Goal: Task Accomplishment & Management: Manage account settings

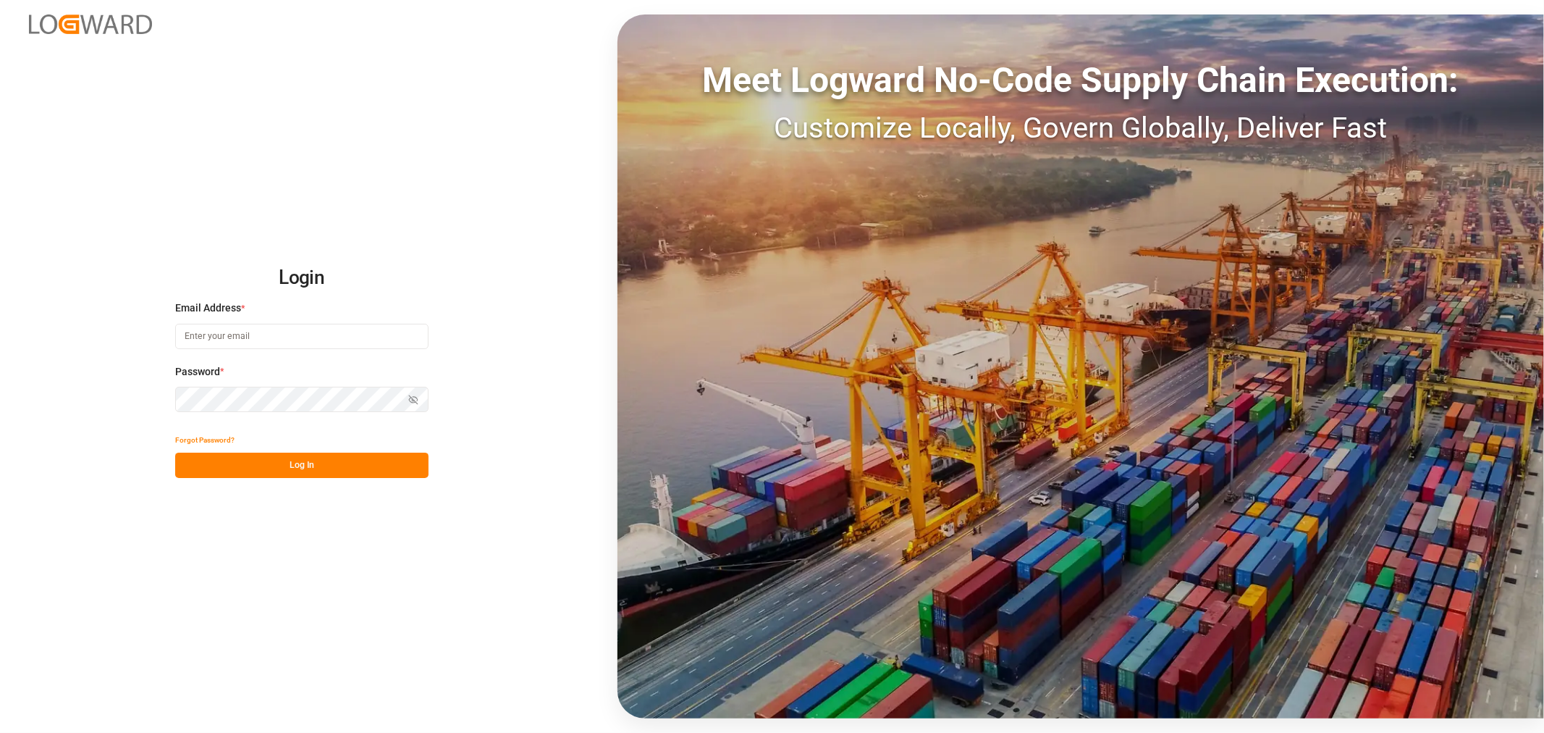
type input "[PERSON_NAME][EMAIL_ADDRESS][PERSON_NAME][DOMAIN_NAME]"
click at [316, 460] on button "Log In" at bounding box center [301, 465] width 253 height 25
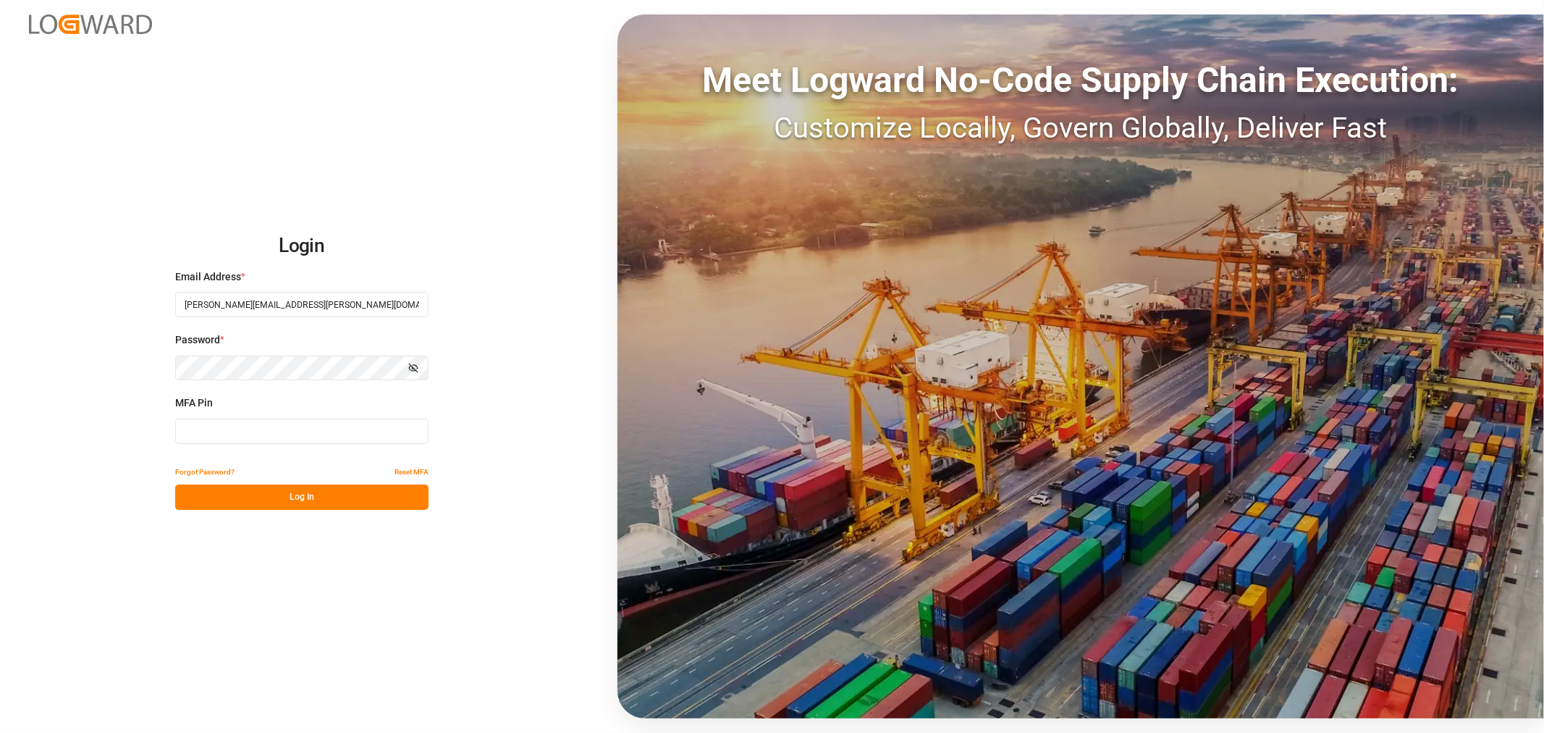
click at [306, 430] on input at bounding box center [301, 430] width 253 height 25
type input "625520"
click at [291, 497] on button "Log In" at bounding box center [301, 496] width 253 height 25
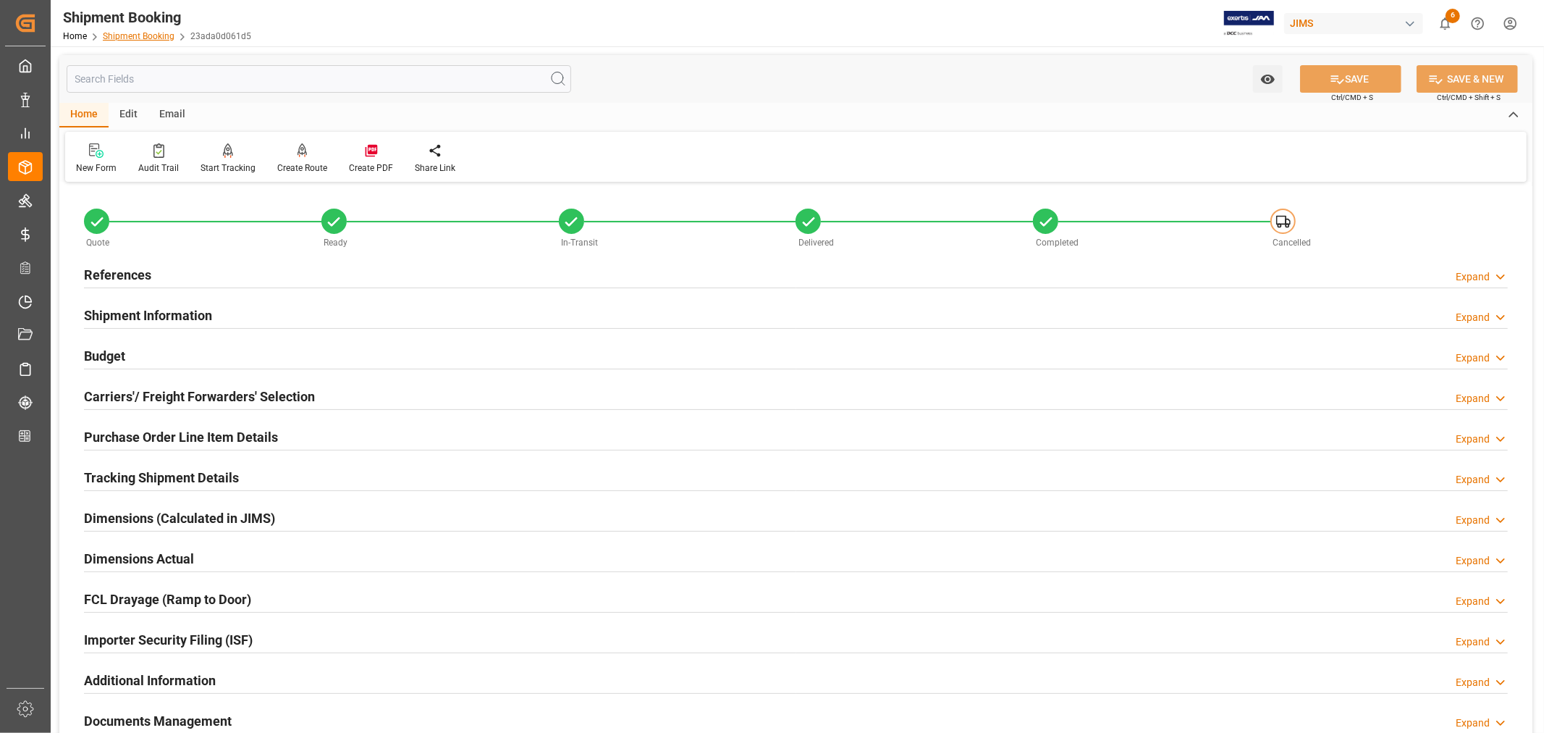
click at [148, 32] on link "Shipment Booking" at bounding box center [139, 36] width 72 height 10
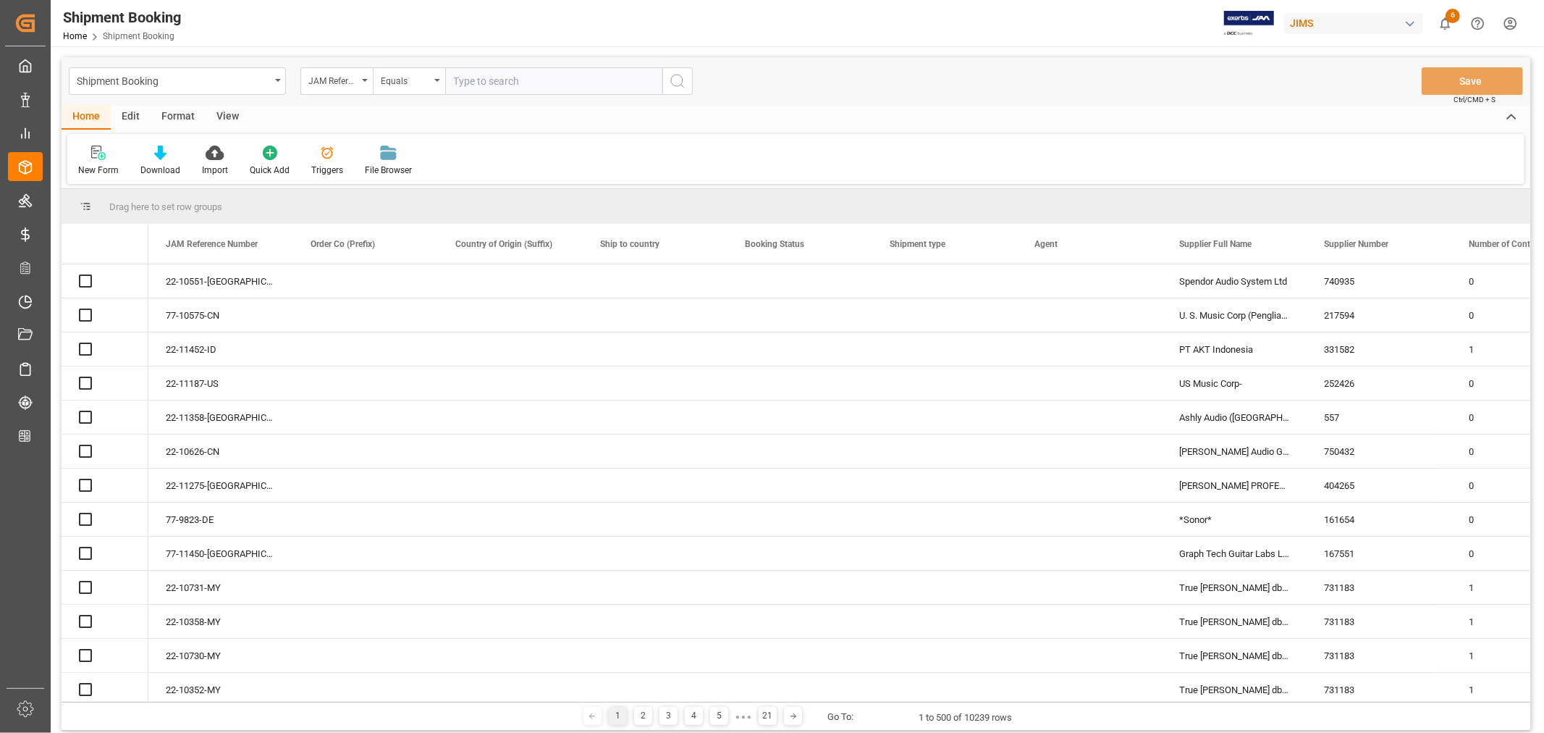
click at [365, 80] on icon "open menu" at bounding box center [365, 80] width 6 height 3
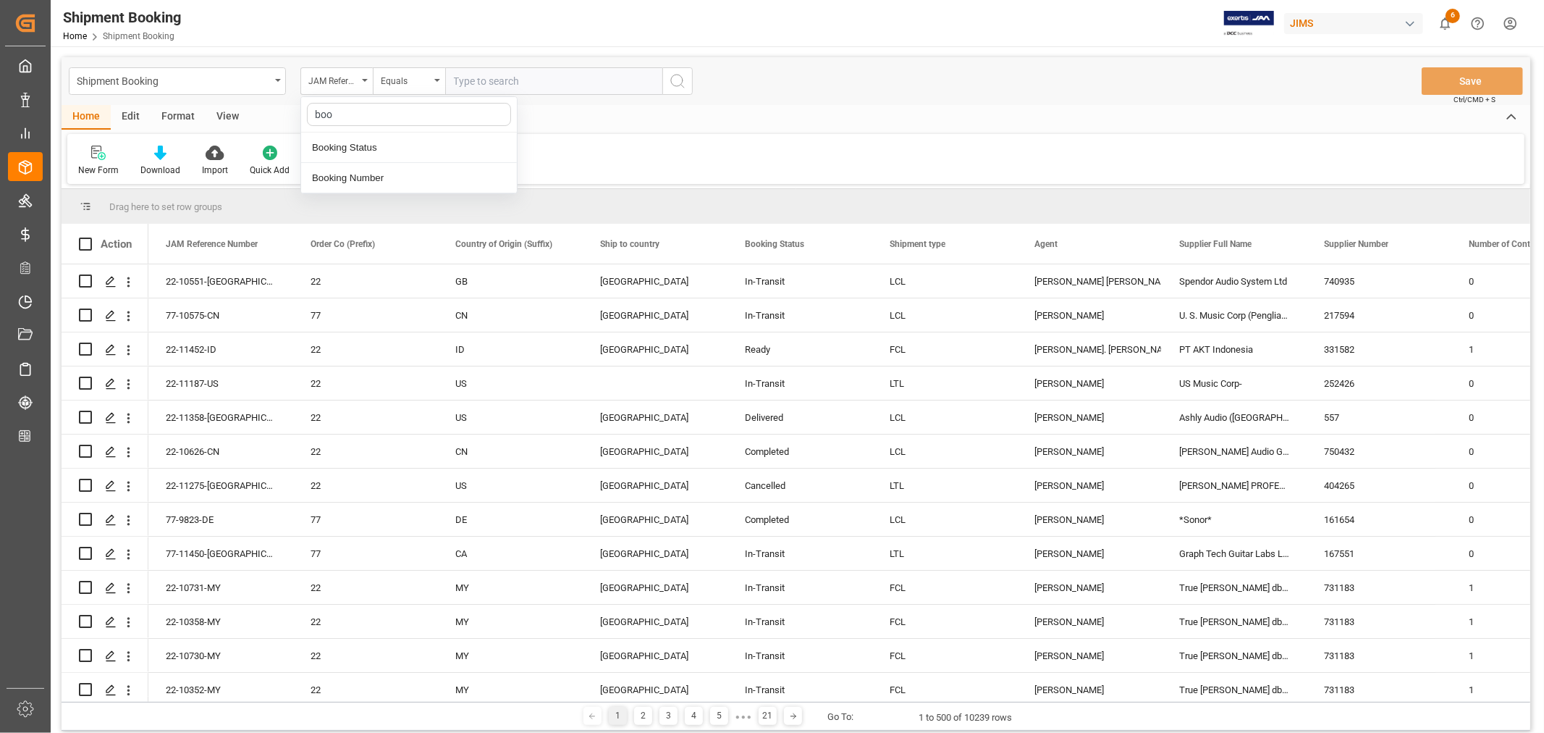
type input "book"
click at [371, 177] on div "Booking Number" at bounding box center [409, 178] width 216 height 30
click at [468, 78] on input "text" at bounding box center [553, 81] width 217 height 28
paste input "885066643265"
type input "885066643265"
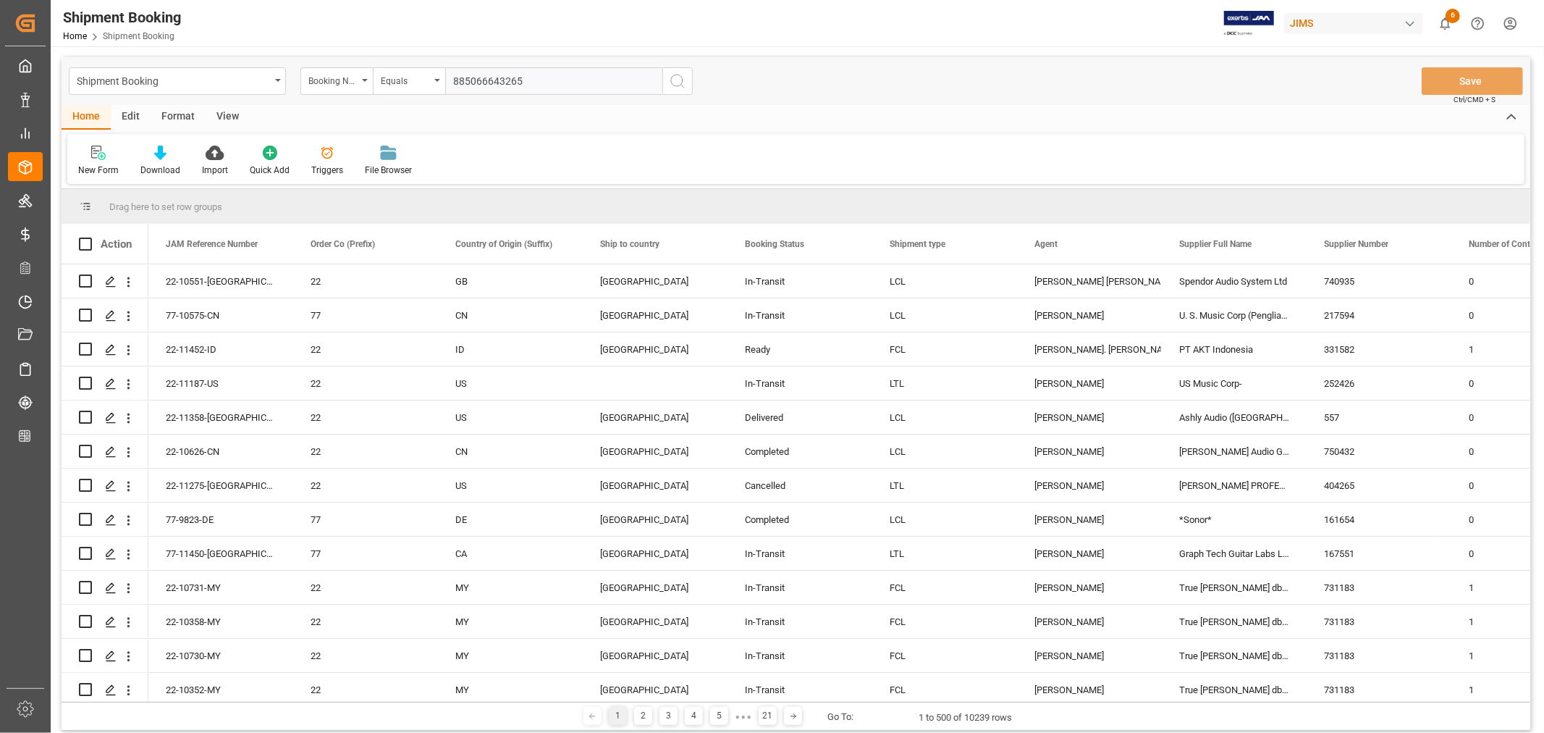
click at [679, 77] on icon "search button" at bounding box center [677, 80] width 17 height 17
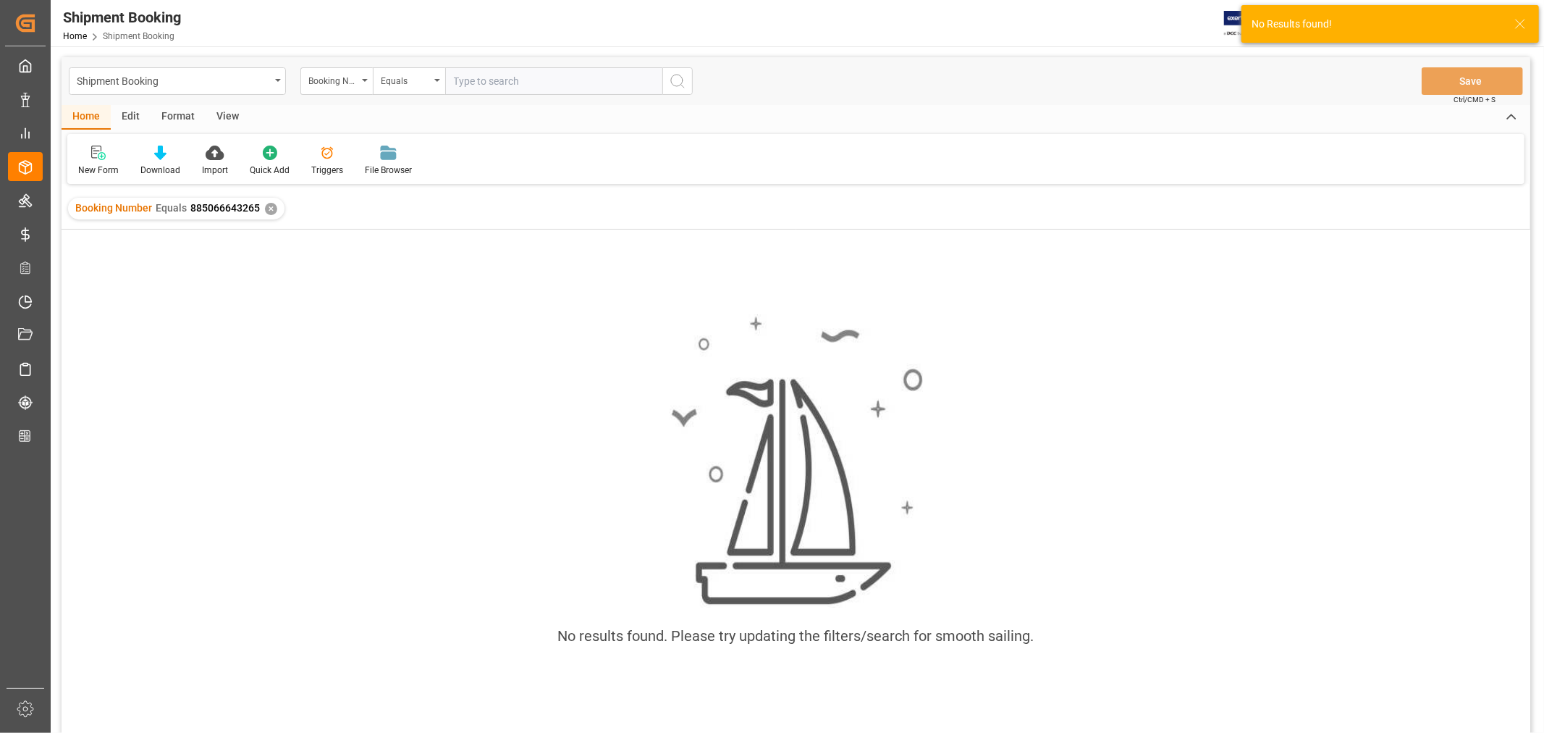
click at [270, 207] on div "✕" at bounding box center [271, 209] width 12 height 12
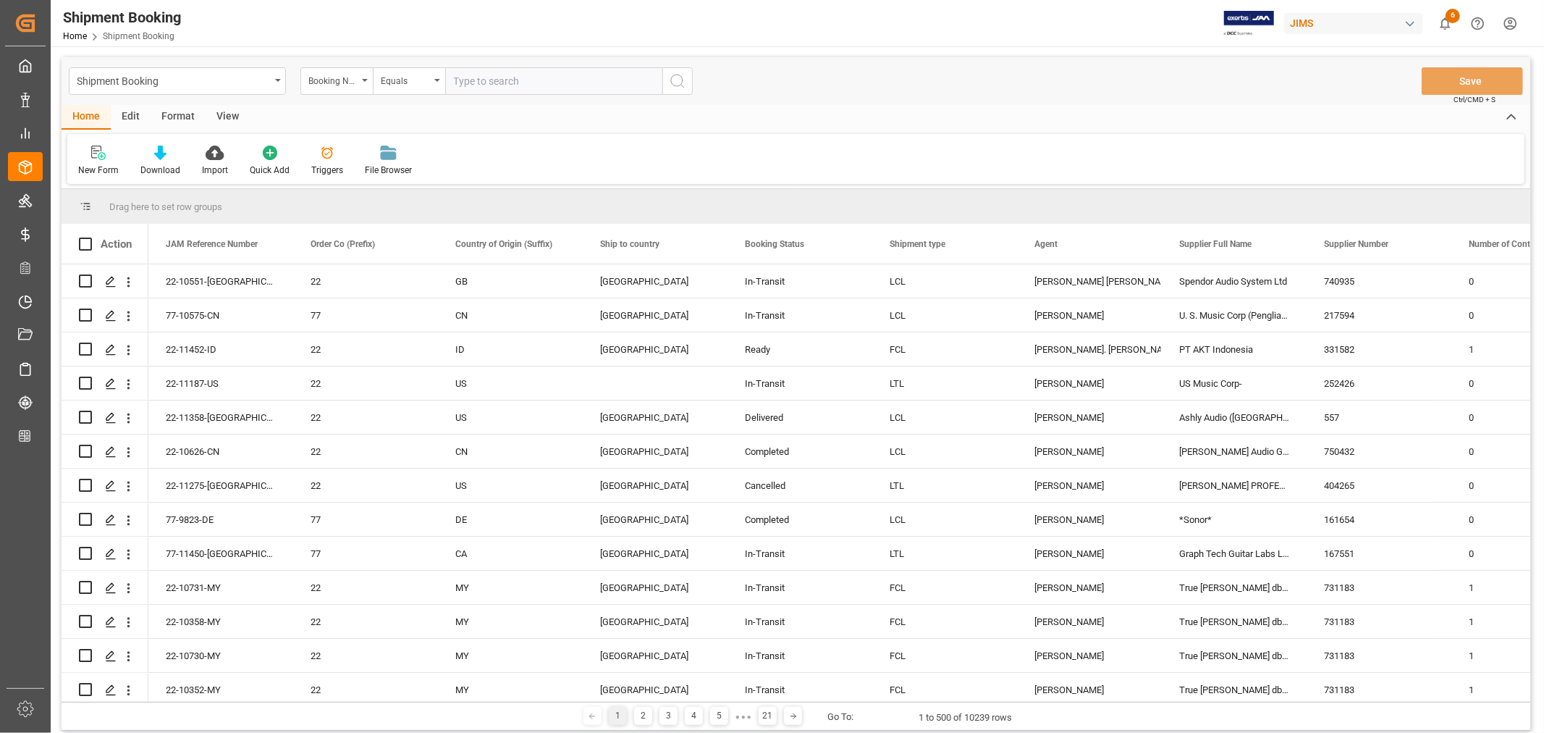
click at [473, 82] on input "text" at bounding box center [553, 81] width 217 height 28
paste input "77-11378-[GEOGRAPHIC_DATA]"
type input "77-11378-[GEOGRAPHIC_DATA]"
click at [361, 80] on div "Booking Number" at bounding box center [336, 81] width 72 height 28
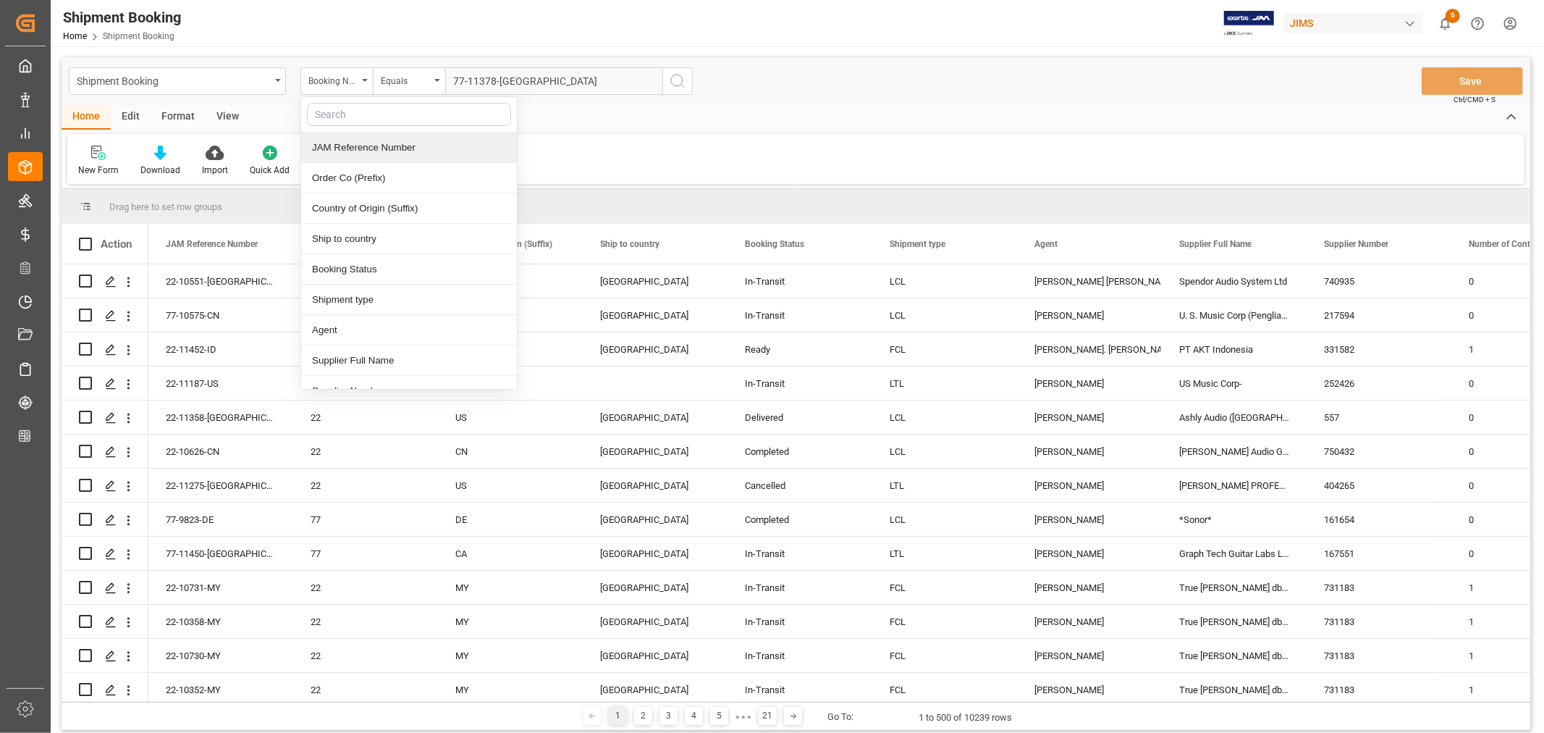
click at [338, 151] on div "JAM Reference Number" at bounding box center [409, 147] width 216 height 30
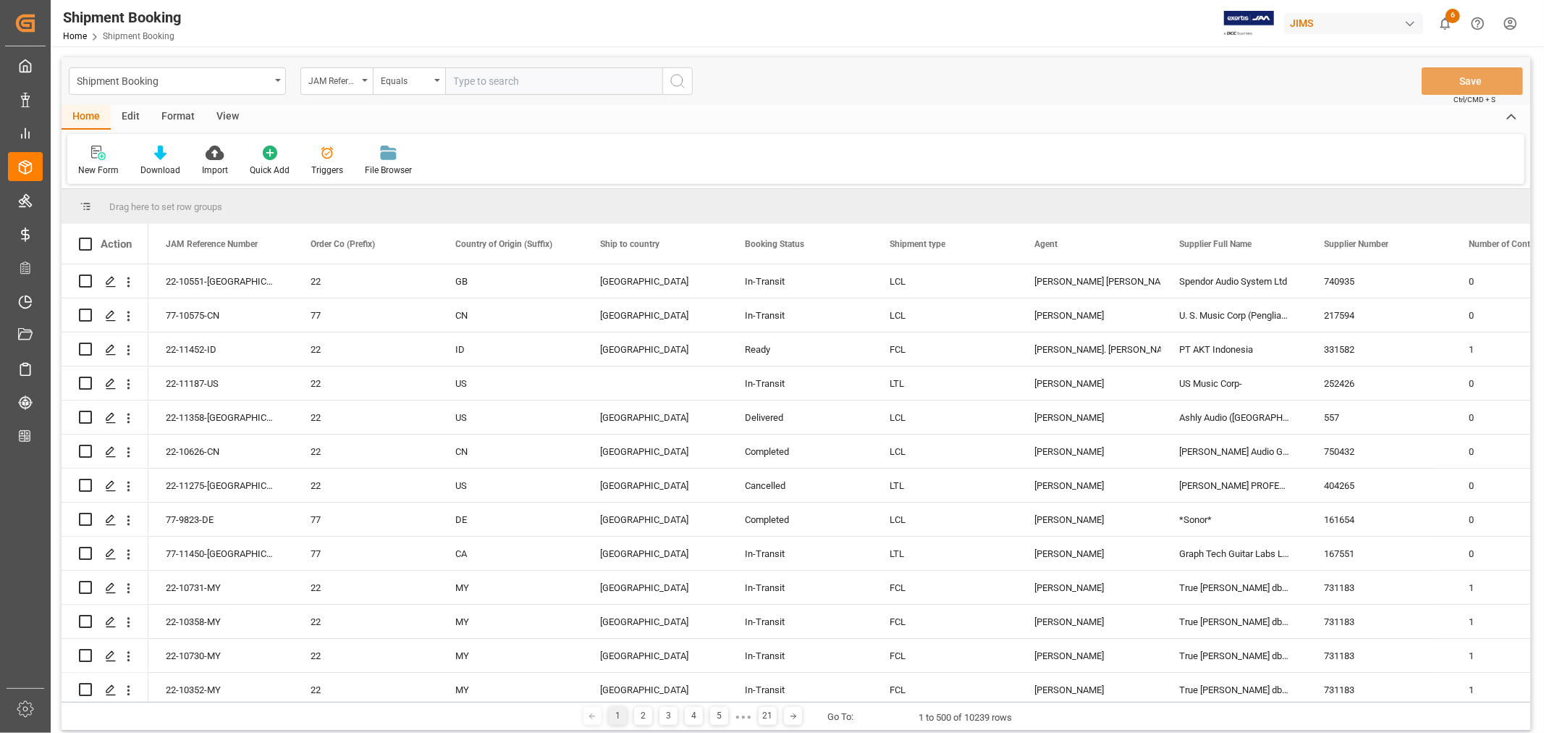
click at [450, 77] on input "text" at bounding box center [553, 81] width 217 height 28
paste input "77-11378-[GEOGRAPHIC_DATA]"
type input "77-11378-[GEOGRAPHIC_DATA]"
click at [676, 78] on icon "search button" at bounding box center [677, 80] width 17 height 17
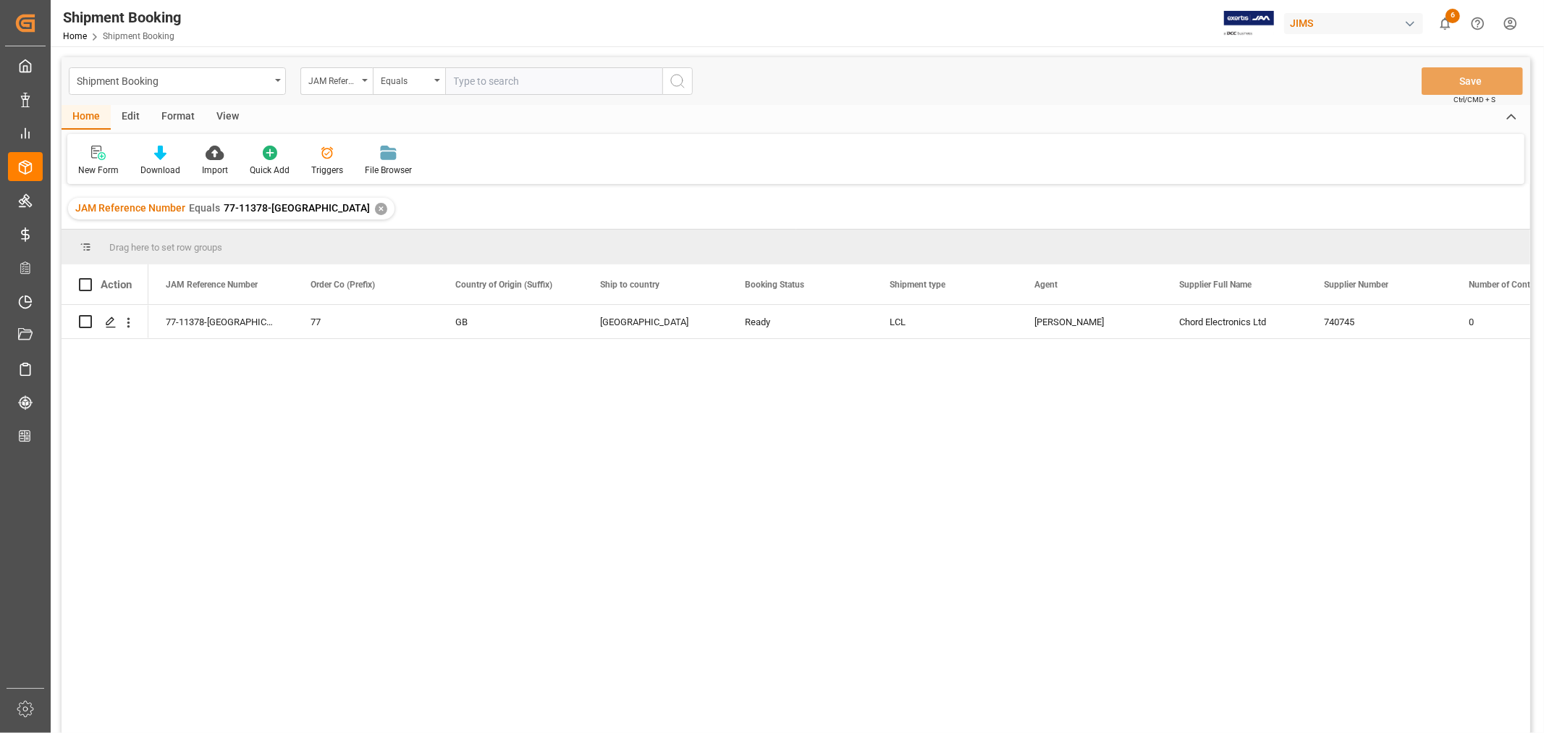
click at [375, 213] on div "✕" at bounding box center [381, 209] width 12 height 12
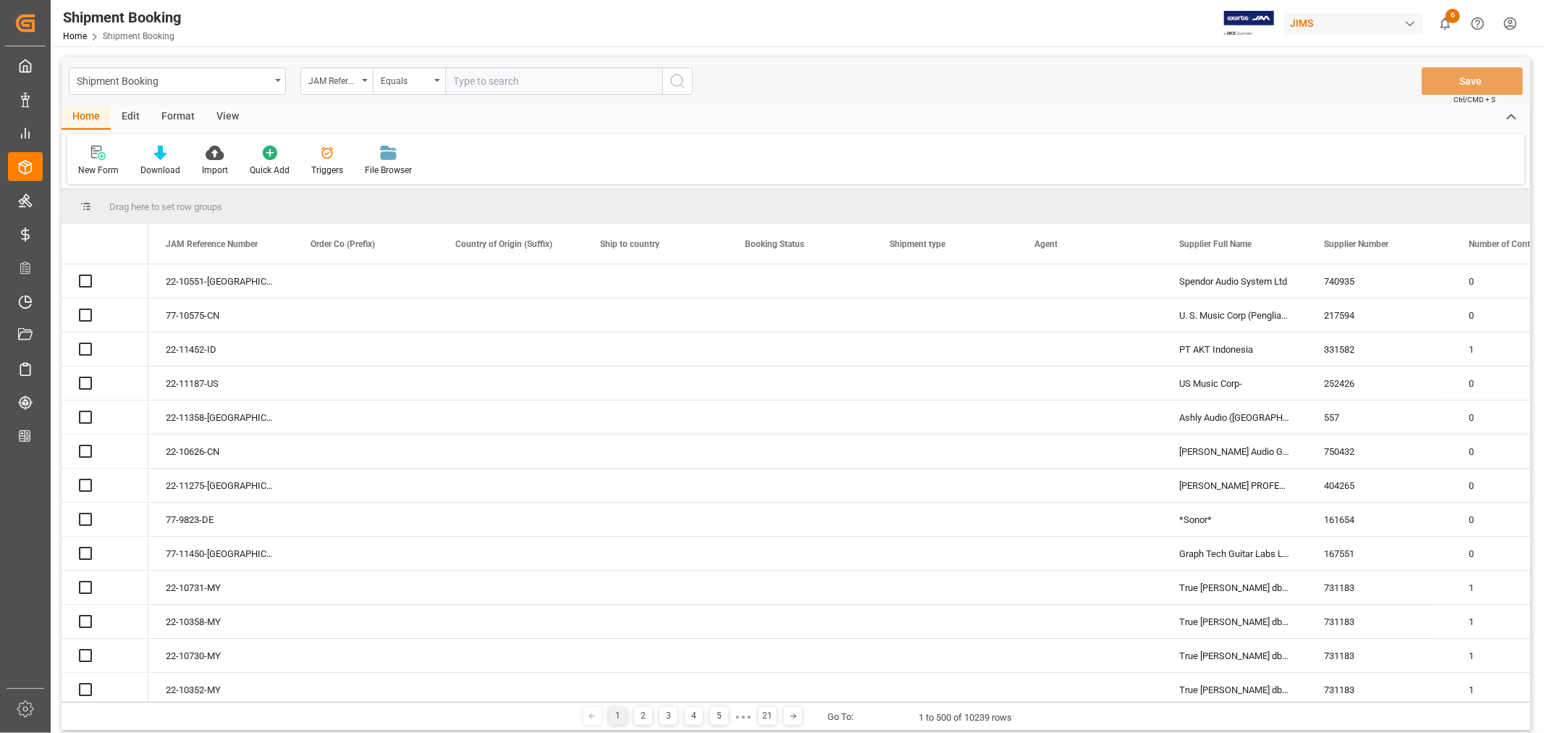
click at [463, 77] on input "text" at bounding box center [553, 81] width 217 height 28
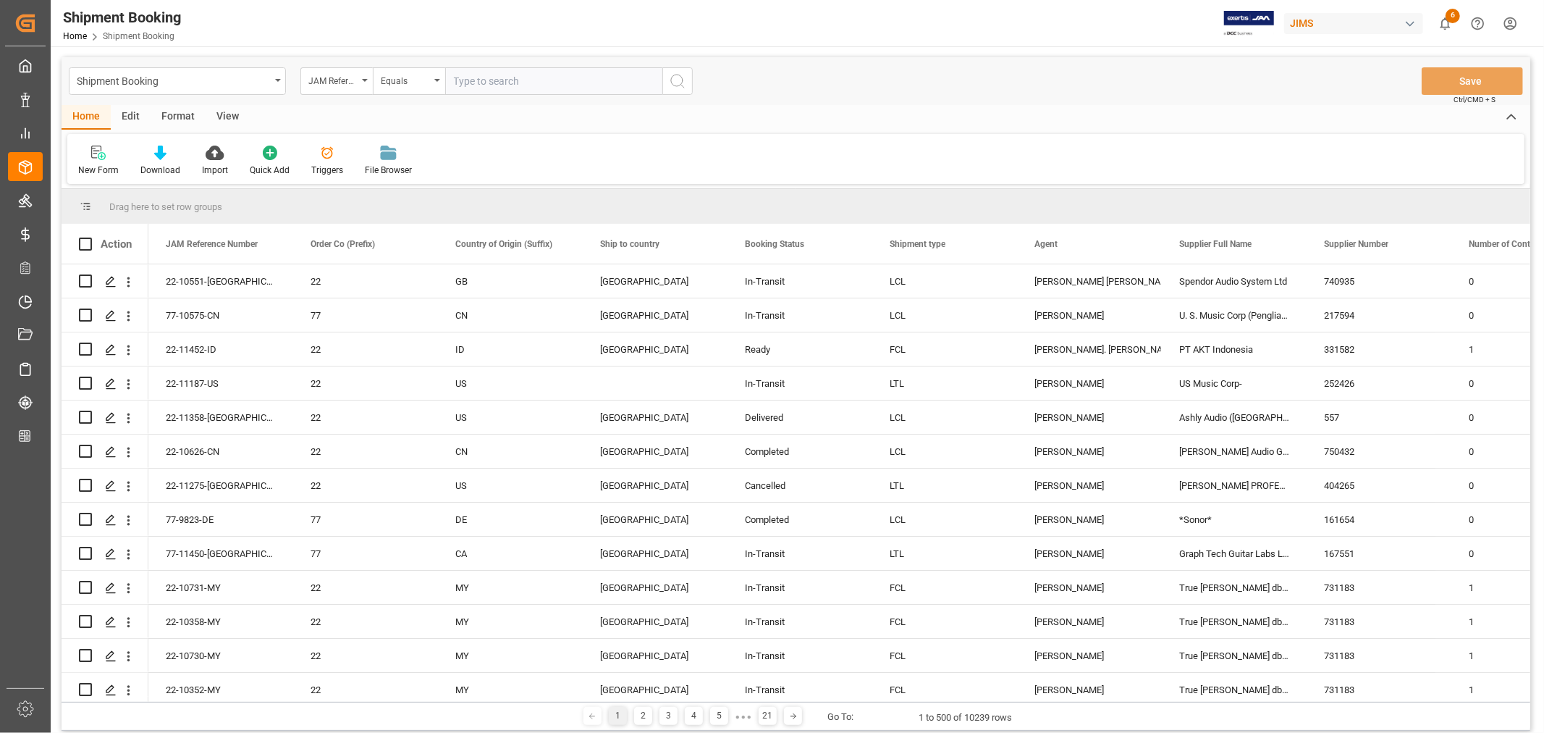
paste input "77-11396-[GEOGRAPHIC_DATA]"
type input "77-11396-[GEOGRAPHIC_DATA]"
click at [679, 80] on icon "search button" at bounding box center [677, 80] width 17 height 17
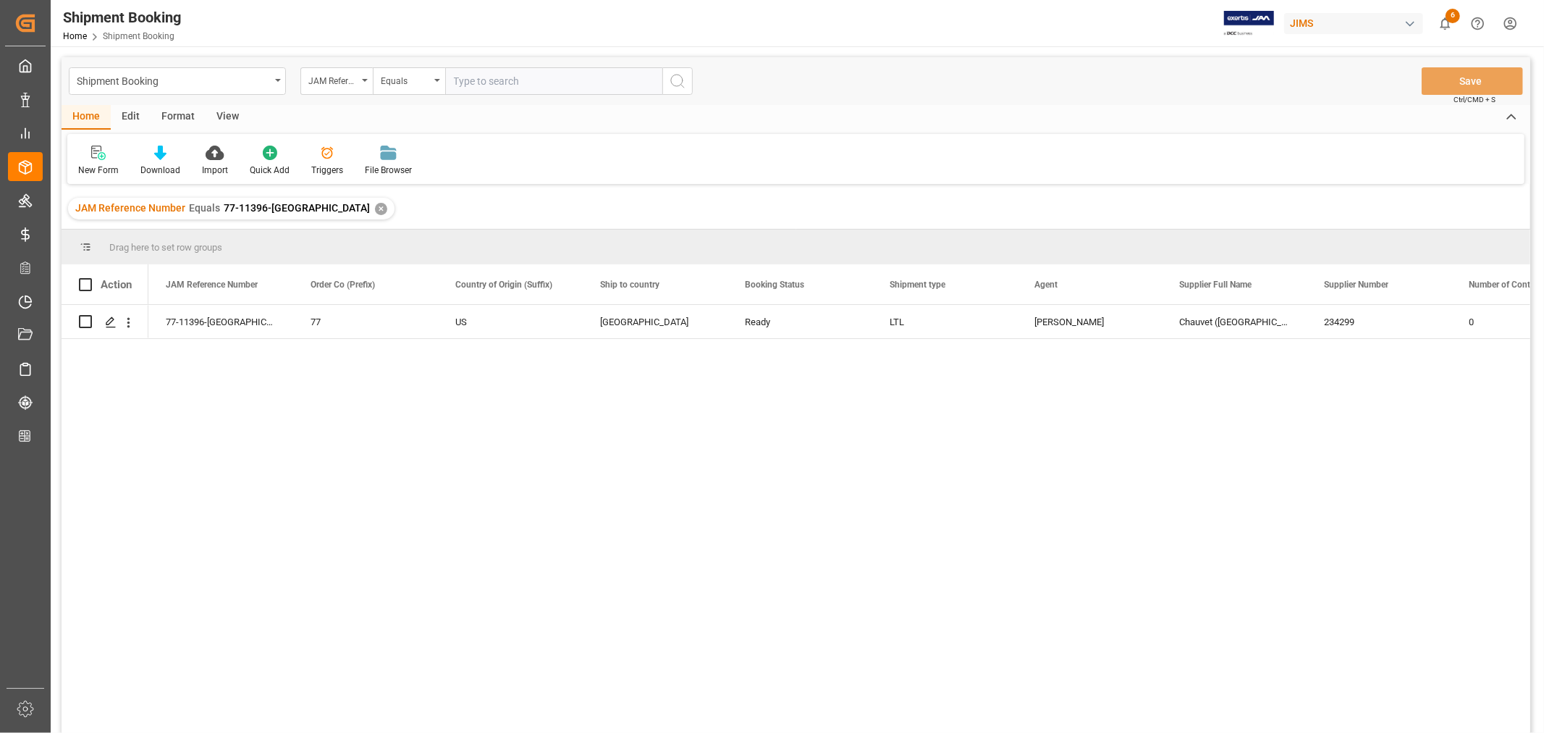
click at [375, 210] on div "✕" at bounding box center [381, 209] width 12 height 12
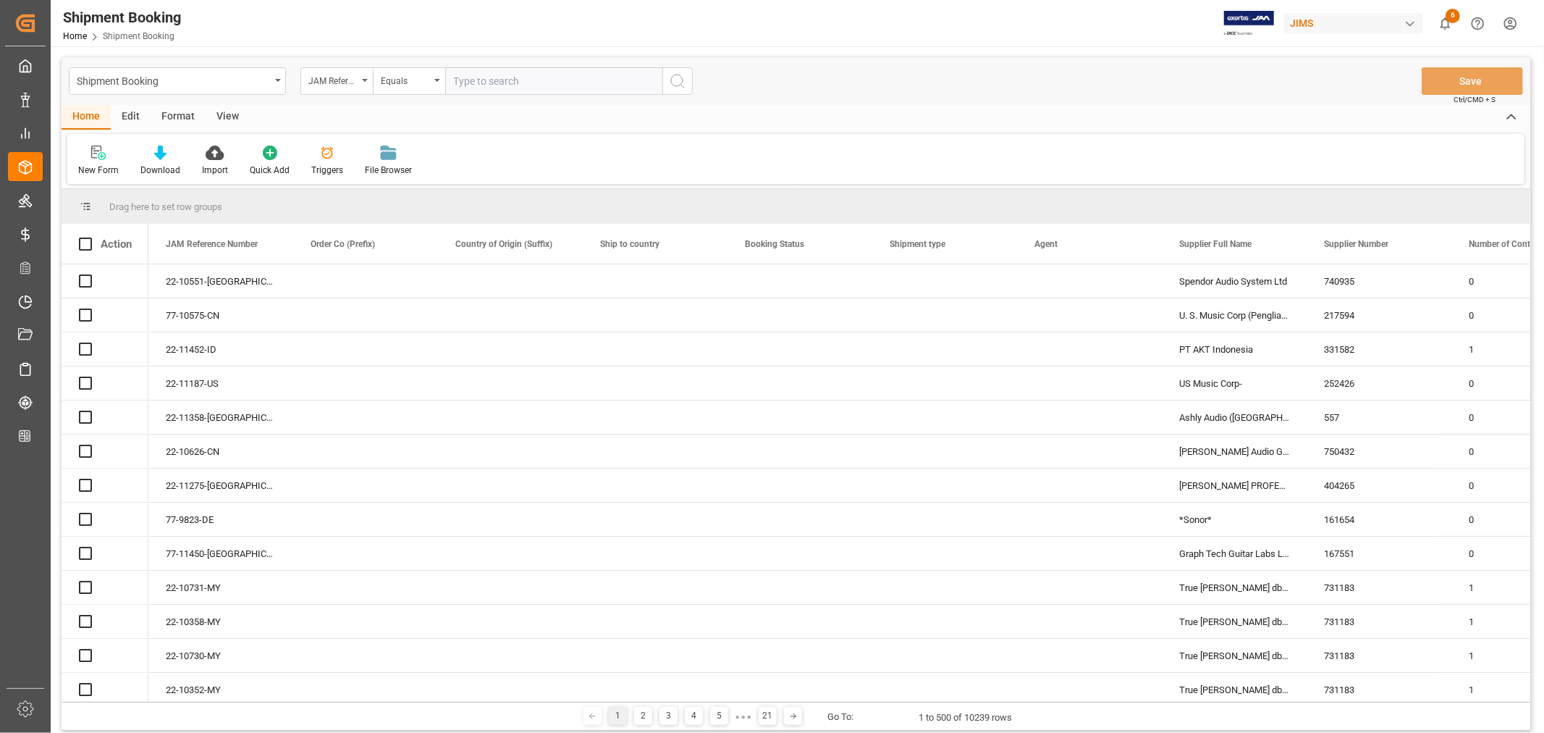
click at [456, 74] on input "text" at bounding box center [553, 81] width 217 height 28
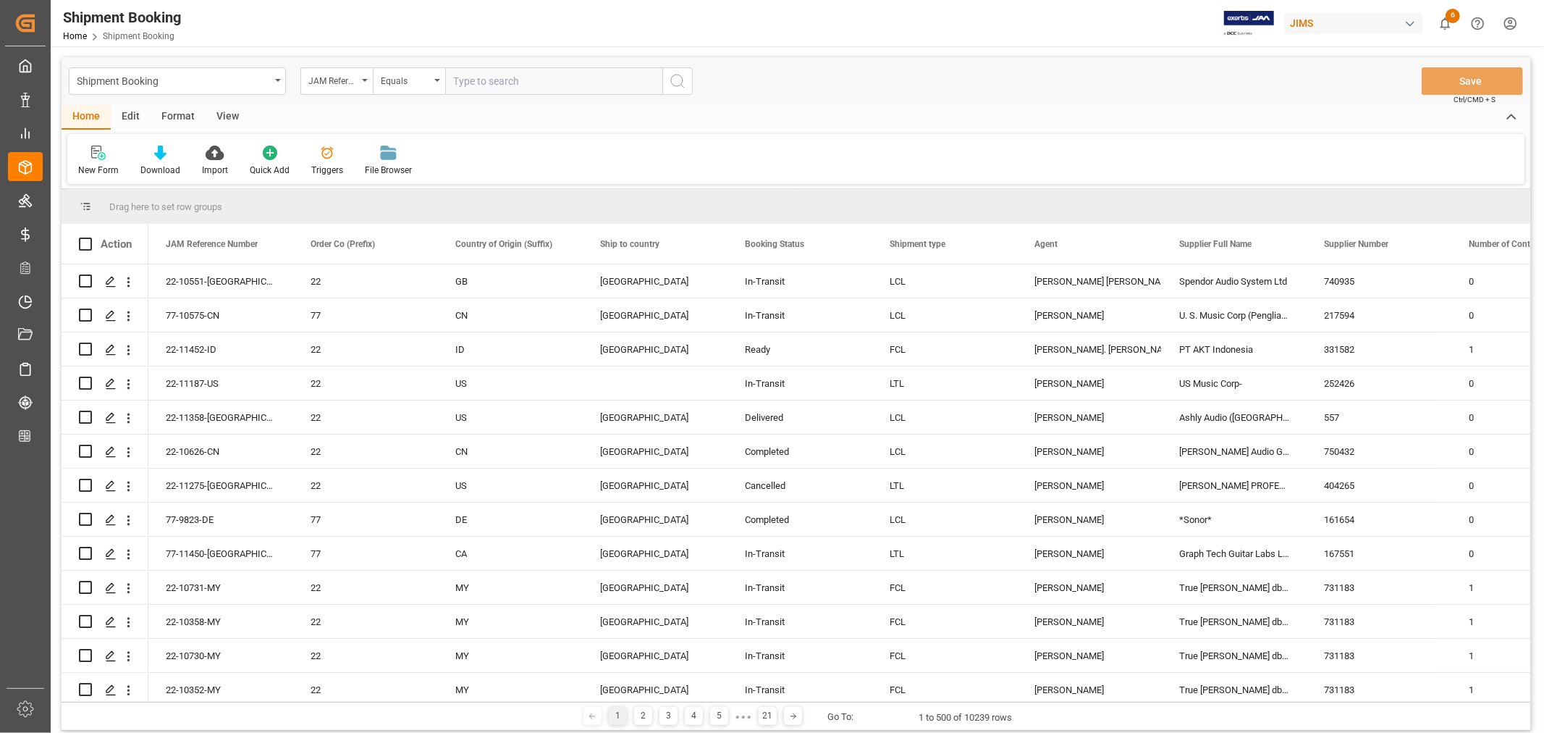
paste input "22-11443-[GEOGRAPHIC_DATA]"
type input "22-11443-[GEOGRAPHIC_DATA]"
click at [677, 82] on icon "search button" at bounding box center [677, 80] width 17 height 17
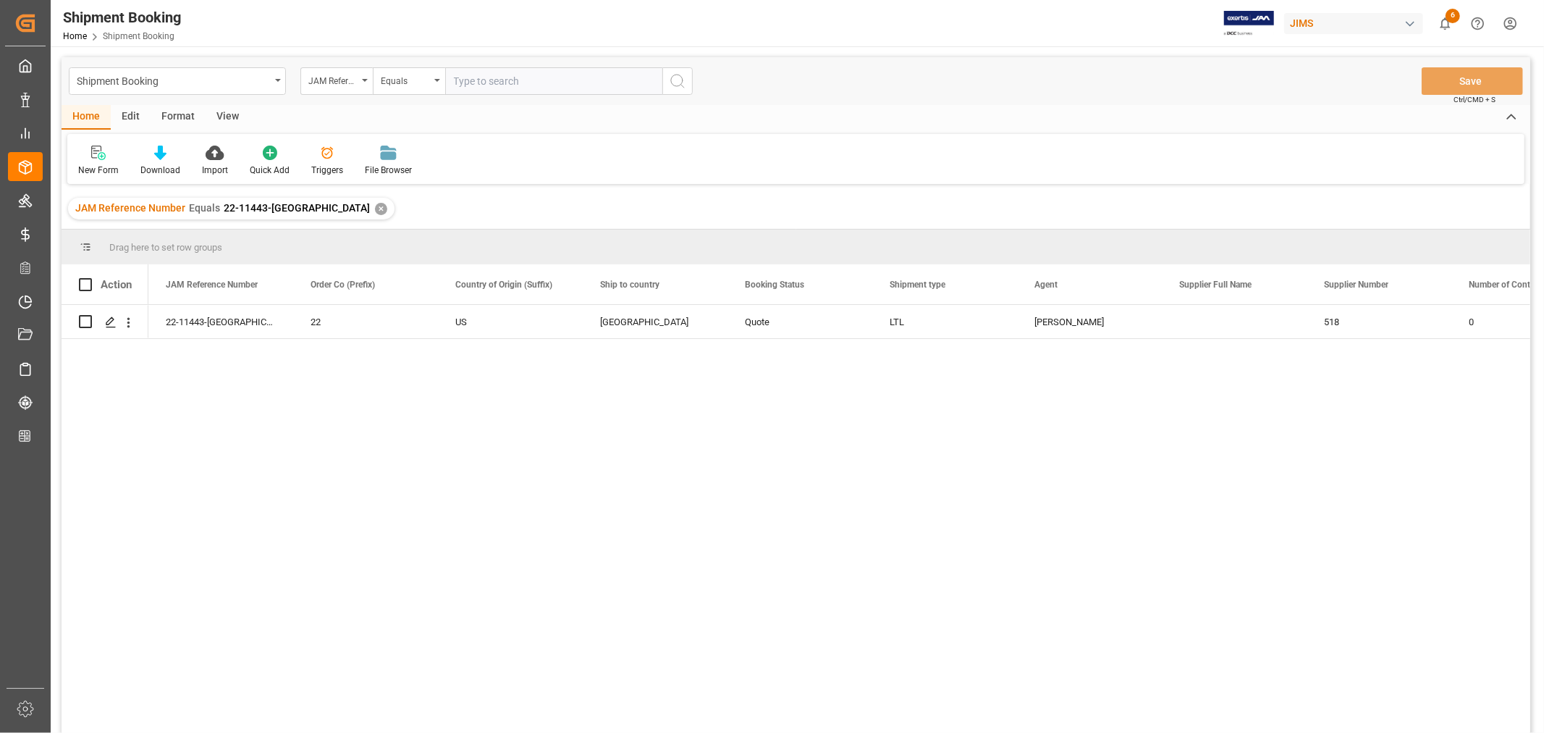
click at [375, 206] on div "✕" at bounding box center [381, 209] width 12 height 12
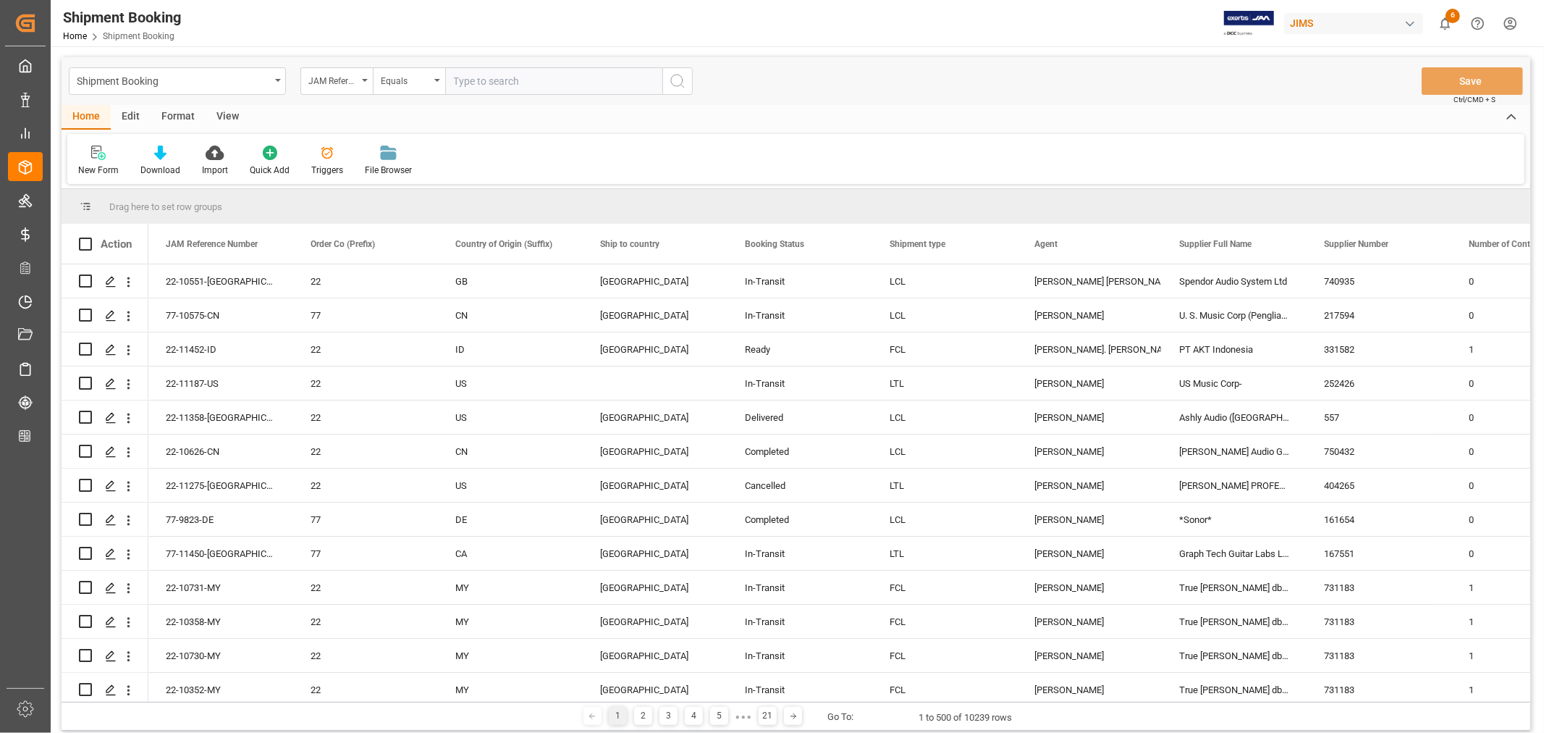
click at [478, 76] on input "text" at bounding box center [553, 81] width 217 height 28
paste input "22-11428-[GEOGRAPHIC_DATA]"
type input "22-11428-[GEOGRAPHIC_DATA]"
click at [673, 83] on icon "search button" at bounding box center [677, 80] width 17 height 17
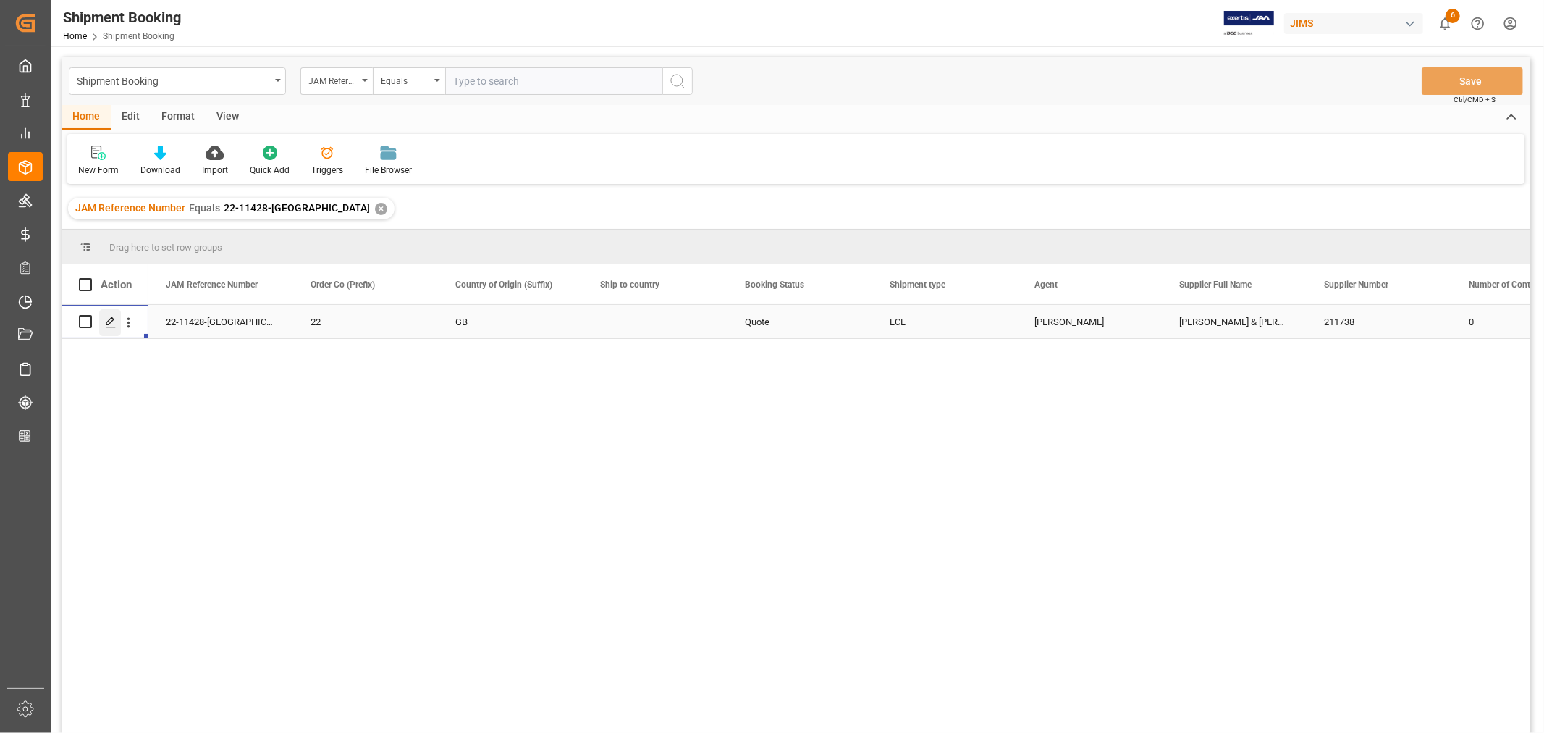
click at [111, 324] on icon "Press SPACE to select this row." at bounding box center [111, 322] width 12 height 12
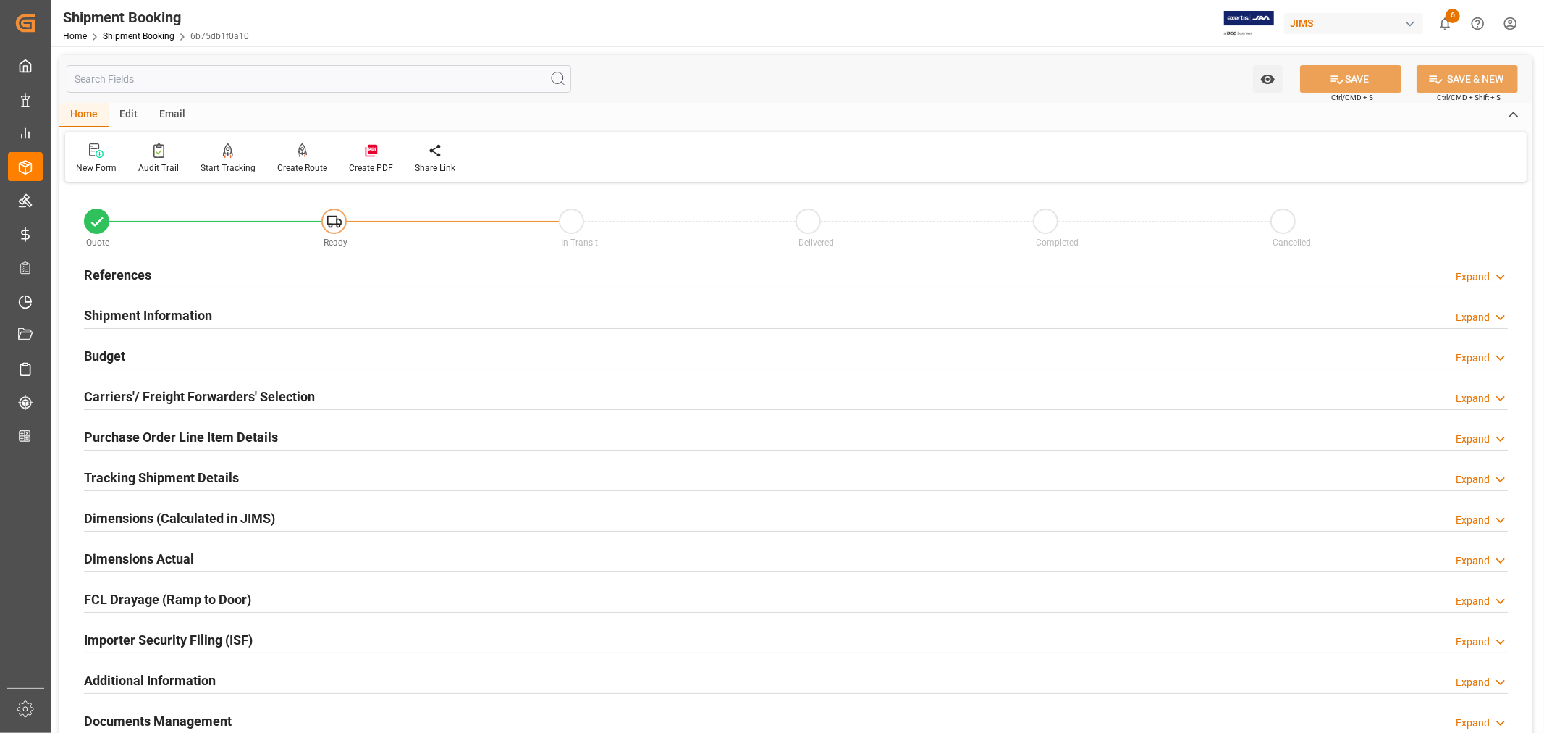
click at [152, 434] on h2 "Purchase Order Line Item Details" at bounding box center [181, 437] width 194 height 20
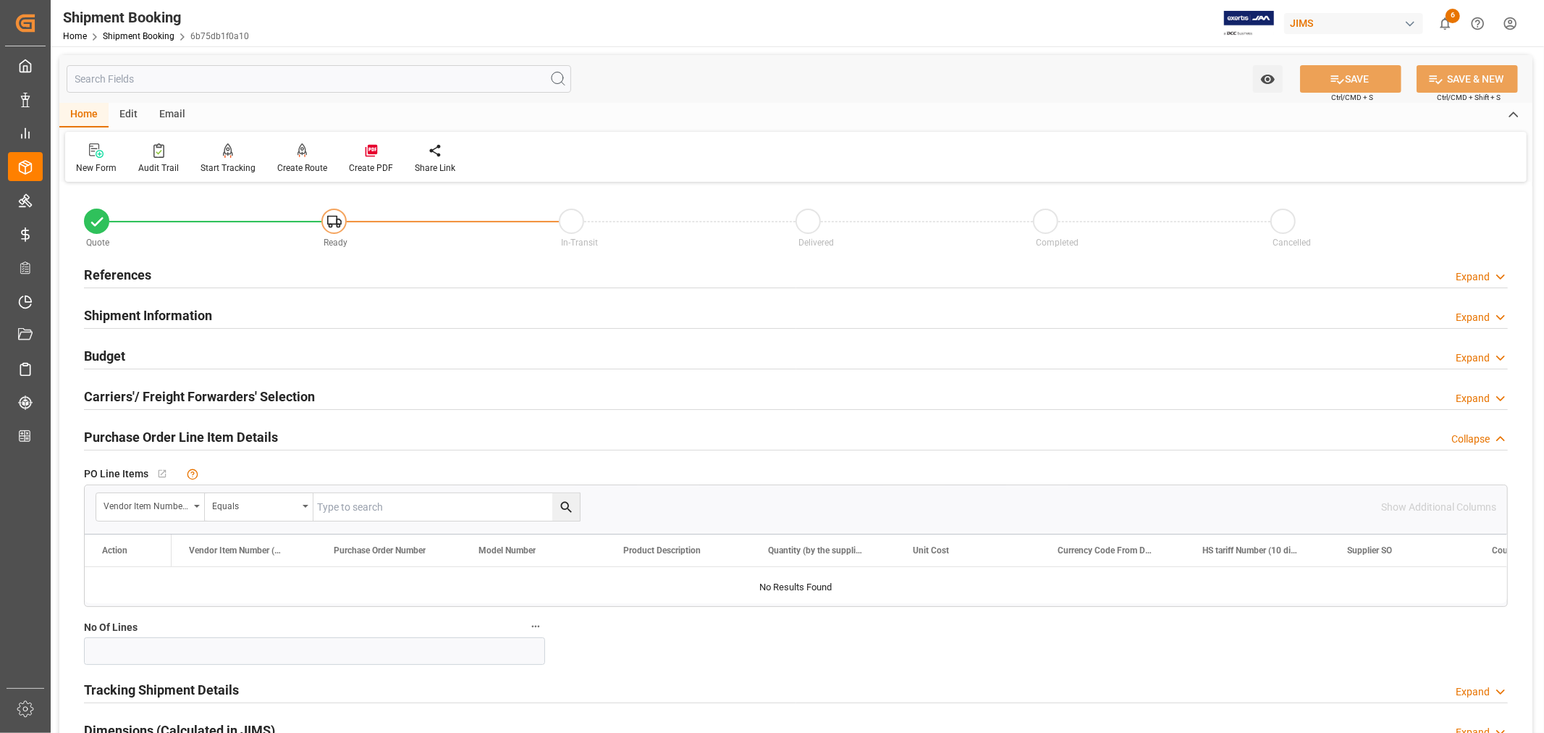
click at [152, 434] on h2 "Purchase Order Line Item Details" at bounding box center [181, 437] width 194 height 20
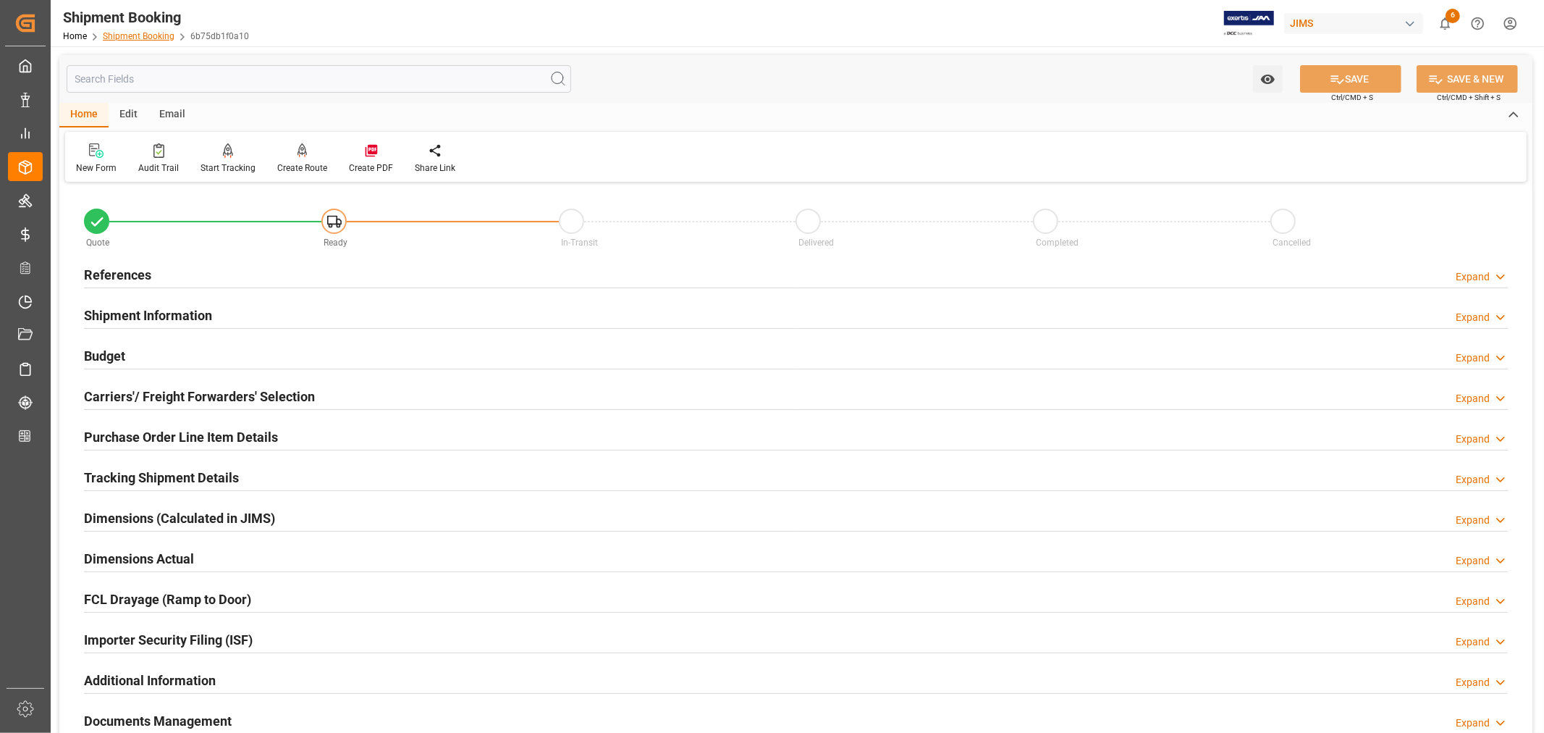
click at [156, 38] on link "Shipment Booking" at bounding box center [139, 36] width 72 height 10
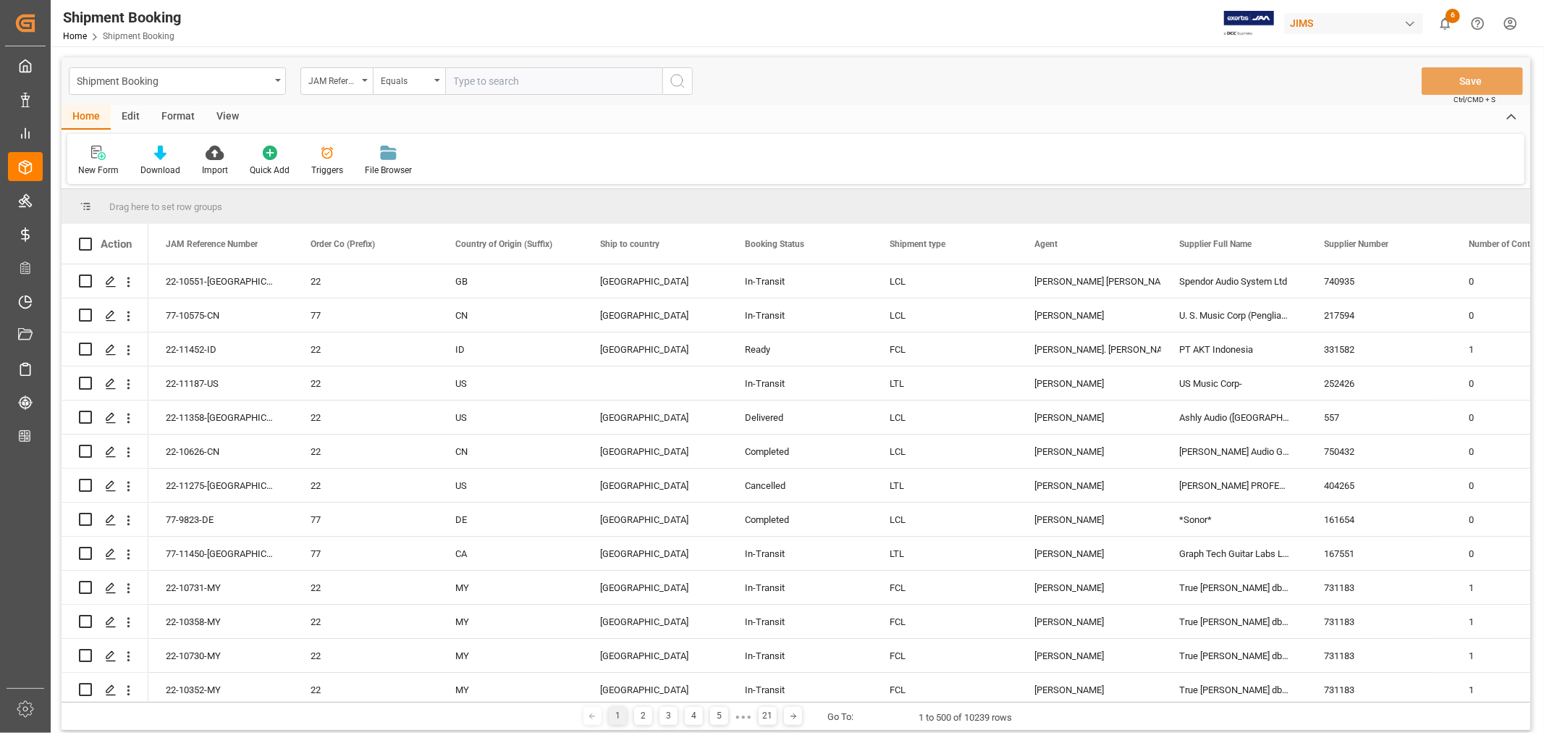
click at [481, 81] on input "text" at bounding box center [553, 81] width 217 height 28
paste input "22-11428-[GEOGRAPHIC_DATA]"
type input "22-11428-[GEOGRAPHIC_DATA]"
click at [677, 81] on icon "search button" at bounding box center [677, 80] width 17 height 17
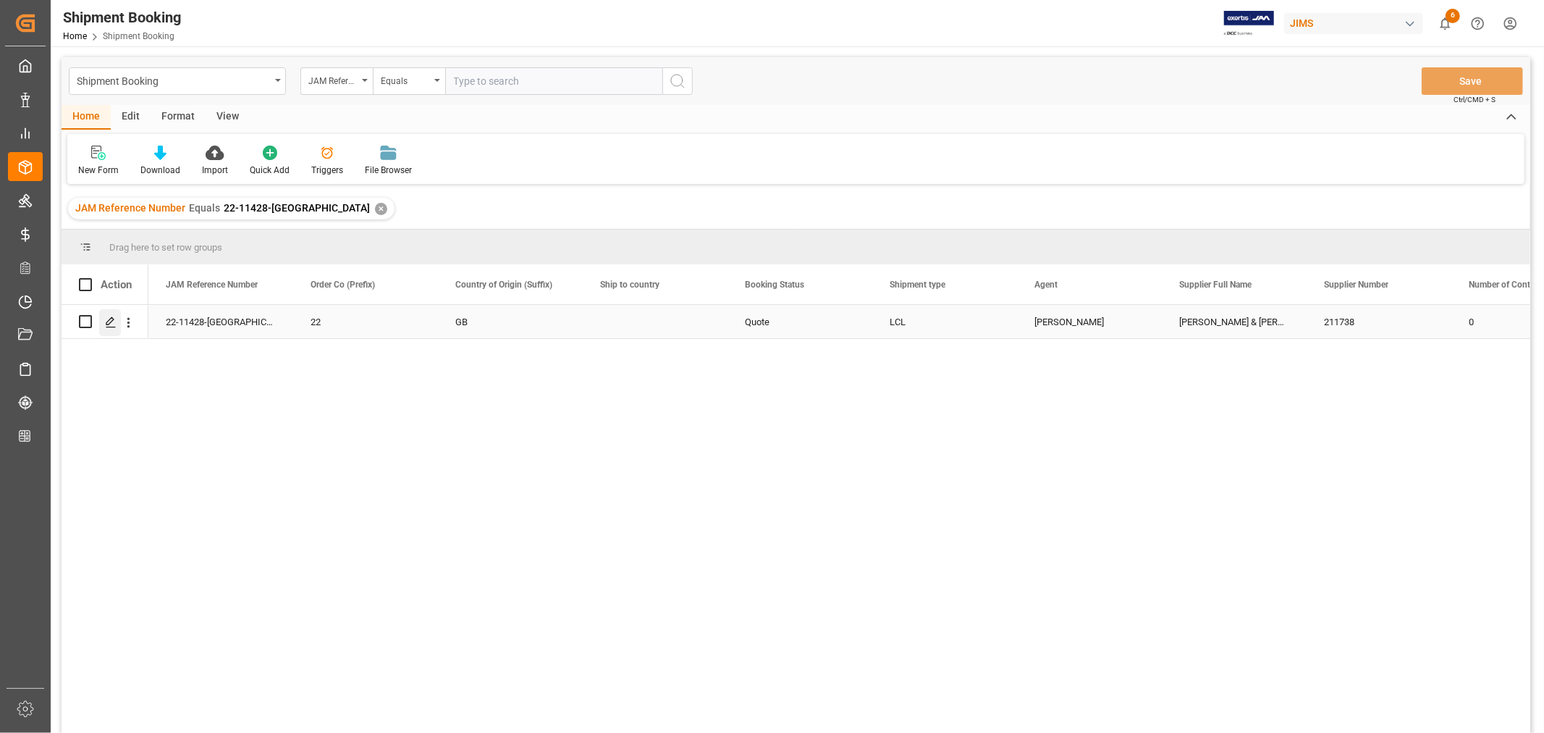
click at [114, 321] on icon "Press SPACE to select this row." at bounding box center [111, 322] width 12 height 12
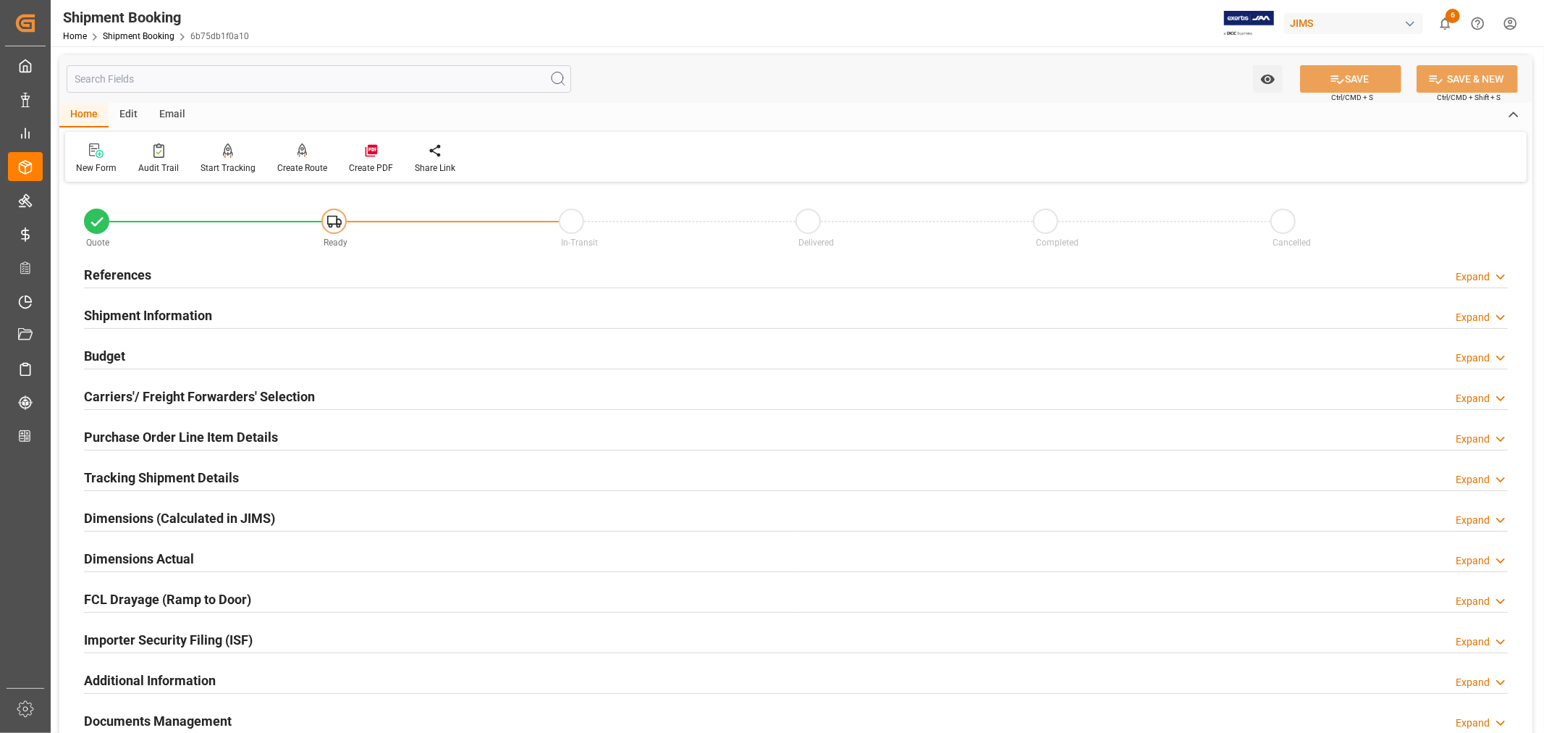
click at [151, 272] on div "References Expand" at bounding box center [796, 274] width 1424 height 28
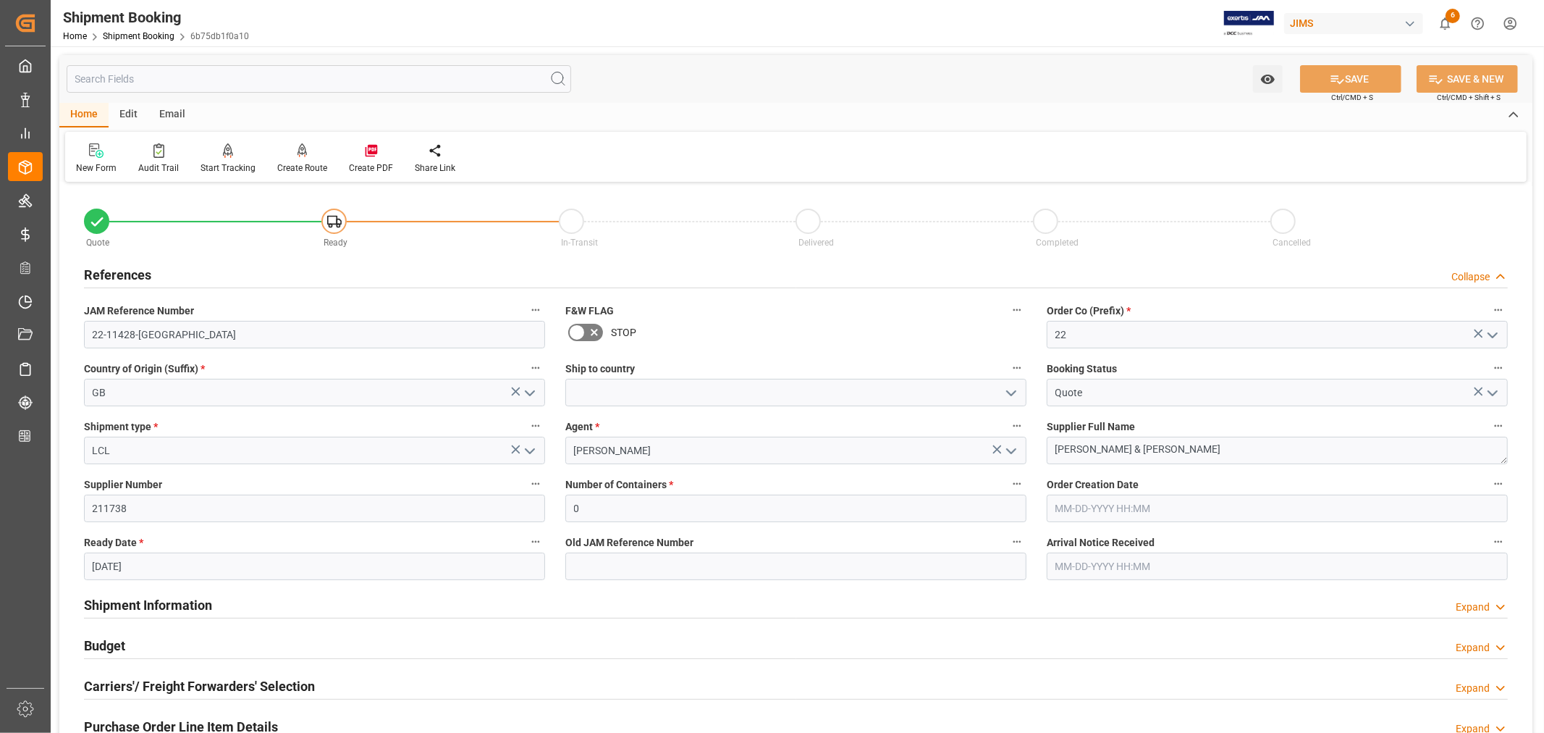
click at [151, 272] on div "References Collapse" at bounding box center [796, 274] width 1424 height 28
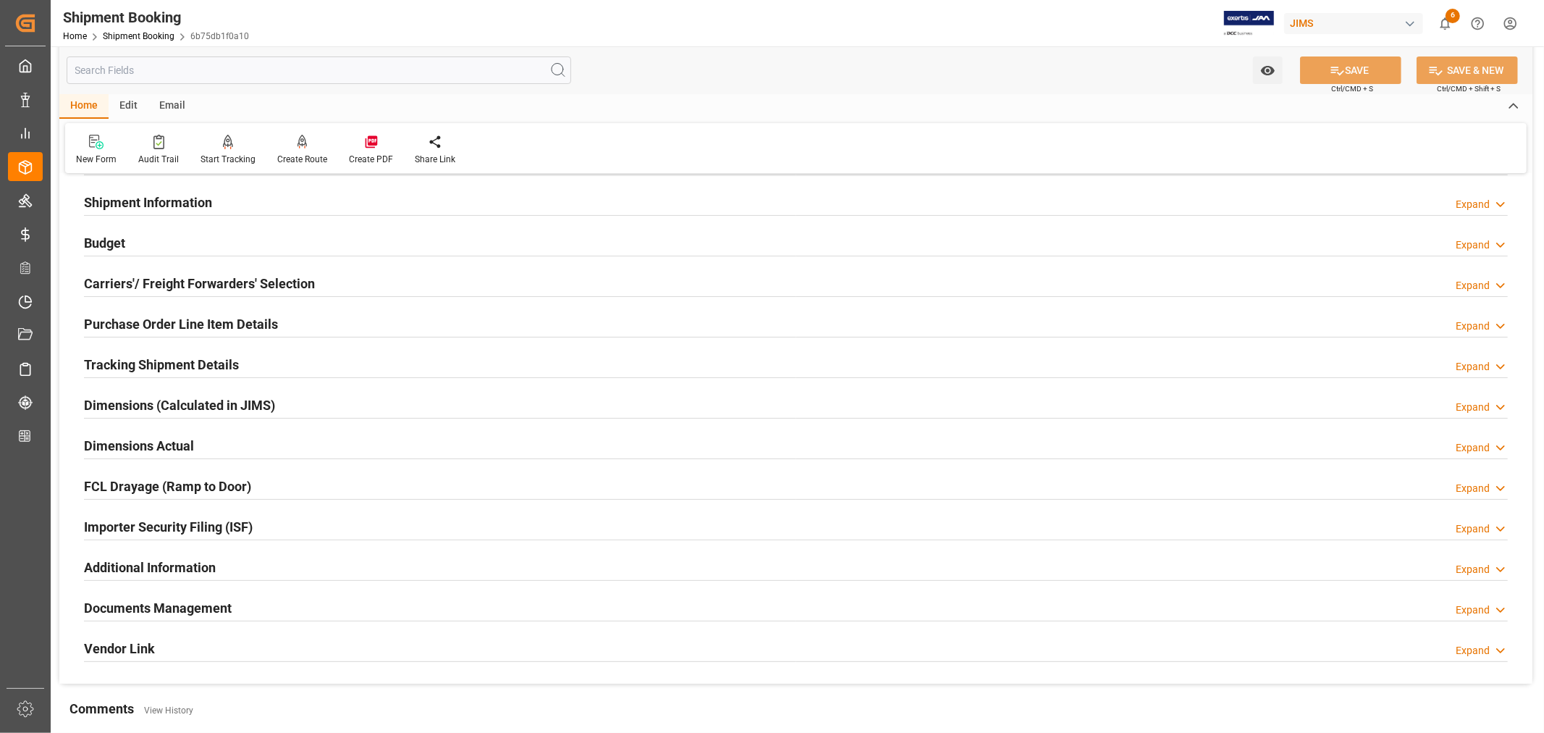
scroll to position [161, 0]
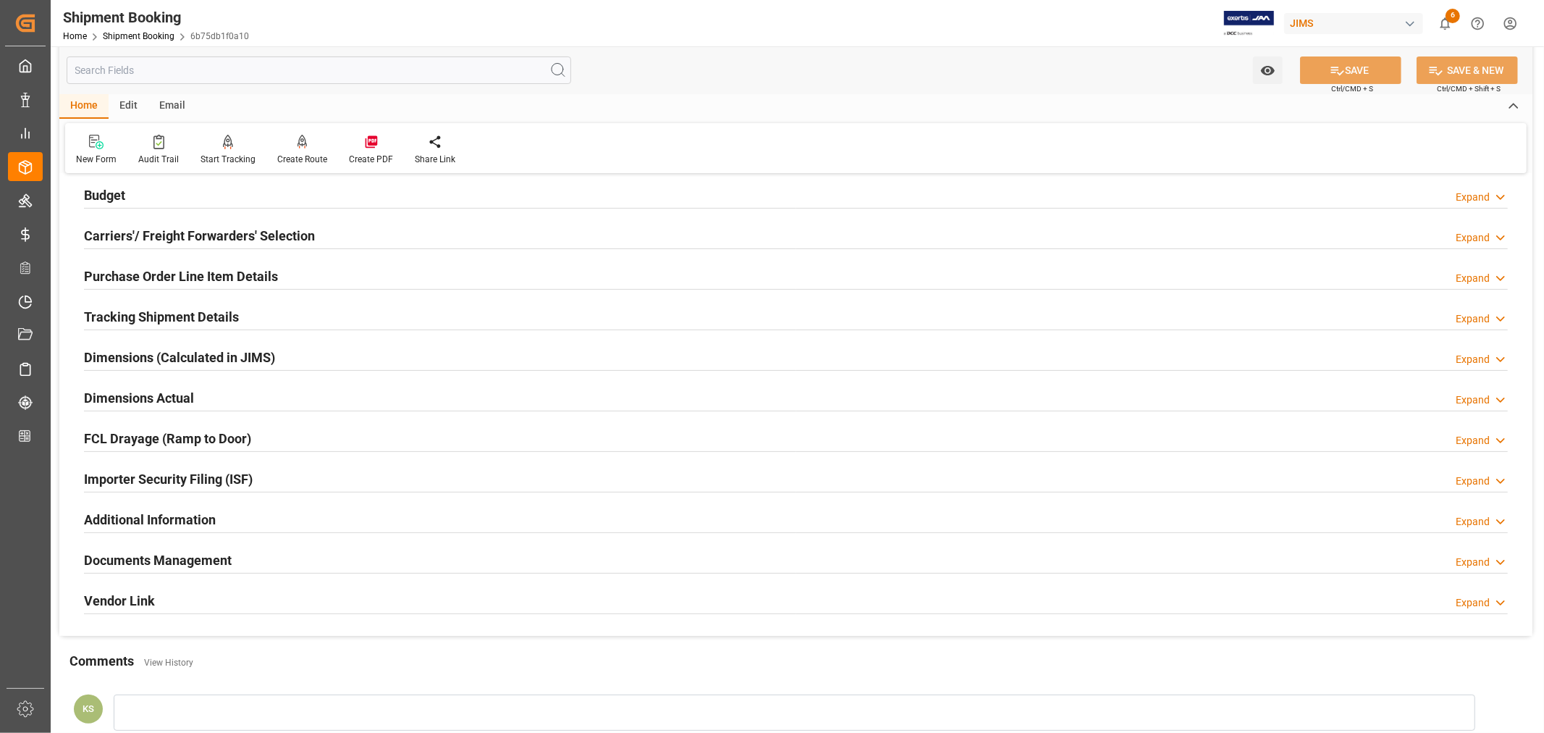
click at [417, 556] on div "Documents Management Expand" at bounding box center [796, 559] width 1424 height 28
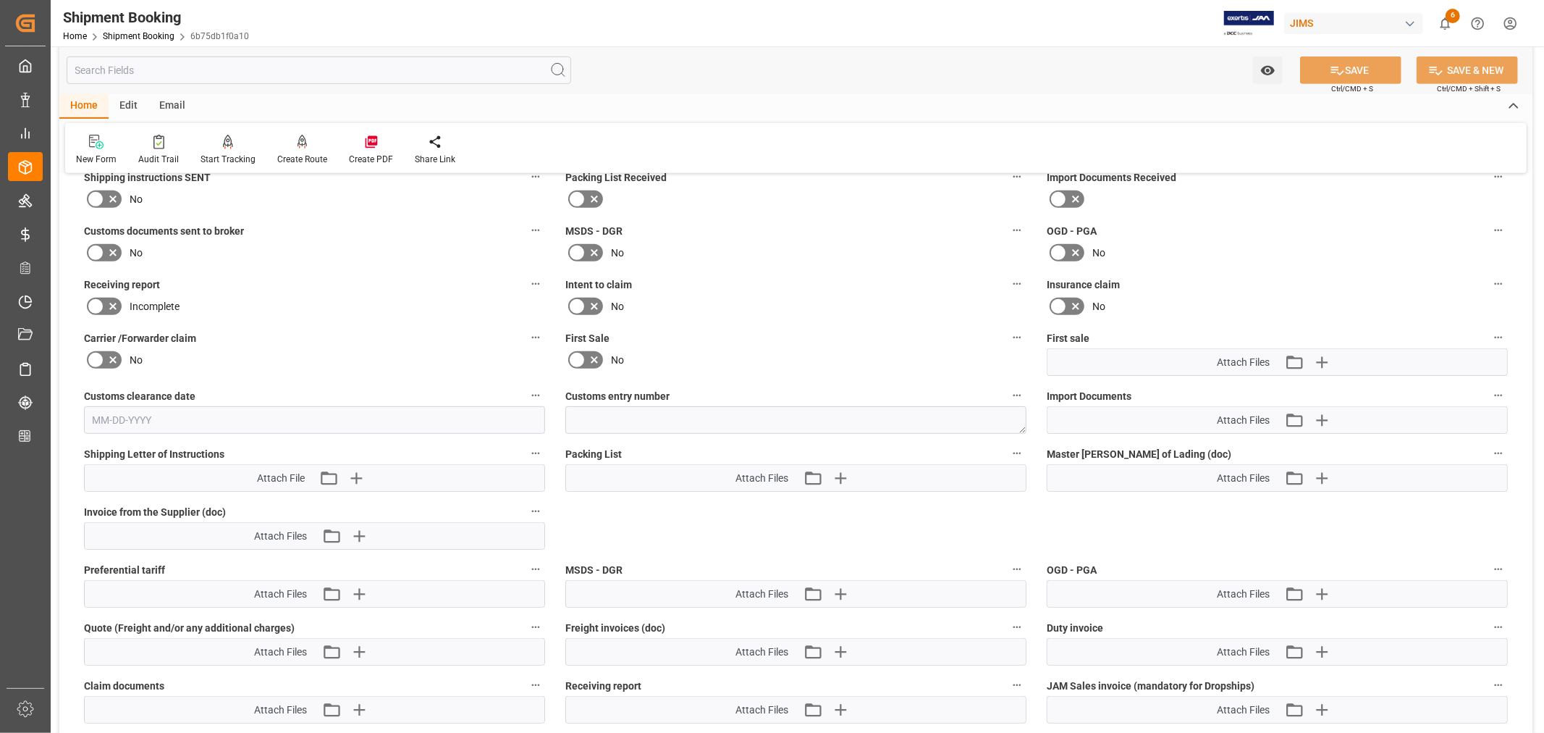
scroll to position [643, 0]
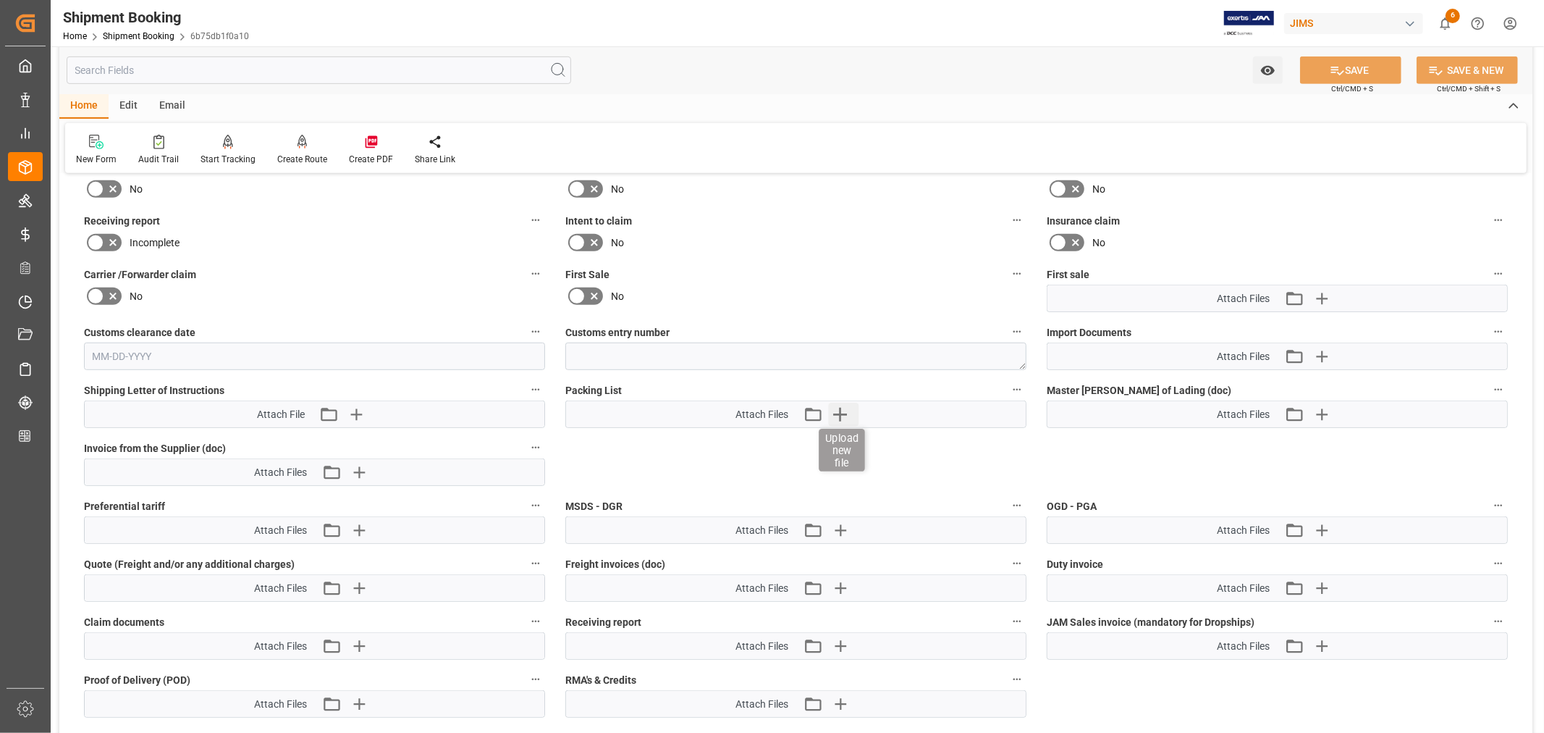
click at [835, 413] on icon "button" at bounding box center [839, 414] width 23 height 23
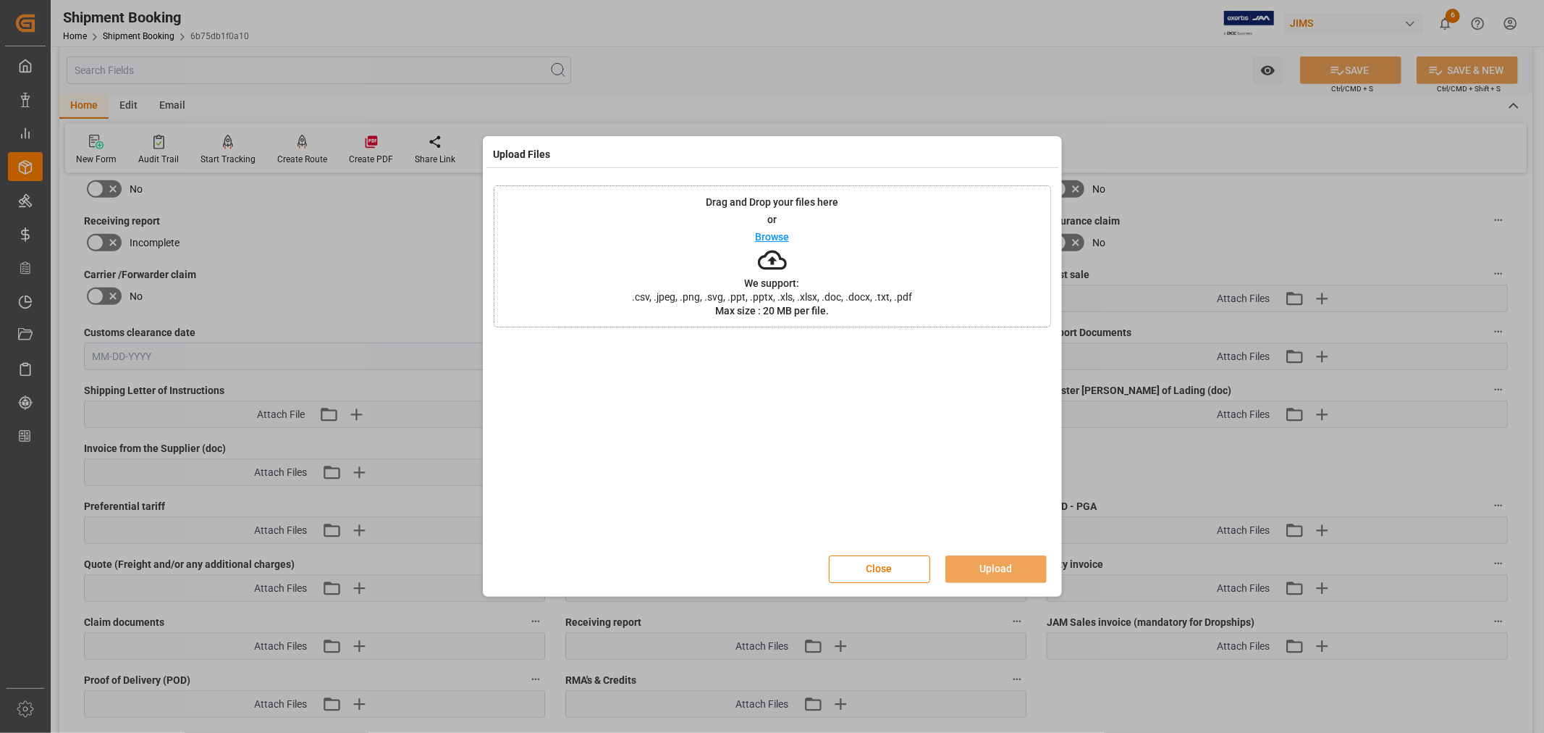
click at [769, 236] on p "Browse" at bounding box center [772, 237] width 34 height 10
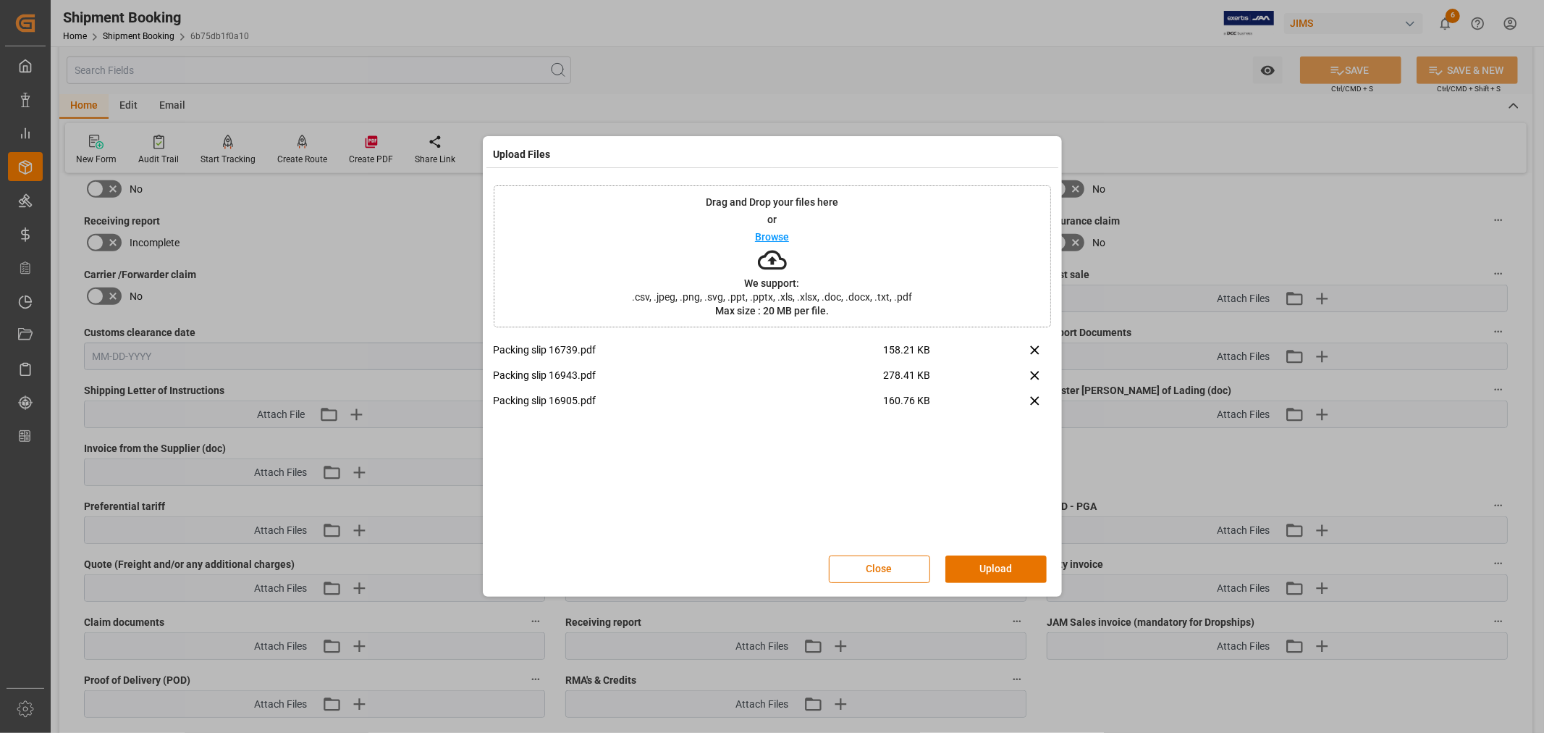
click at [772, 234] on p "Browse" at bounding box center [772, 237] width 34 height 10
click at [996, 575] on button "Upload" at bounding box center [996, 569] width 101 height 28
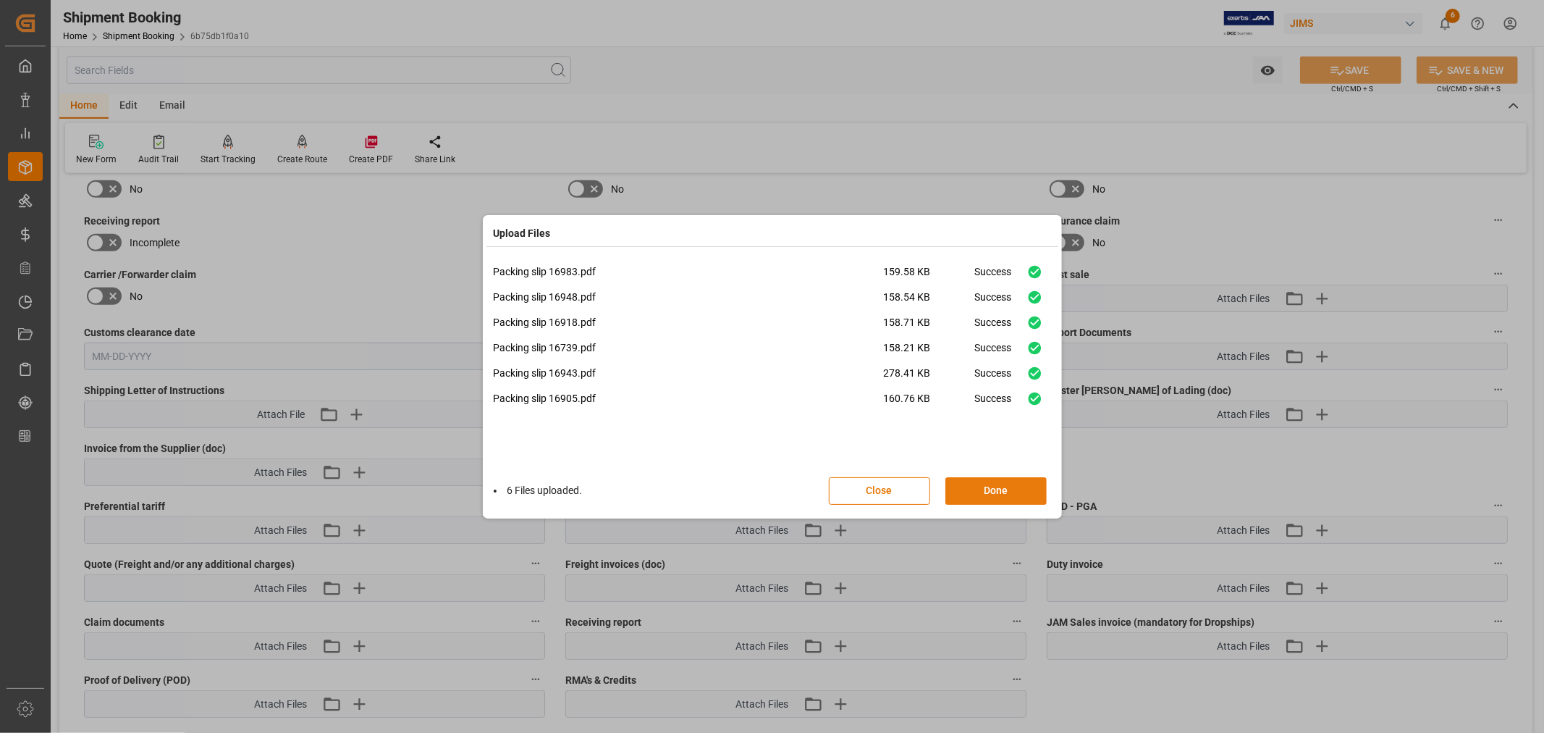
click at [979, 489] on button "Done" at bounding box center [996, 491] width 101 height 28
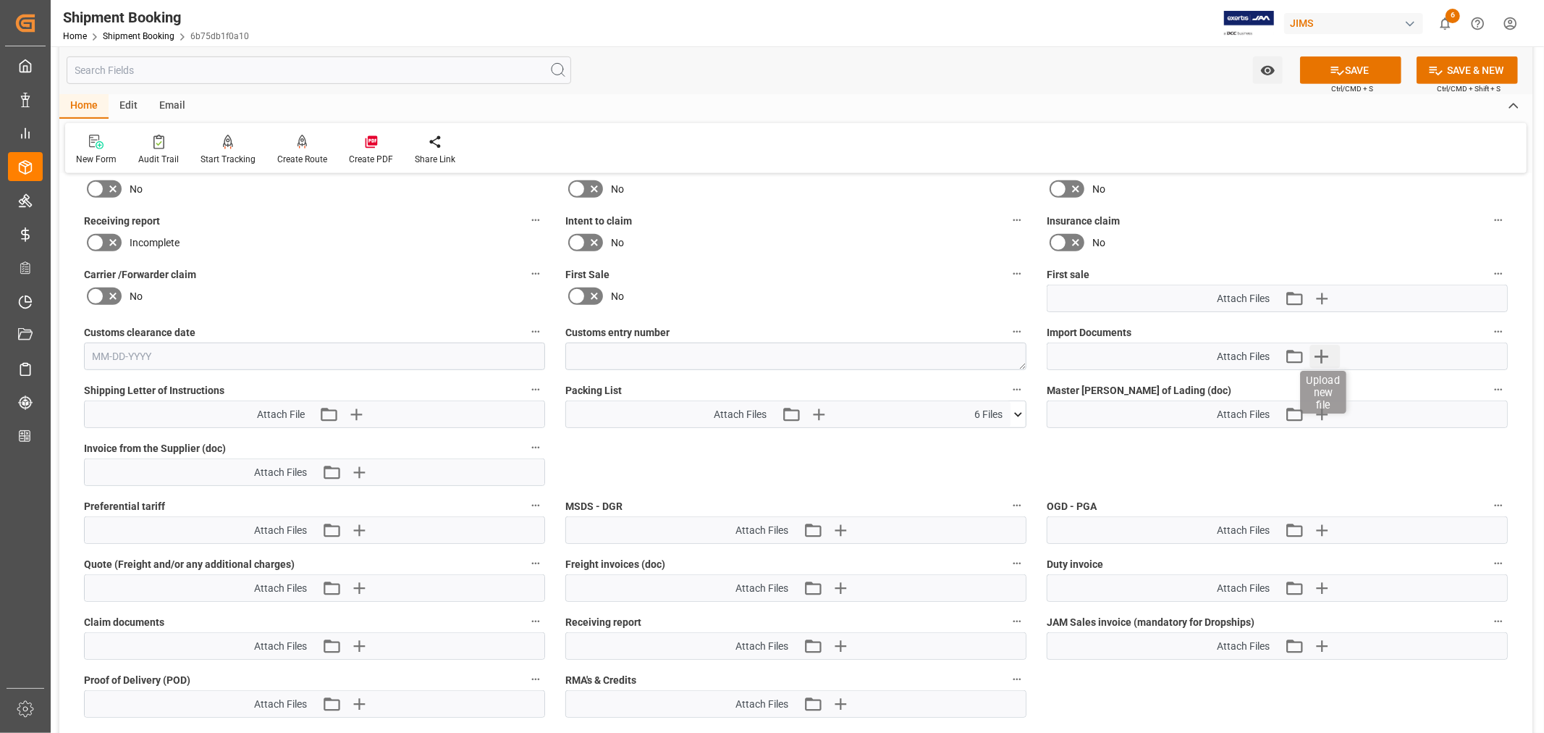
click at [1321, 353] on icon "button" at bounding box center [1322, 357] width 14 height 14
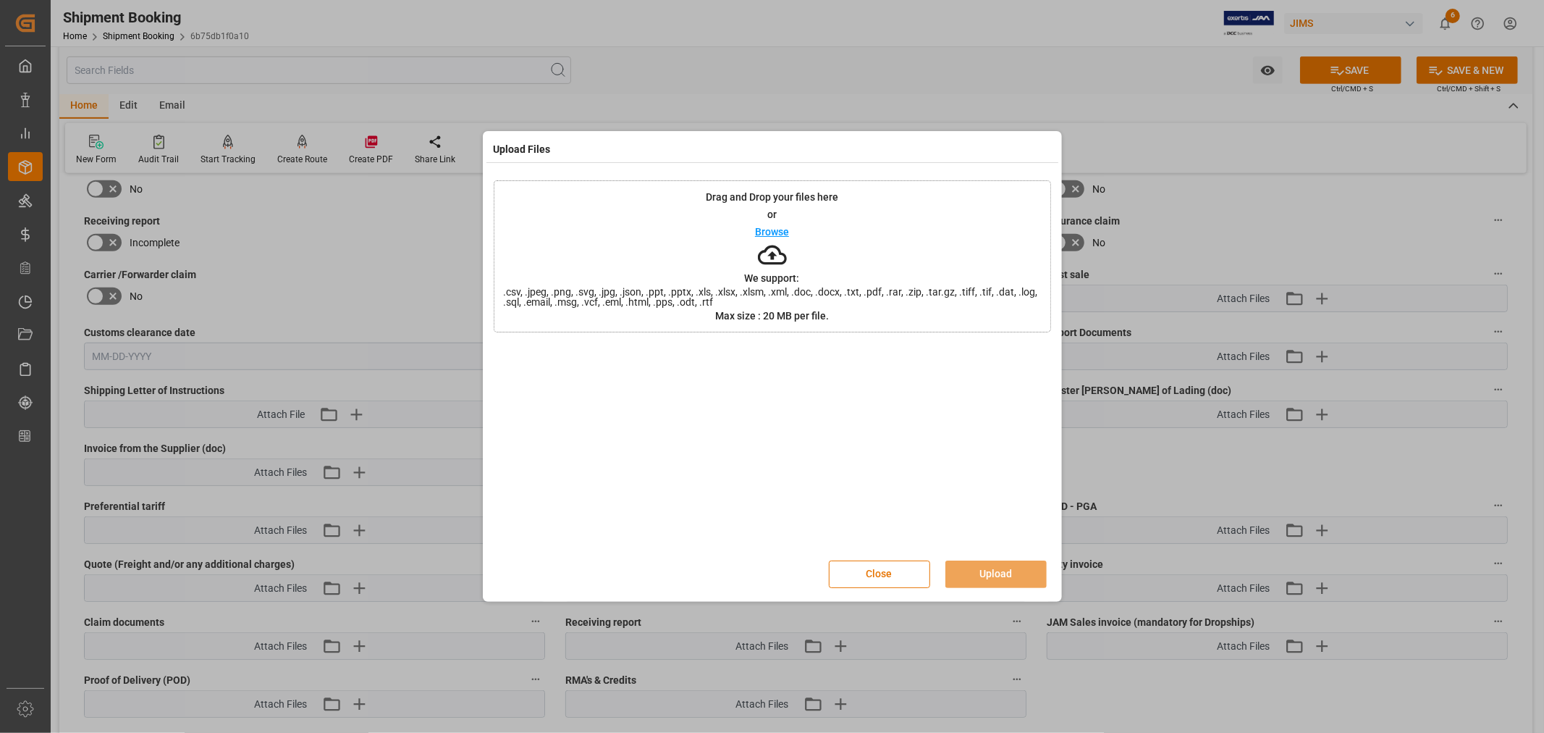
click at [786, 233] on p "Browse" at bounding box center [772, 232] width 34 height 10
click at [764, 227] on p "Browse" at bounding box center [772, 232] width 34 height 10
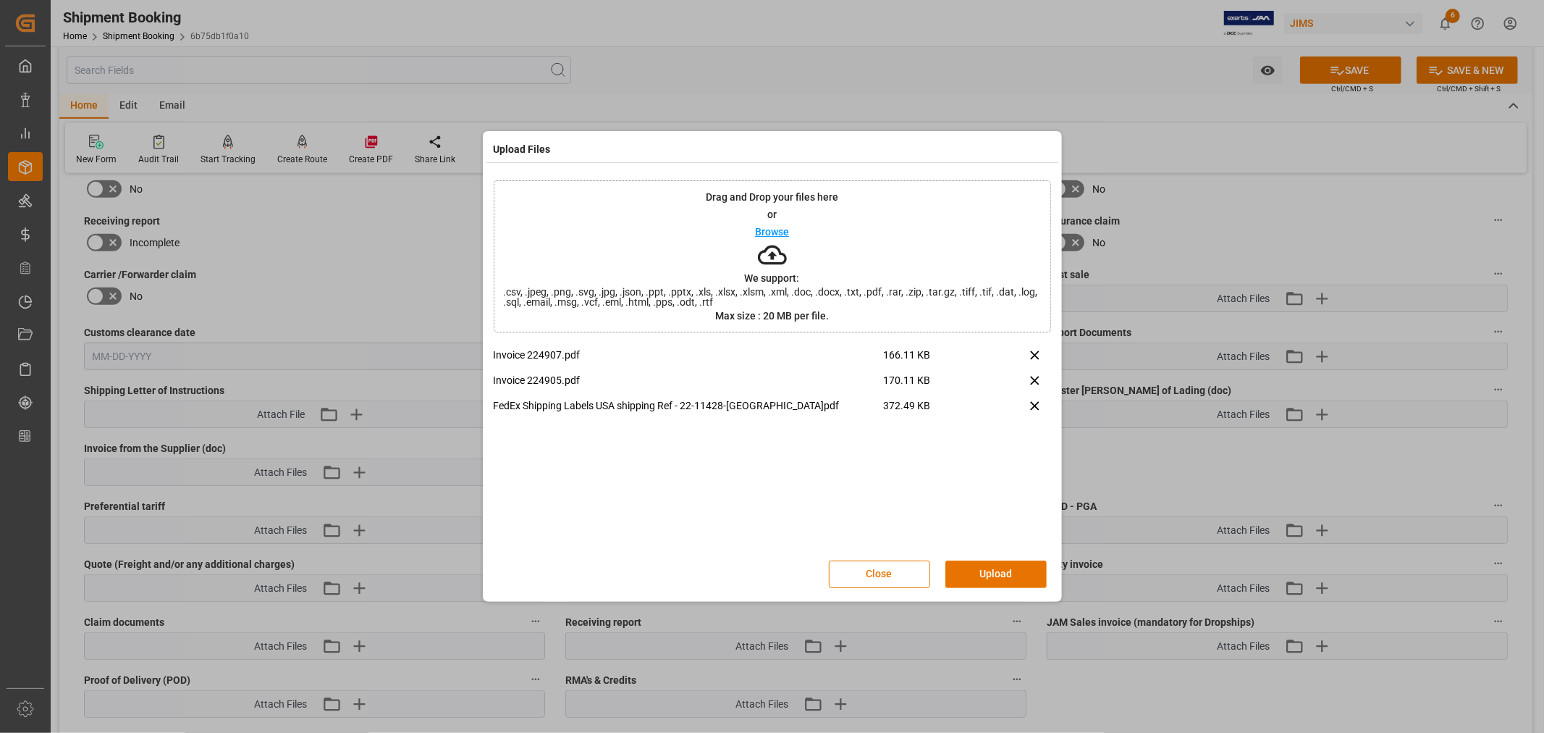
click at [765, 230] on p "Browse" at bounding box center [772, 232] width 34 height 10
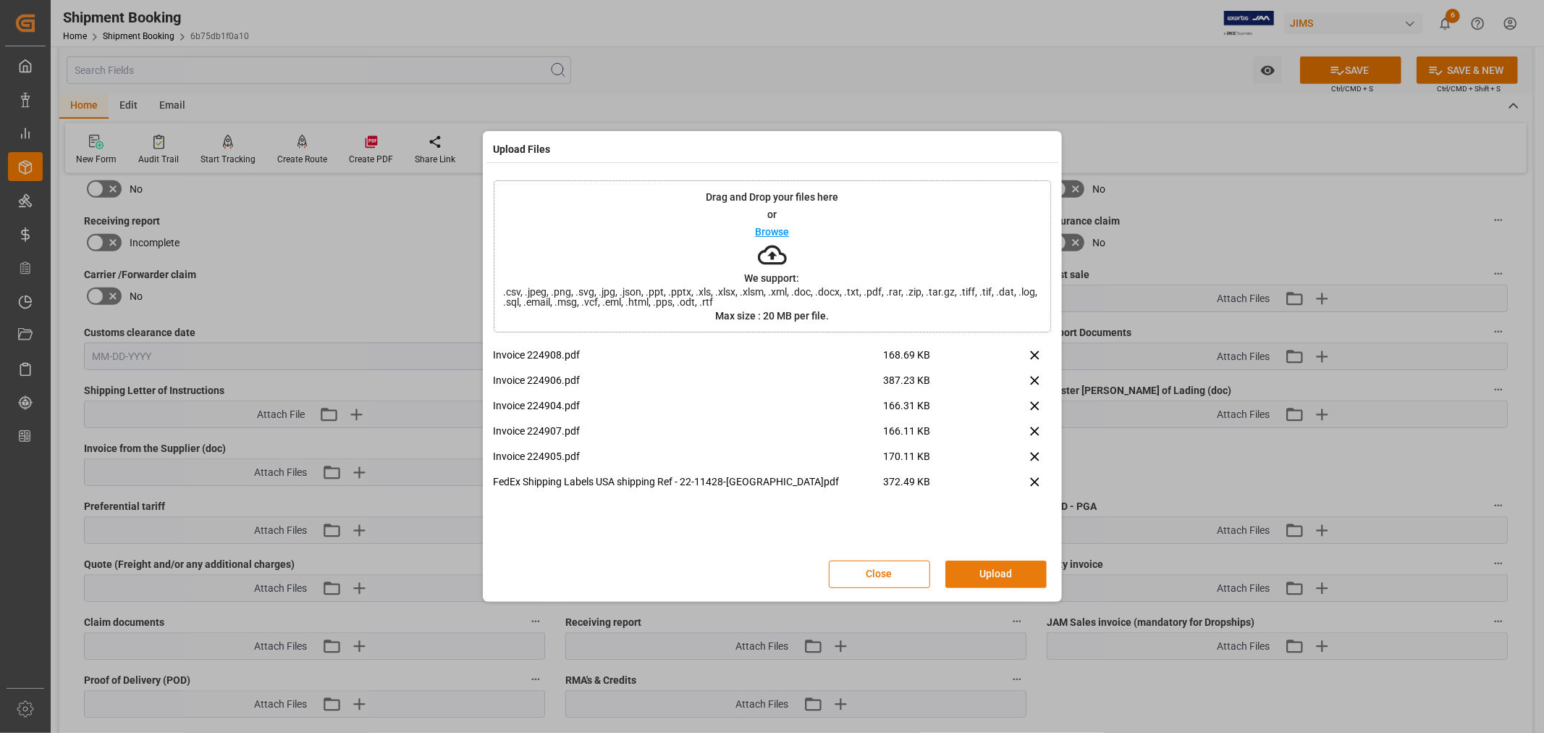
click at [987, 571] on button "Upload" at bounding box center [996, 574] width 101 height 28
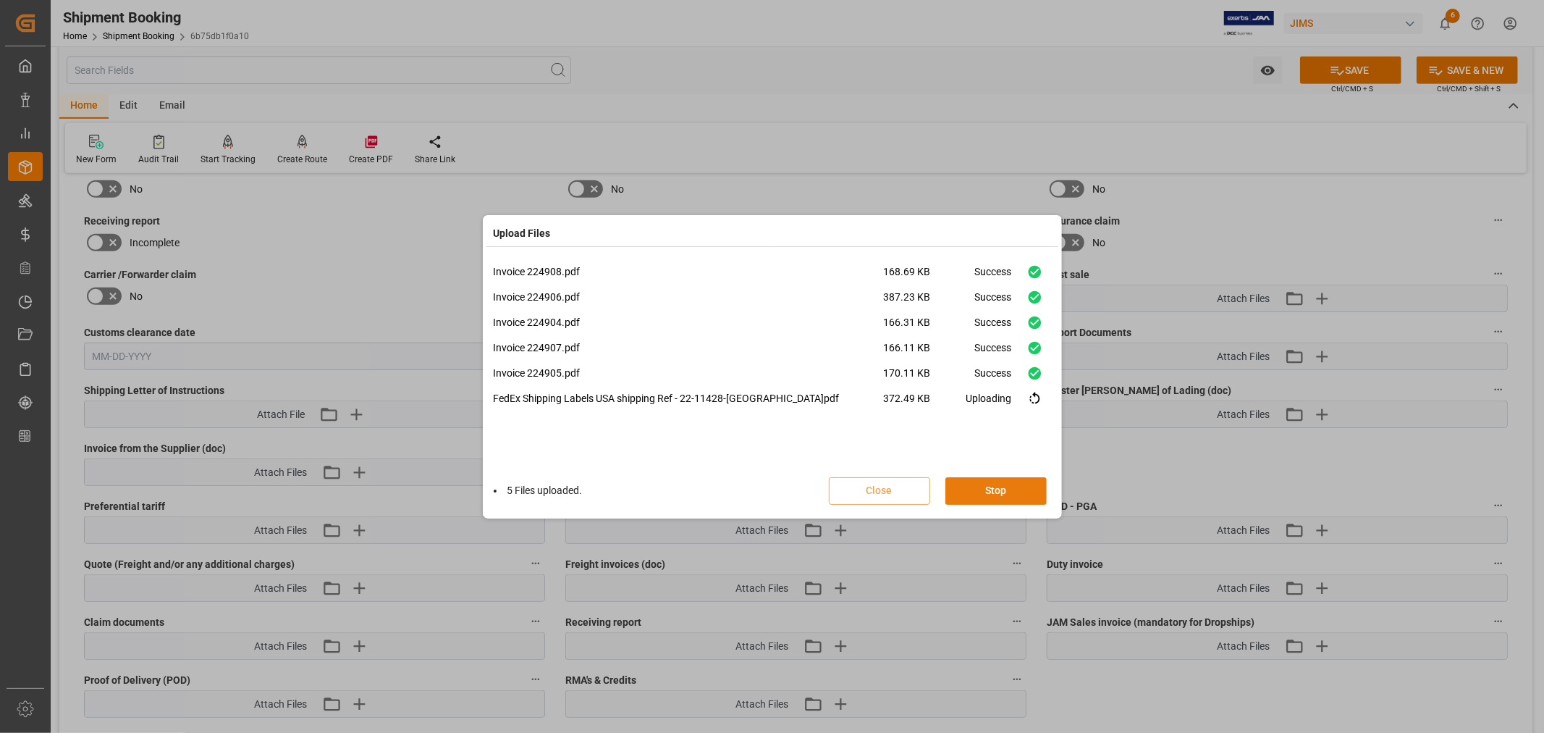
click at [988, 486] on button "Stop" at bounding box center [996, 491] width 101 height 28
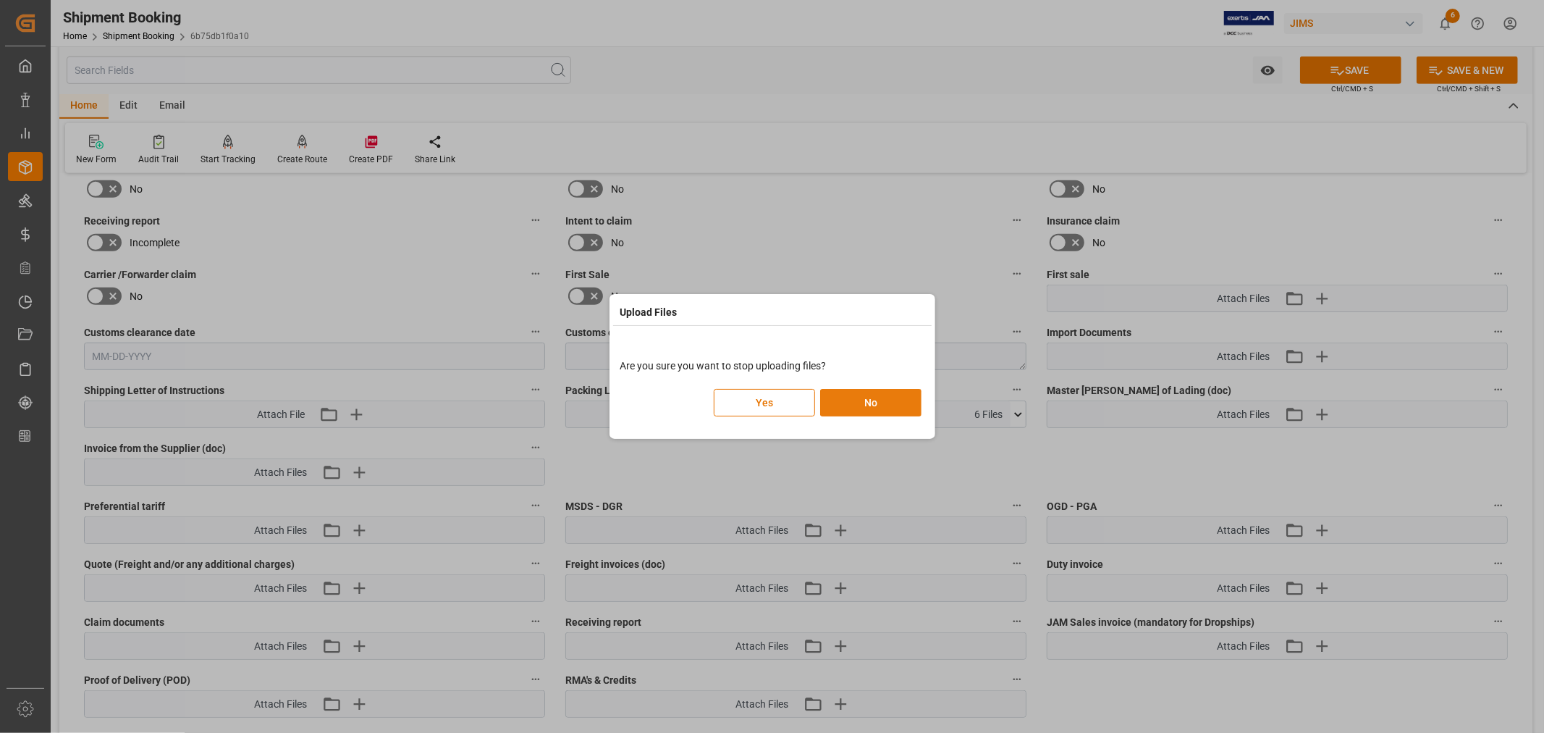
click at [874, 402] on button "No" at bounding box center [870, 403] width 101 height 28
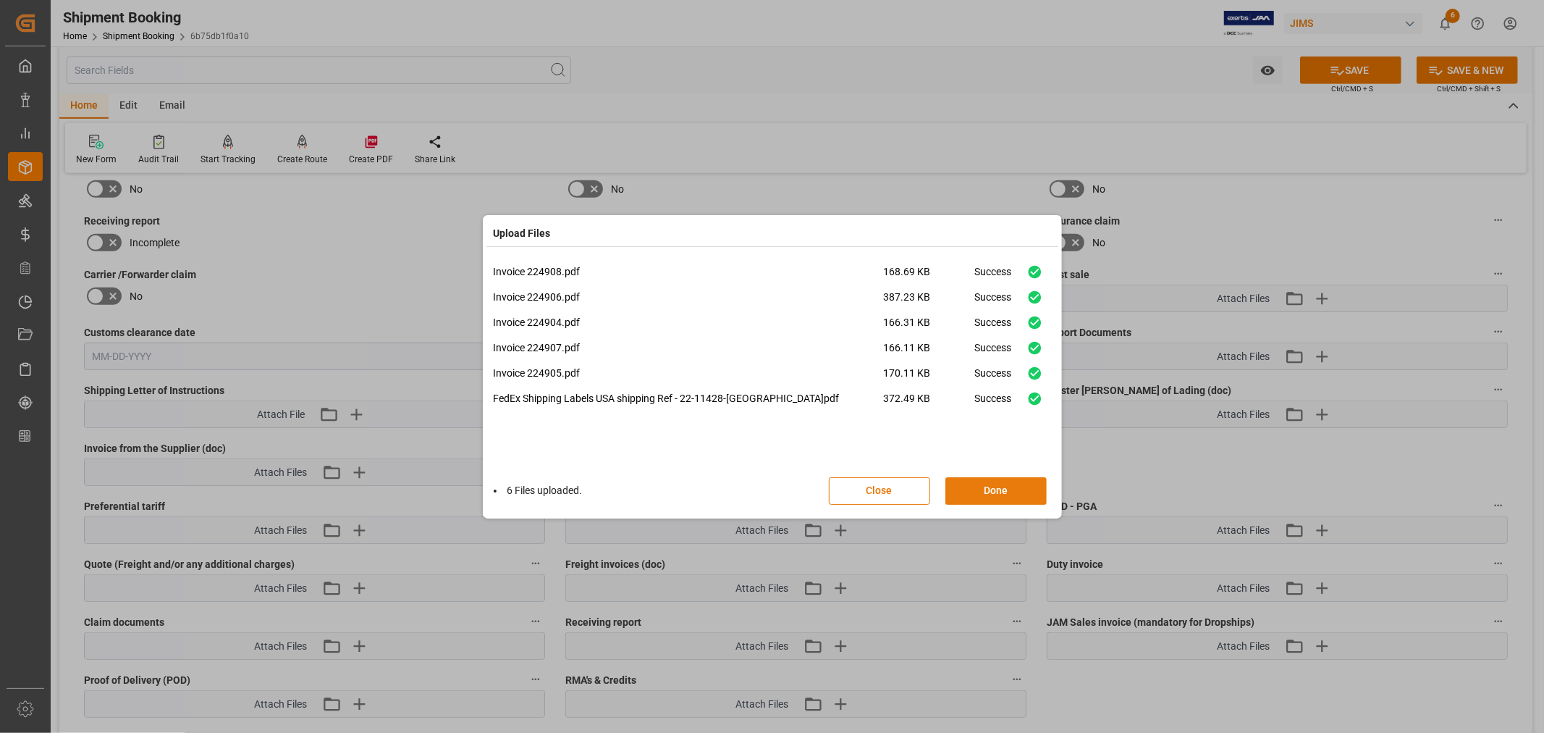
click at [995, 490] on button "Done" at bounding box center [996, 491] width 101 height 28
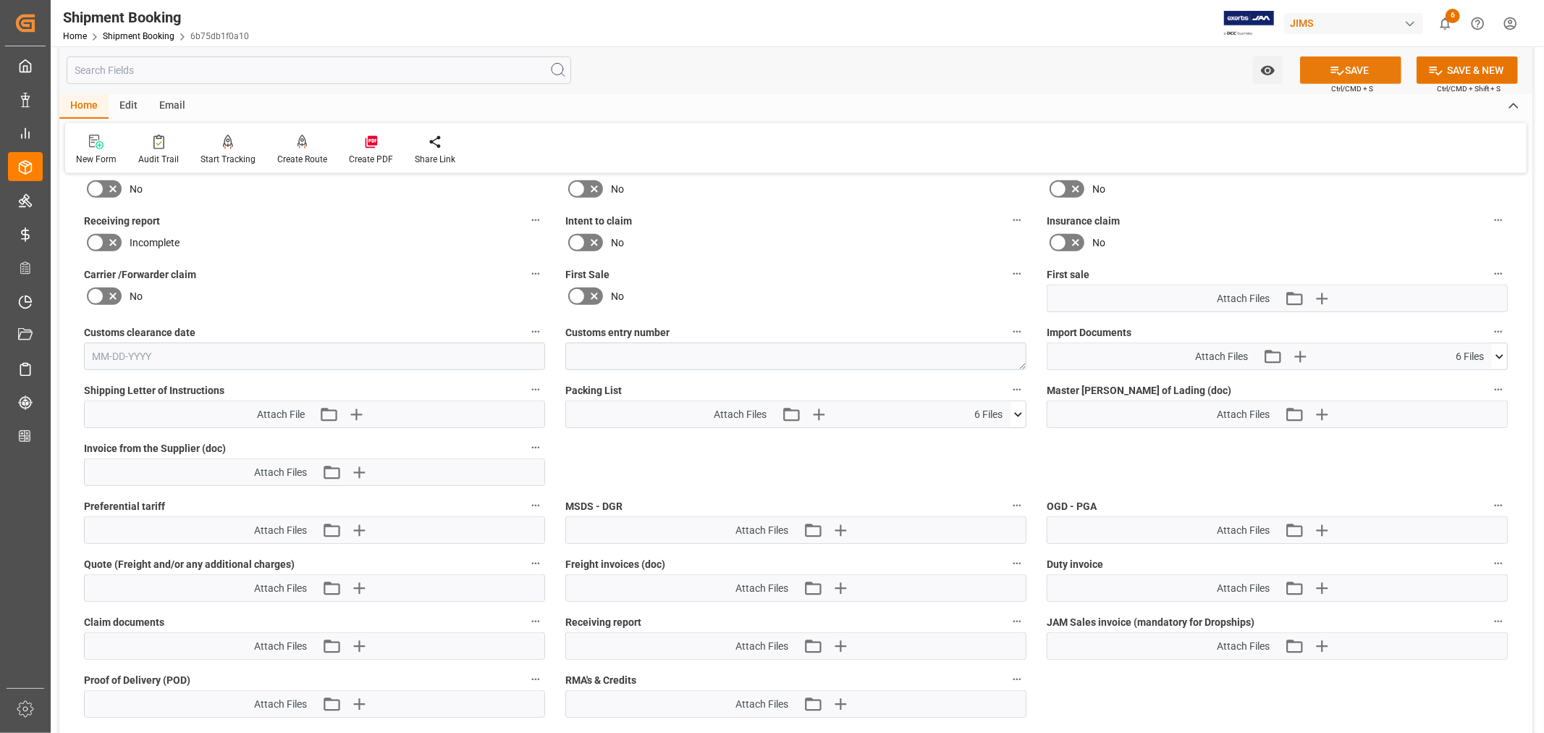
click at [1345, 66] on button "SAVE" at bounding box center [1350, 70] width 101 height 28
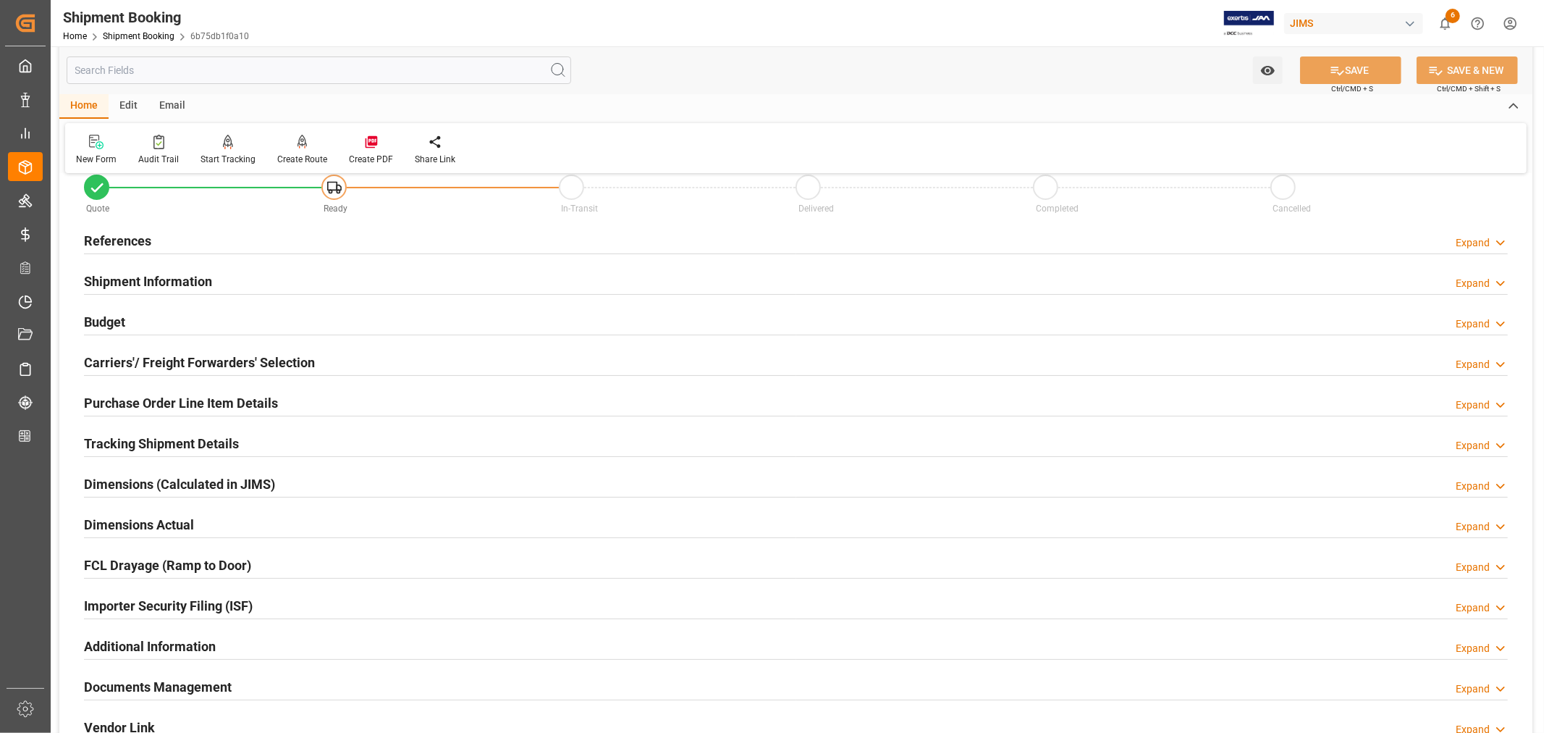
scroll to position [0, 0]
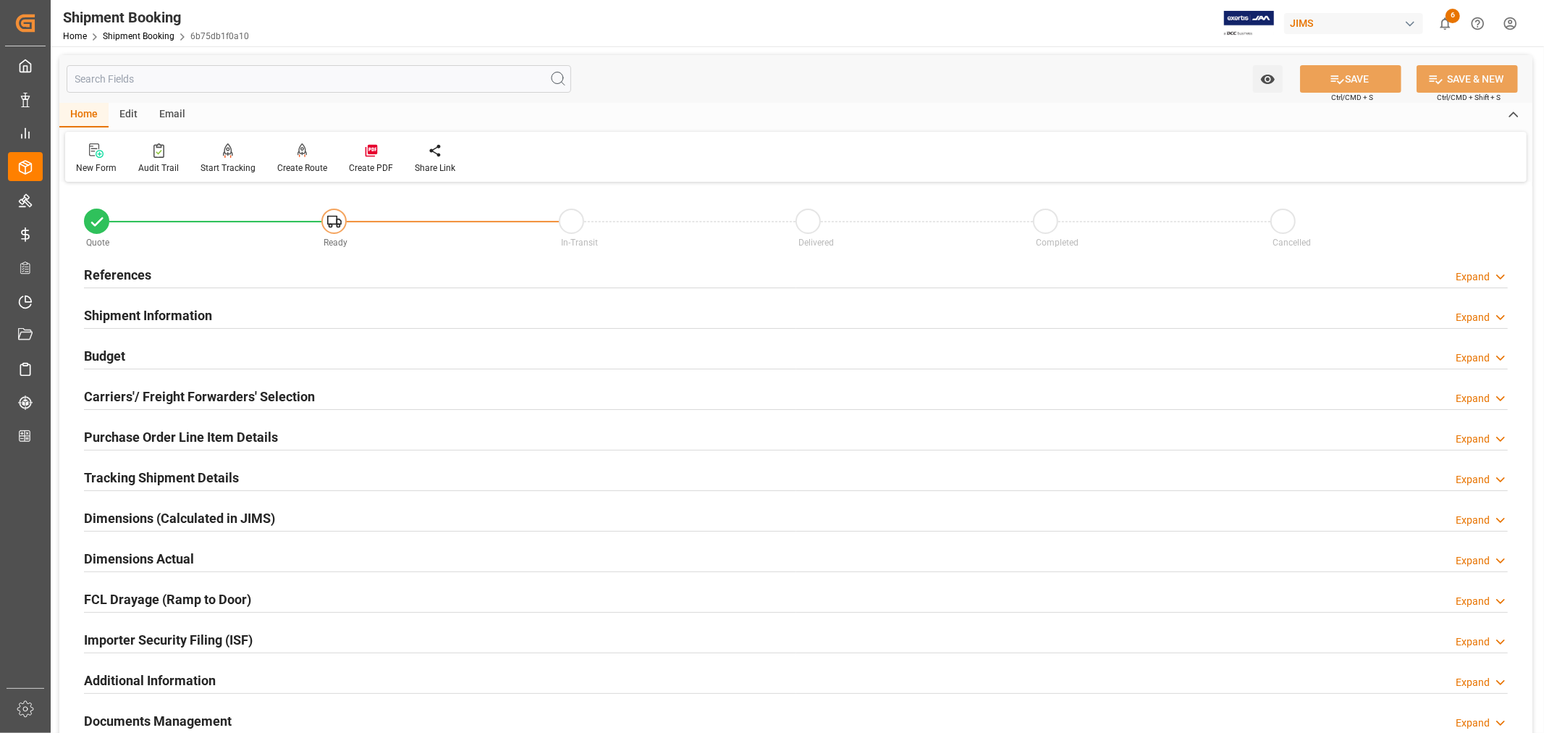
click at [135, 273] on h2 "References" at bounding box center [117, 275] width 67 height 20
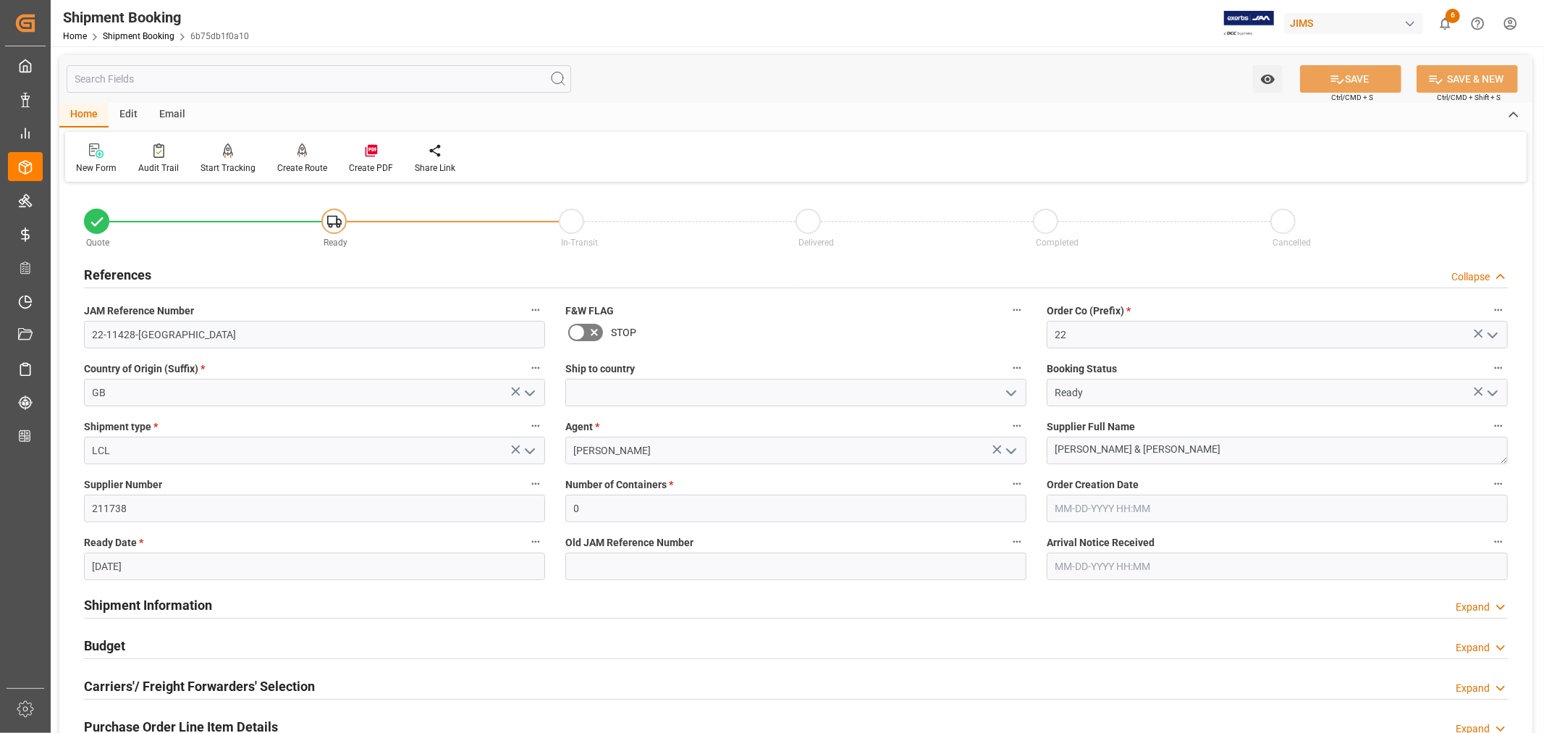
click at [1011, 391] on icon "open menu" at bounding box center [1011, 392] width 17 height 17
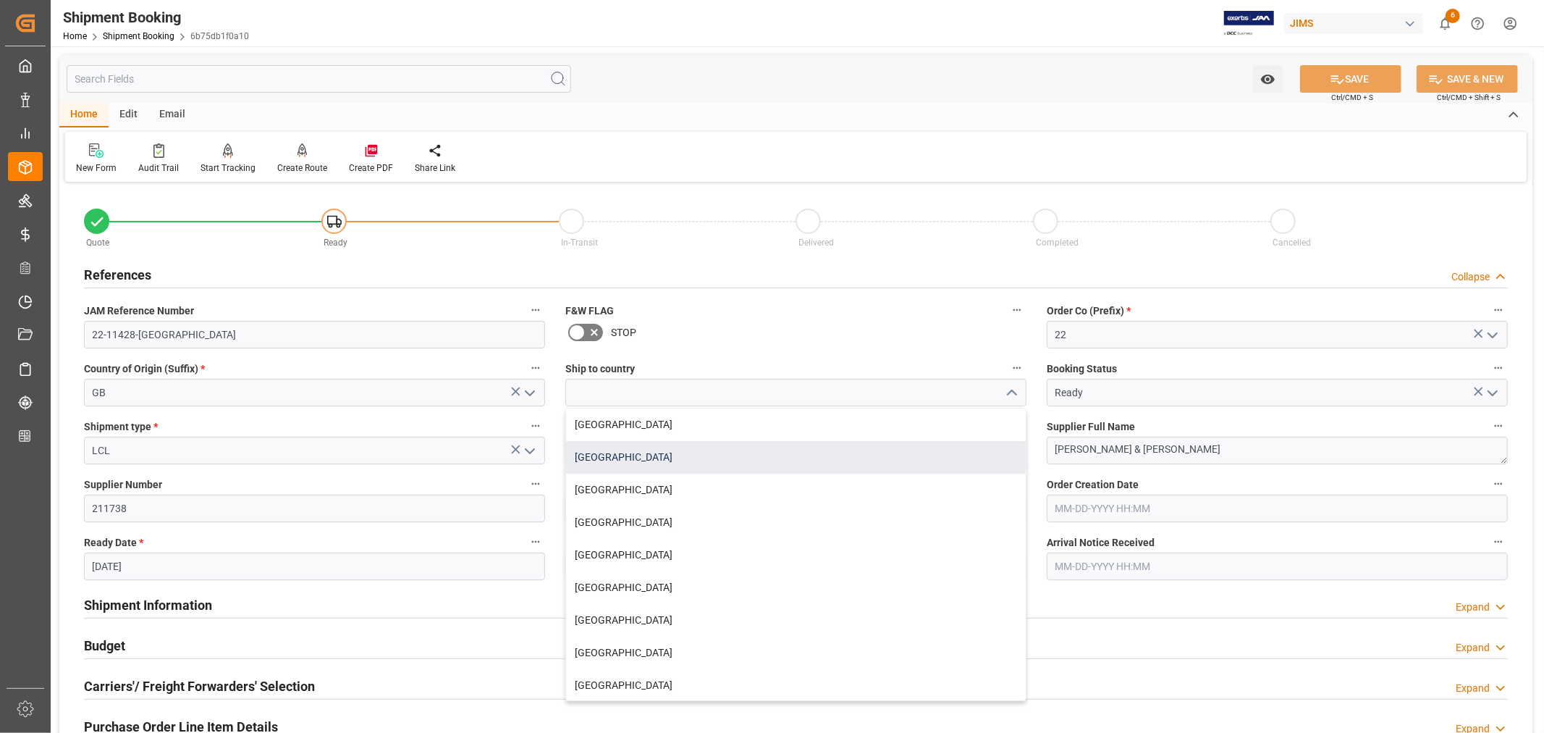
click at [678, 458] on div "[GEOGRAPHIC_DATA]" at bounding box center [796, 457] width 460 height 33
type input "[GEOGRAPHIC_DATA]"
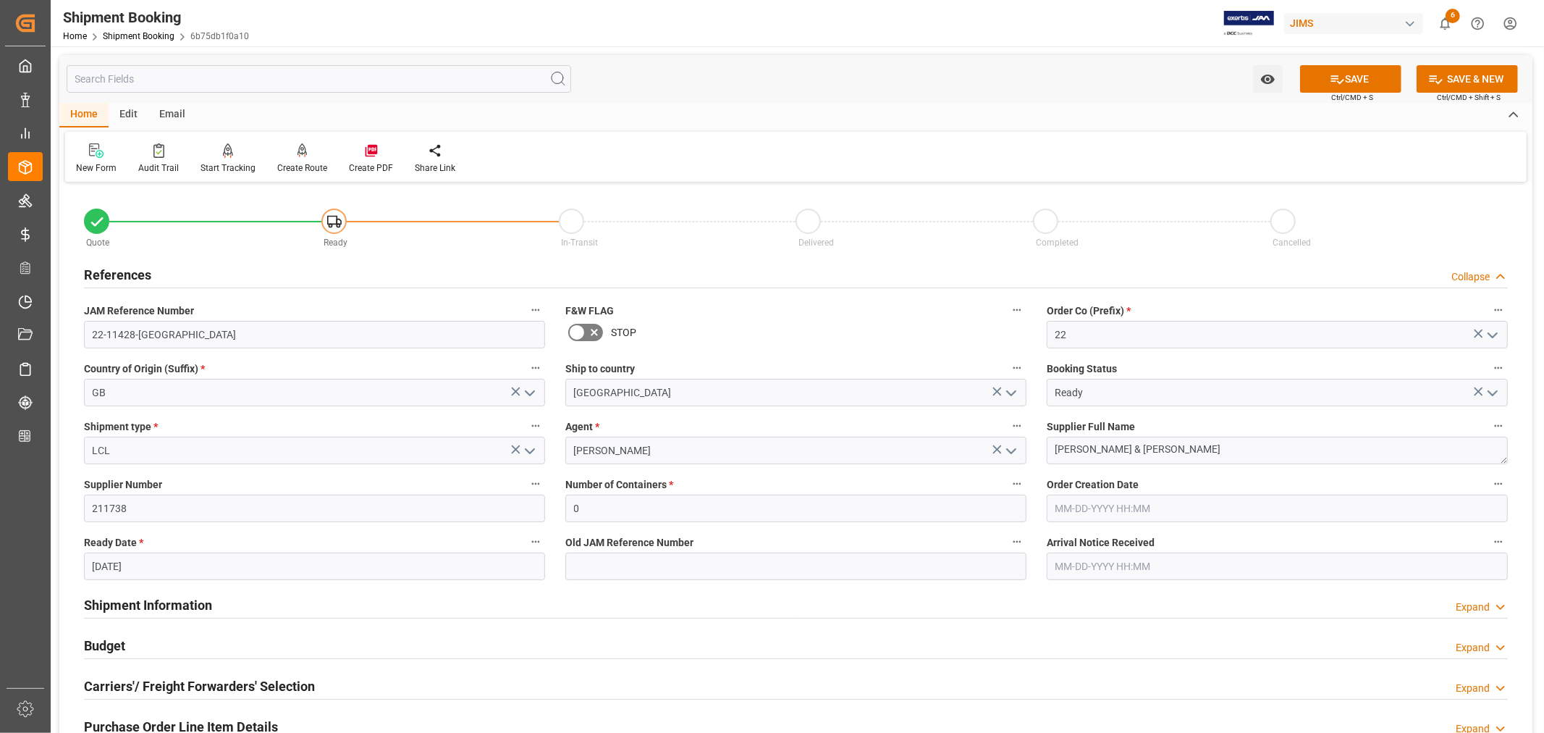
click at [530, 450] on icon "open menu" at bounding box center [529, 450] width 17 height 17
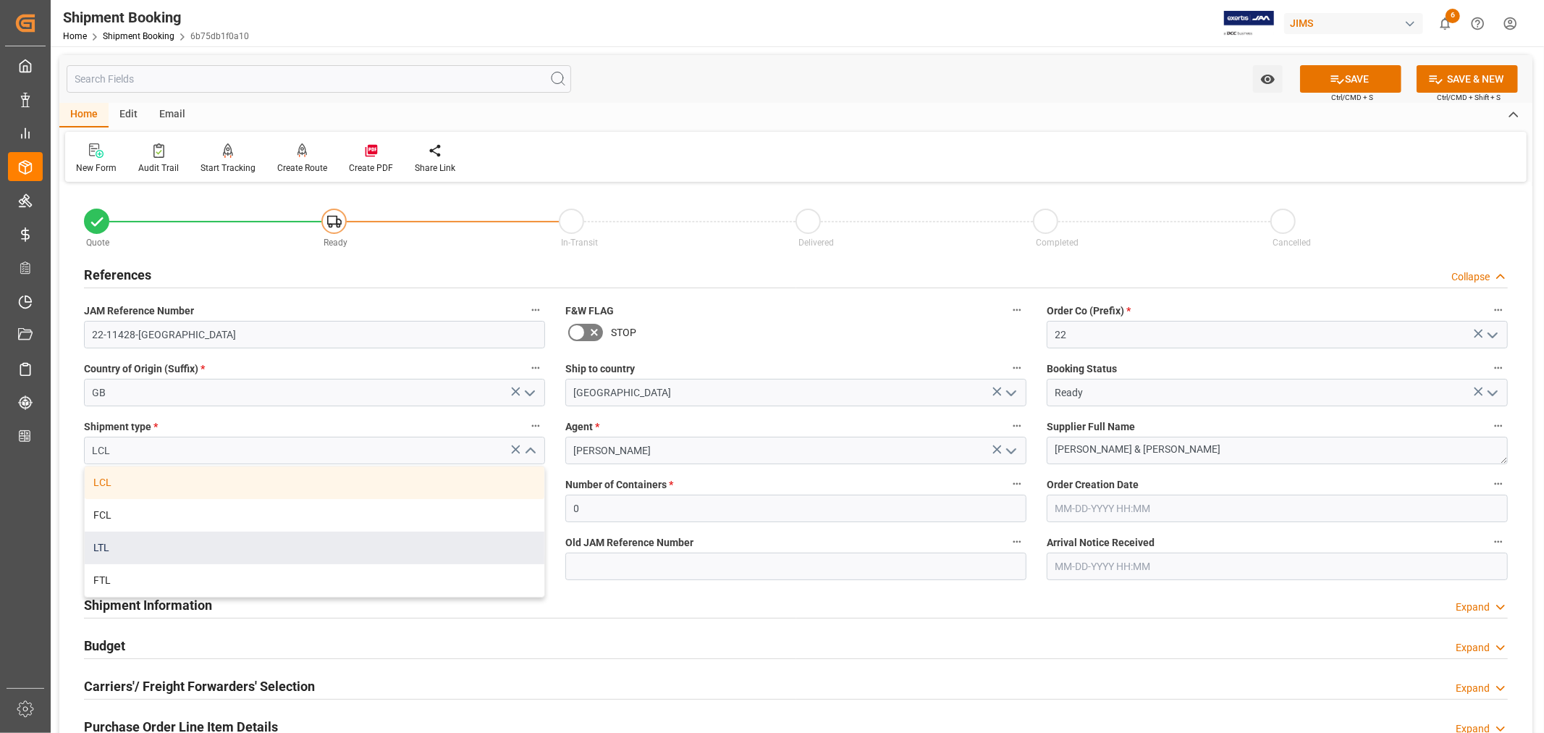
click at [203, 549] on div "LTL" at bounding box center [315, 547] width 460 height 33
type input "LTL"
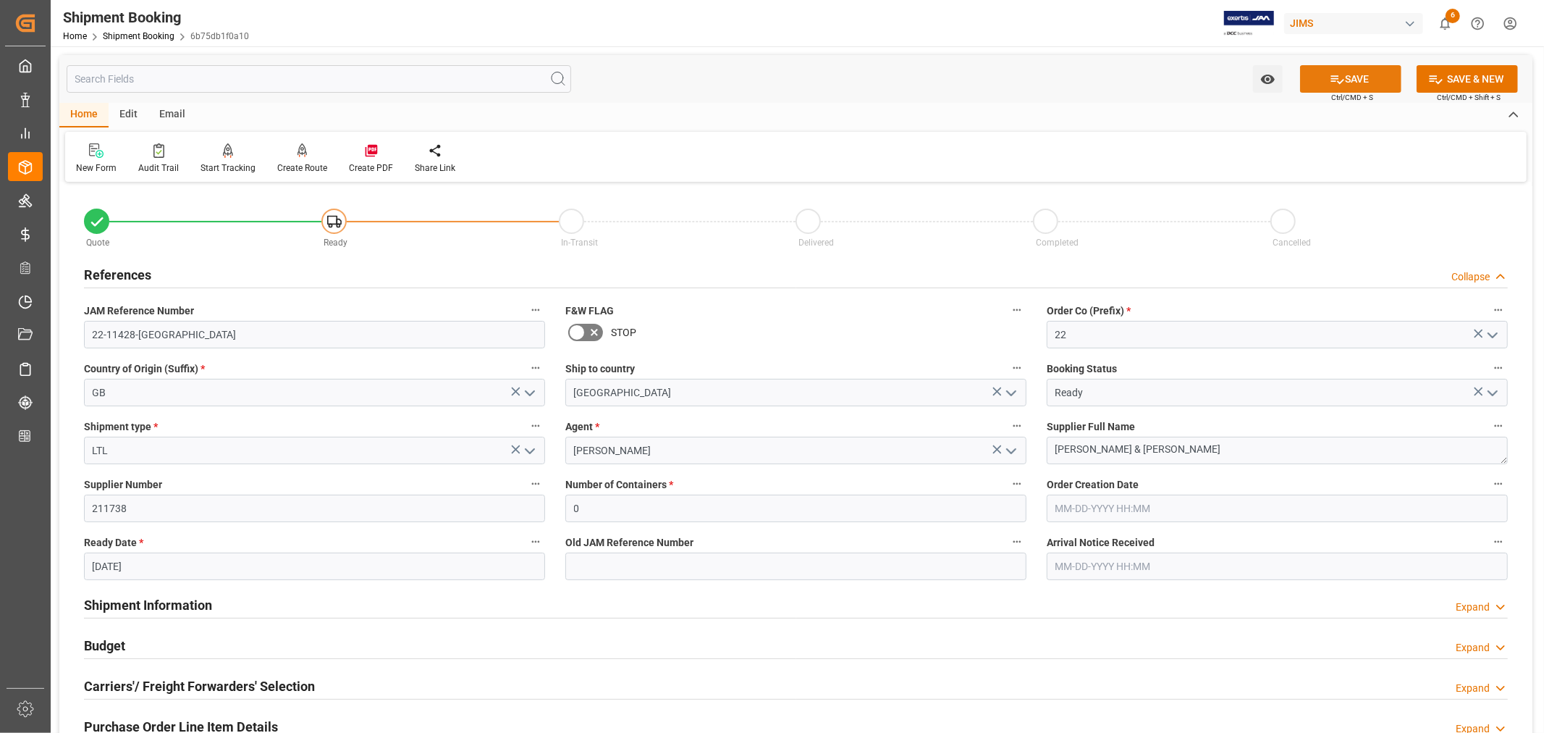
click at [1345, 81] on button "SAVE" at bounding box center [1350, 79] width 101 height 28
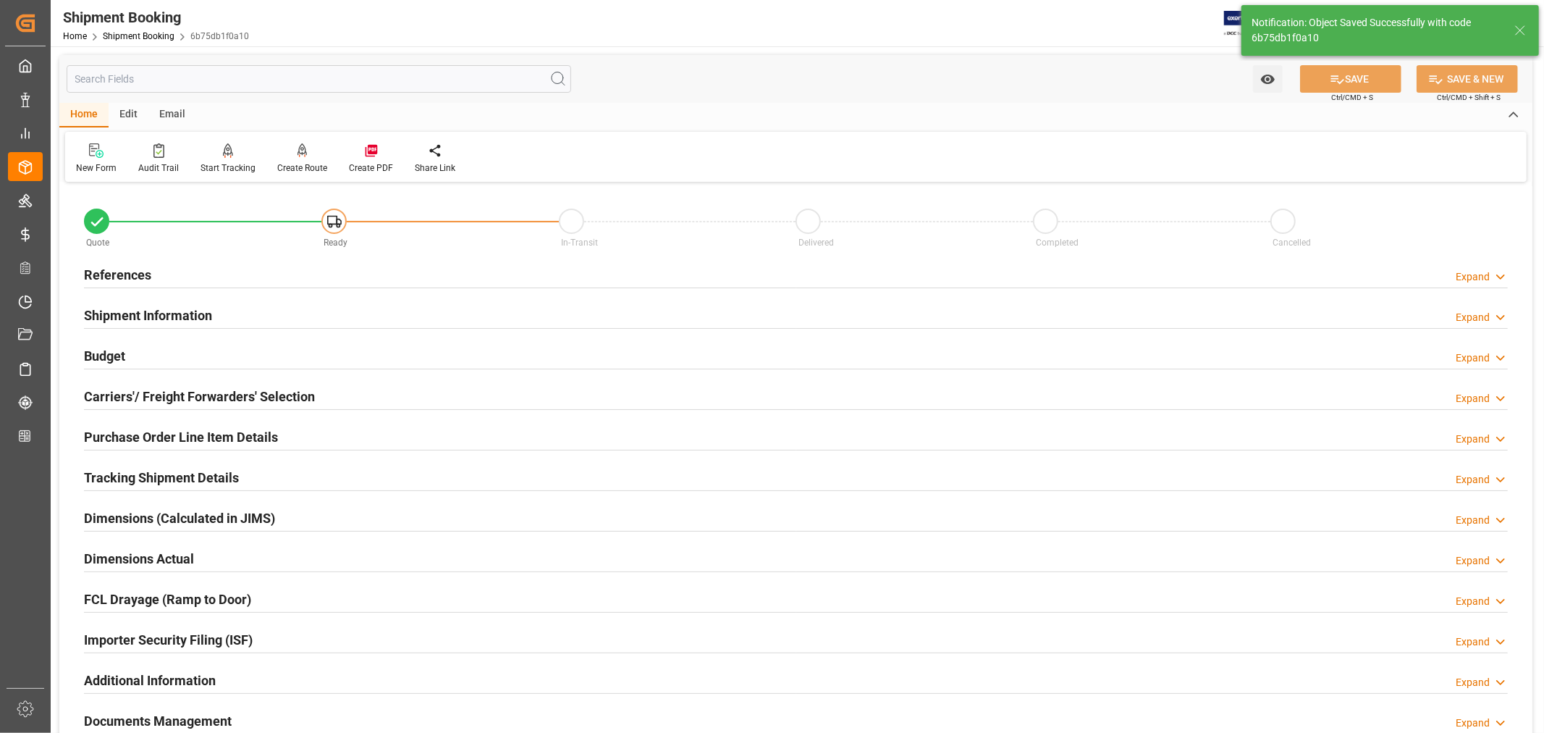
click at [188, 310] on h2 "Shipment Information" at bounding box center [148, 316] width 128 height 20
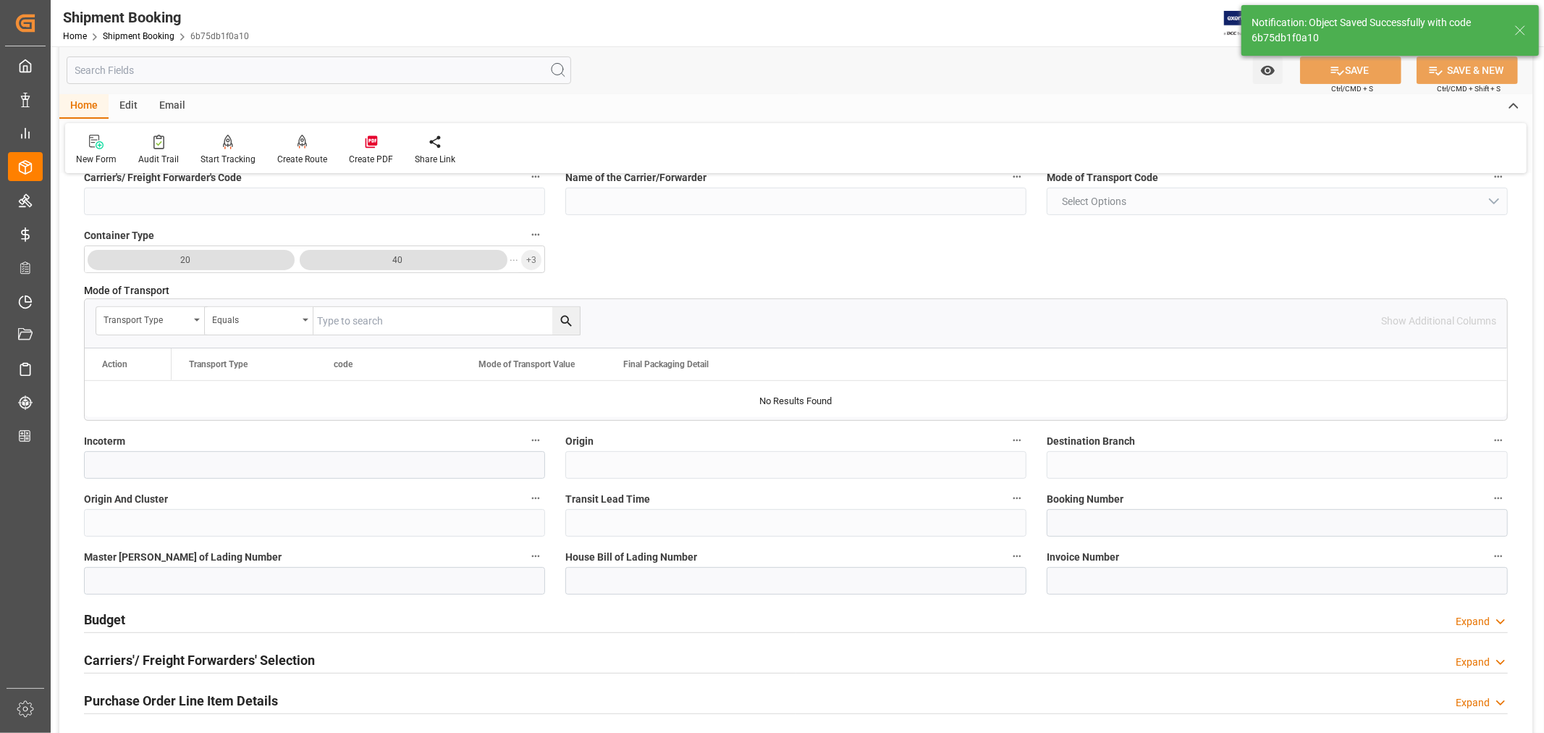
scroll to position [402, 0]
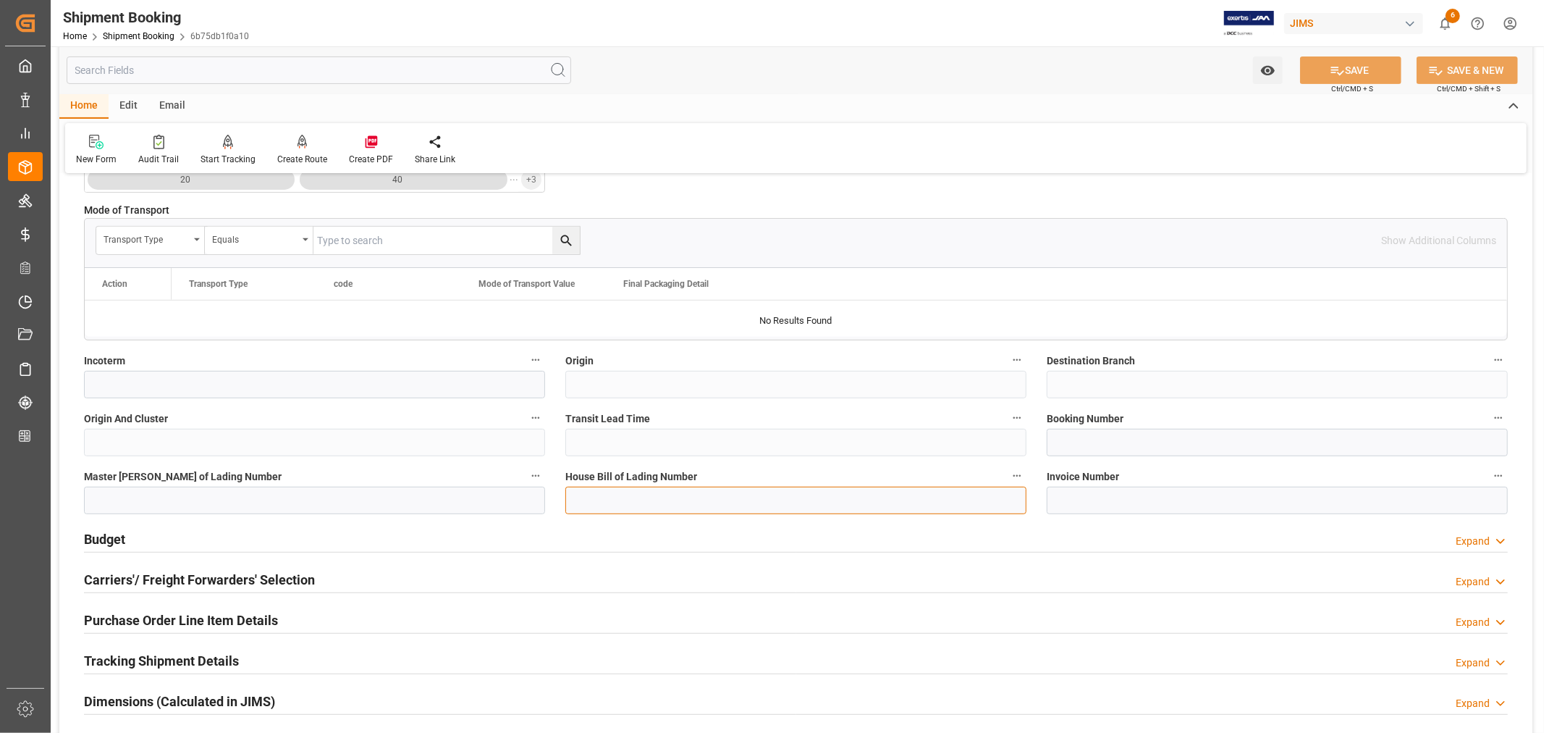
click at [585, 497] on input at bounding box center [795, 501] width 461 height 28
type input "885040808534"
click at [1334, 70] on icon at bounding box center [1337, 70] width 15 height 15
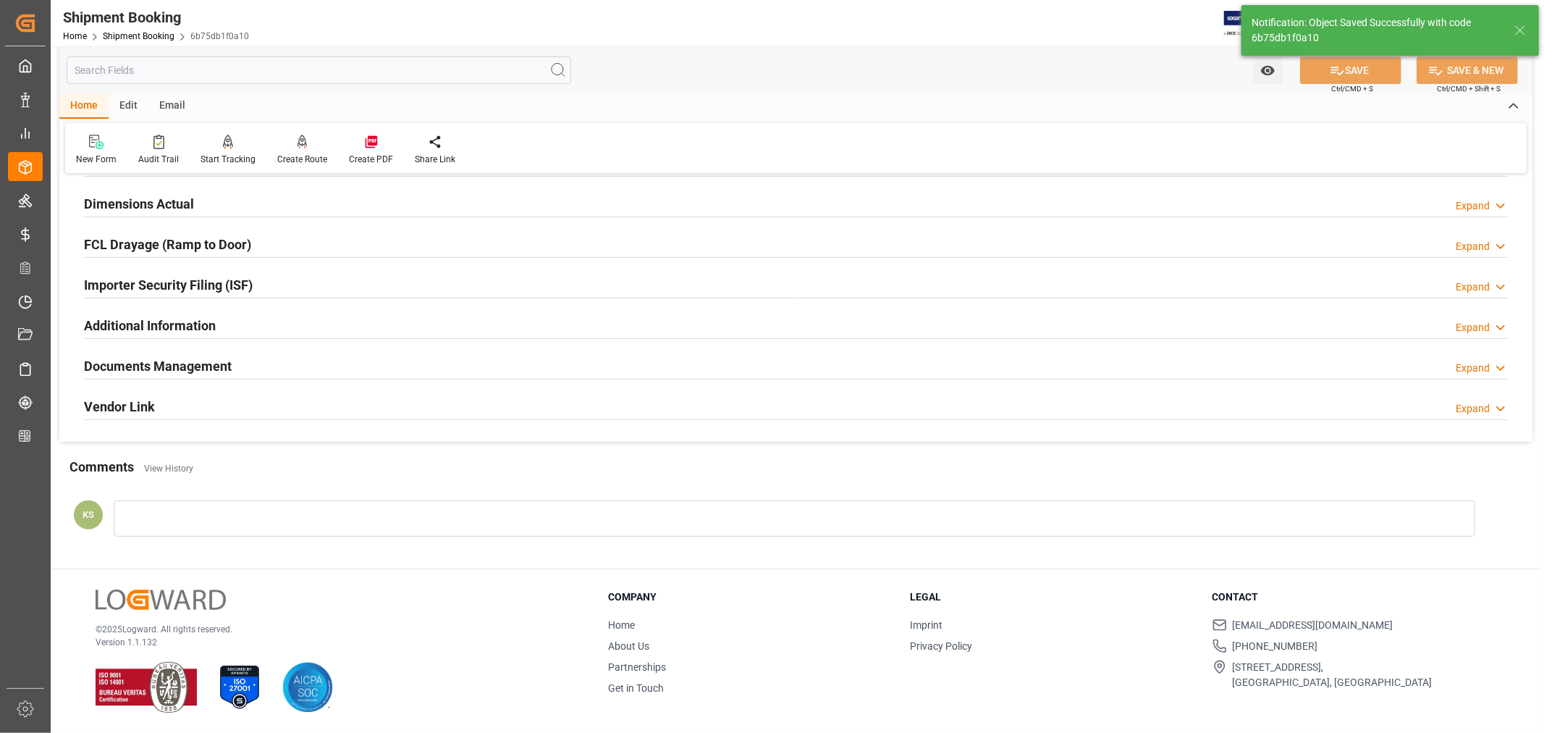
scroll to position [0, 0]
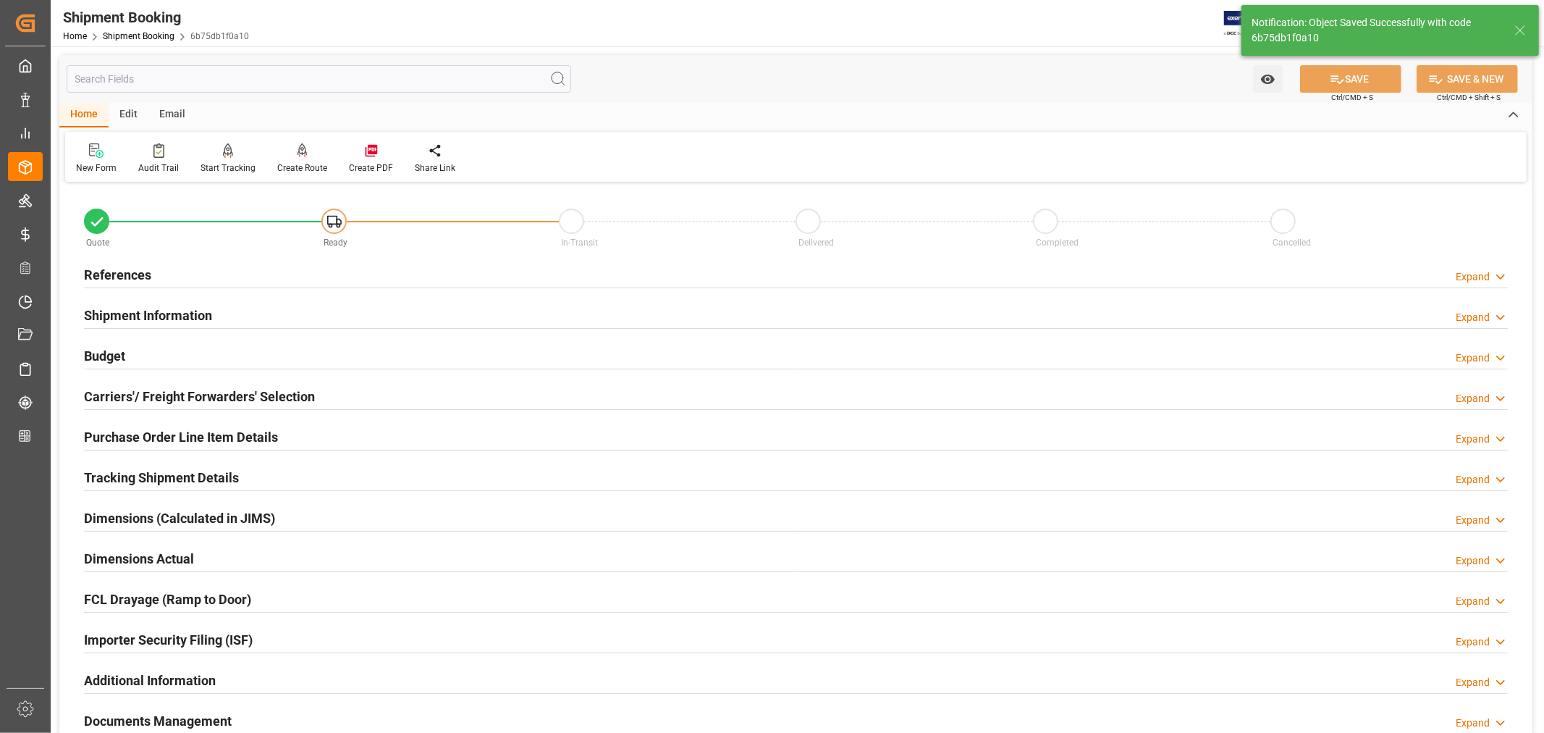
click at [198, 315] on h2 "Shipment Information" at bounding box center [148, 316] width 128 height 20
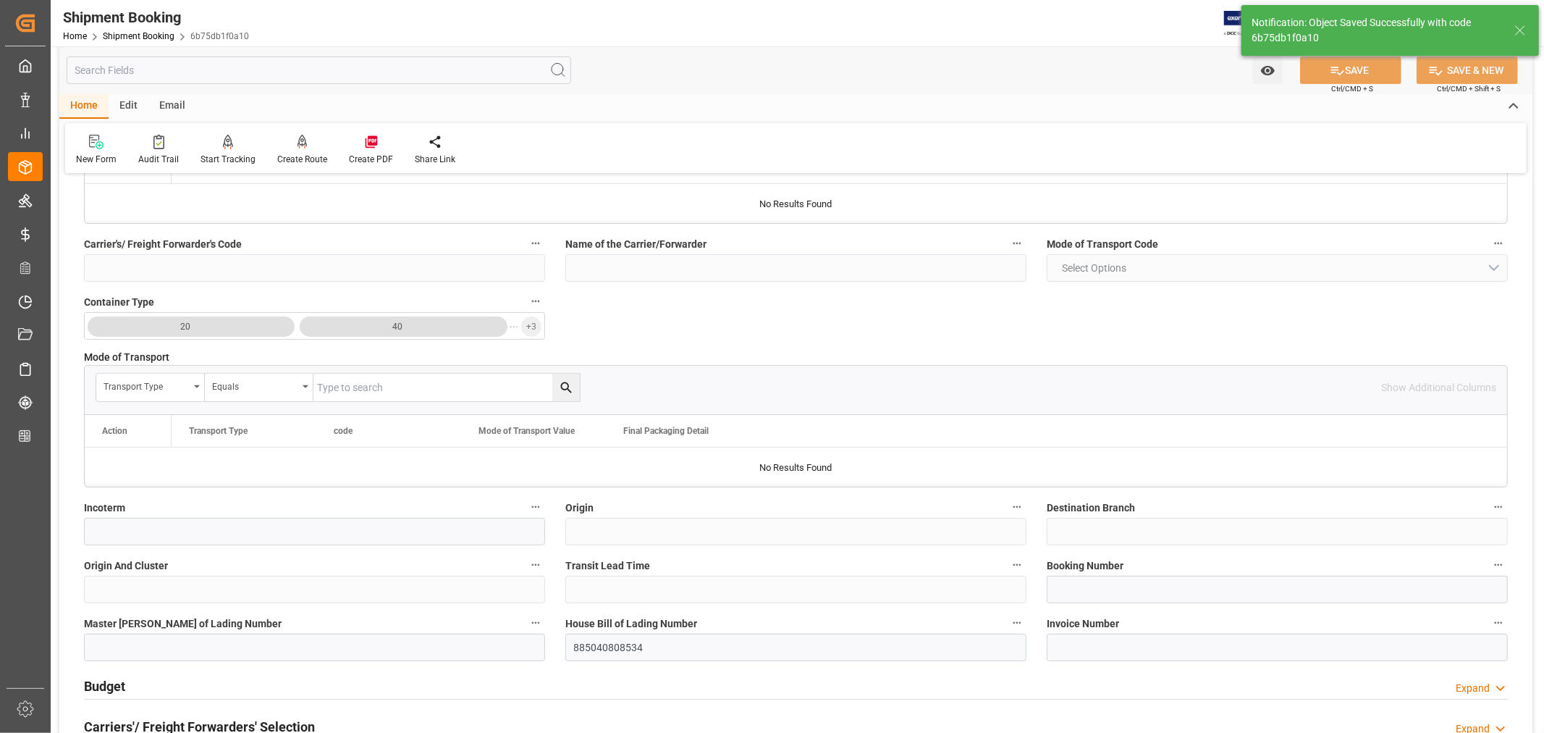
scroll to position [321, 0]
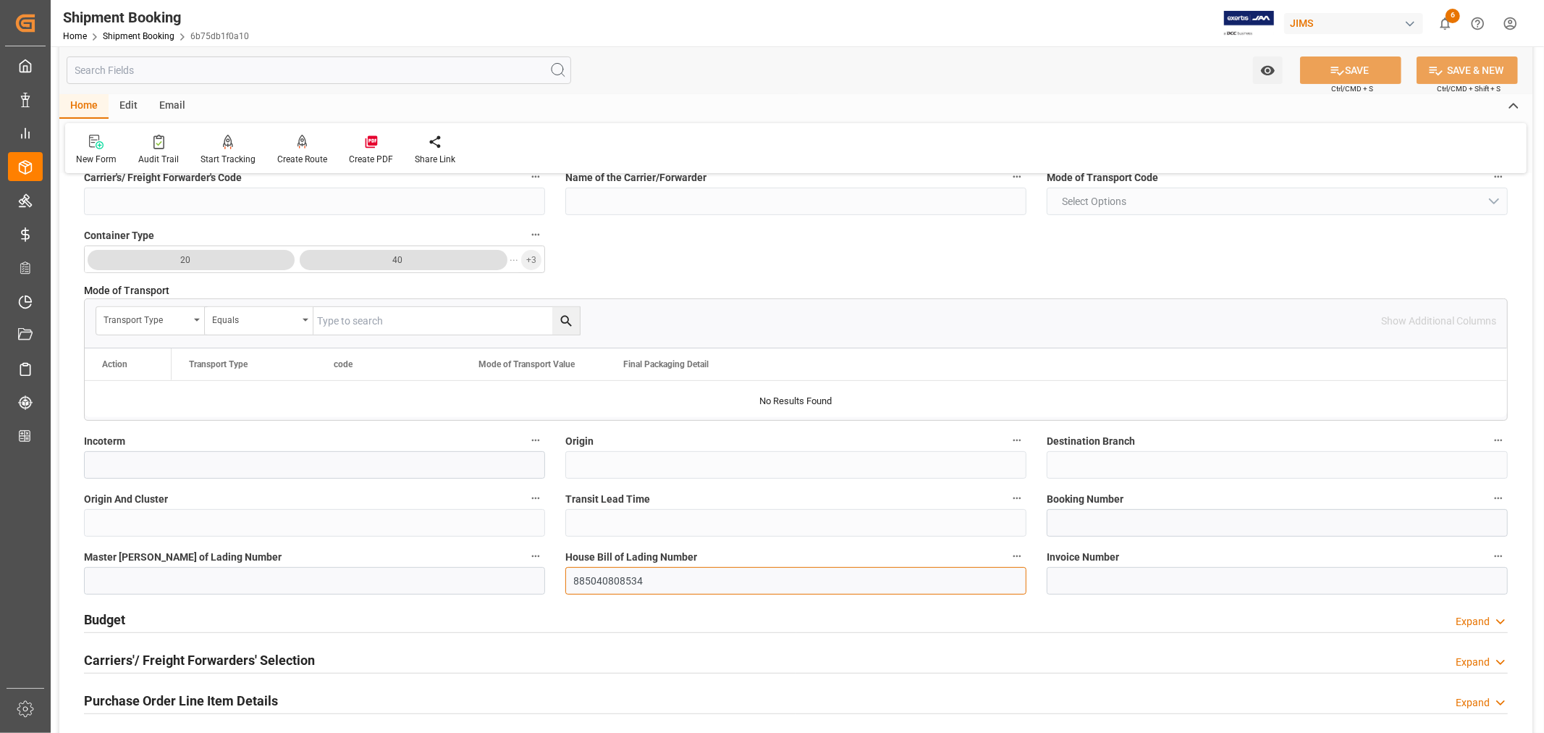
drag, startPoint x: 643, startPoint y: 580, endPoint x: 573, endPoint y: 580, distance: 69.5
click at [573, 580] on input "885040808534" at bounding box center [795, 581] width 461 height 28
click at [1055, 522] on input at bounding box center [1277, 523] width 461 height 28
paste input "885040808534"
type input "885040808534"
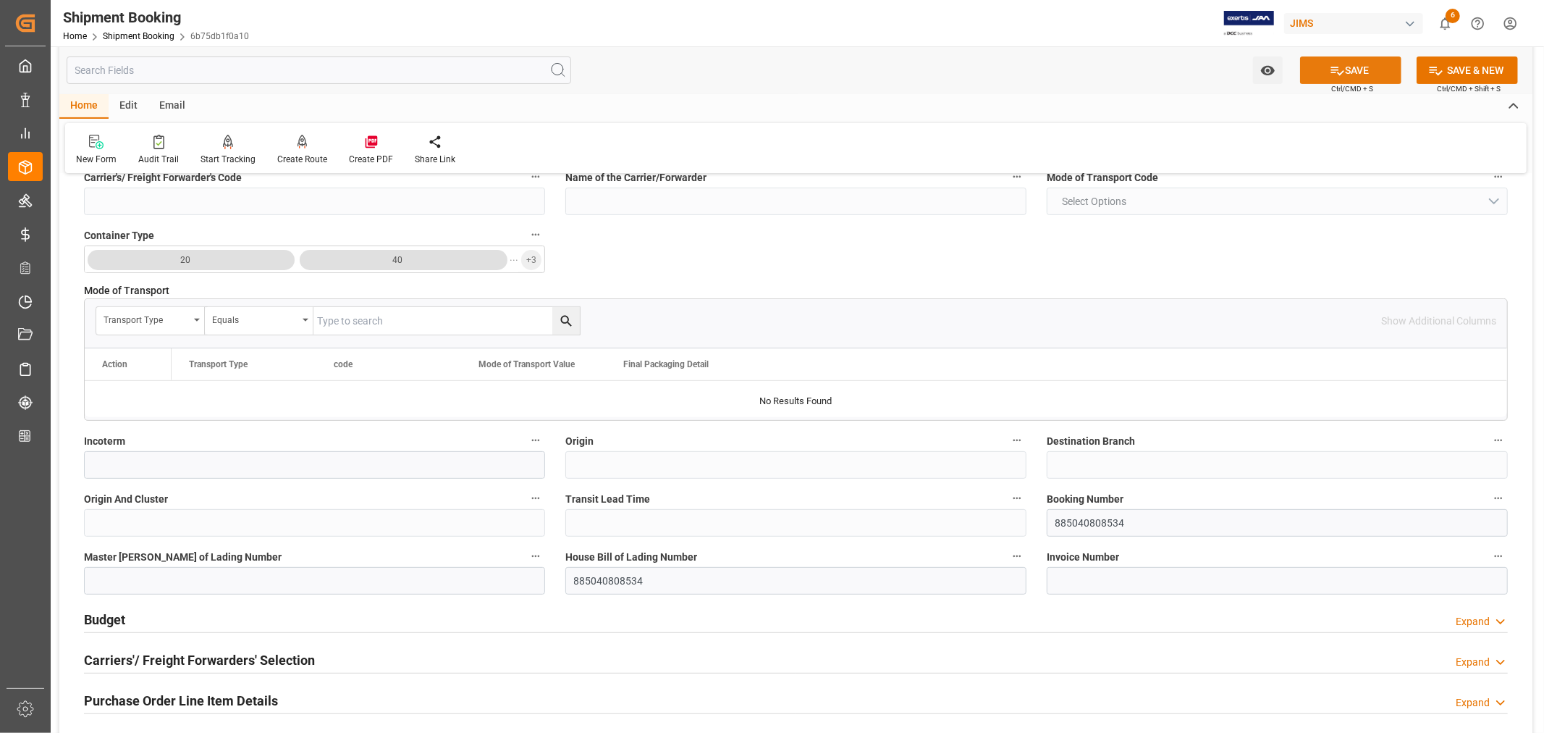
click at [1360, 68] on button "SAVE" at bounding box center [1350, 70] width 101 height 28
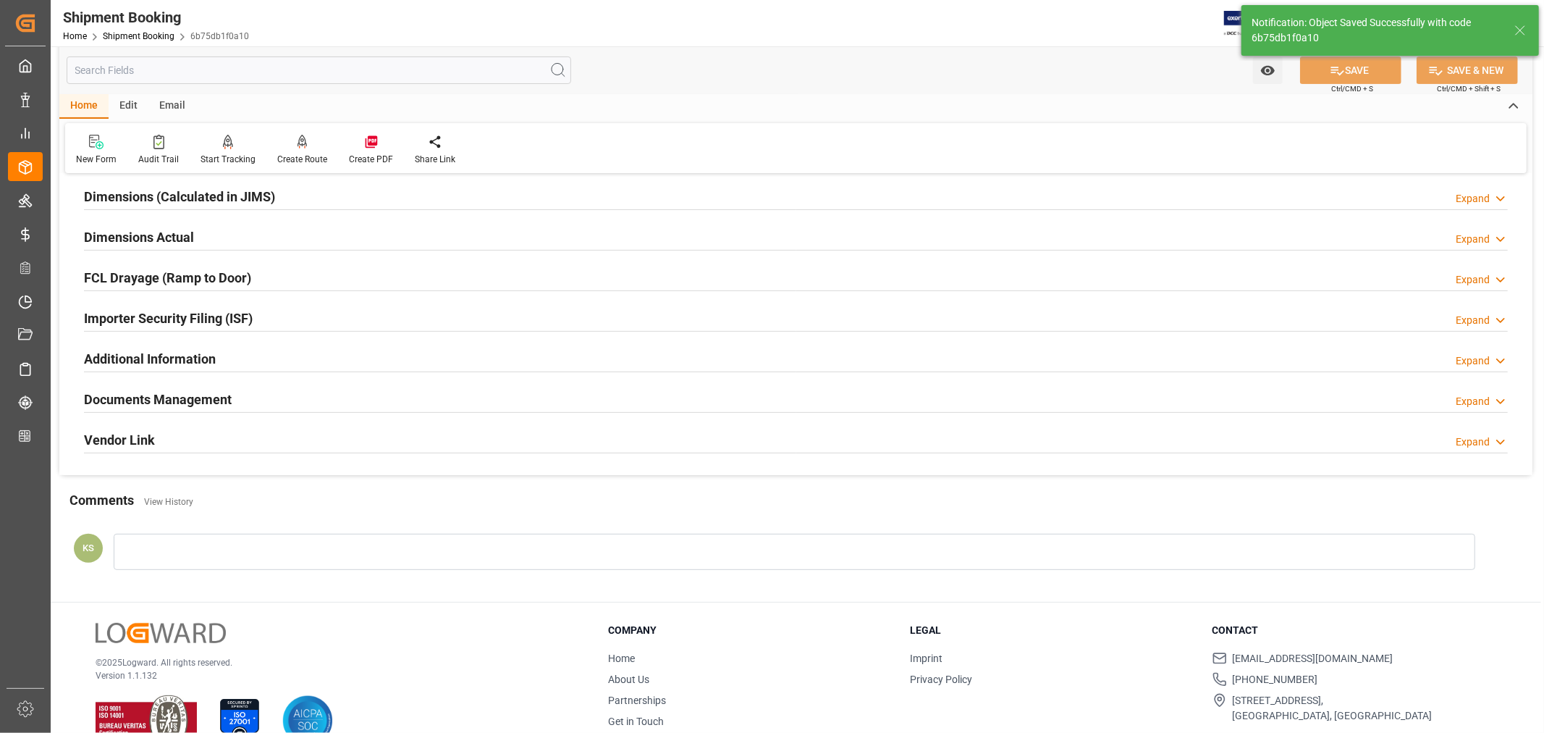
scroll to position [0, 0]
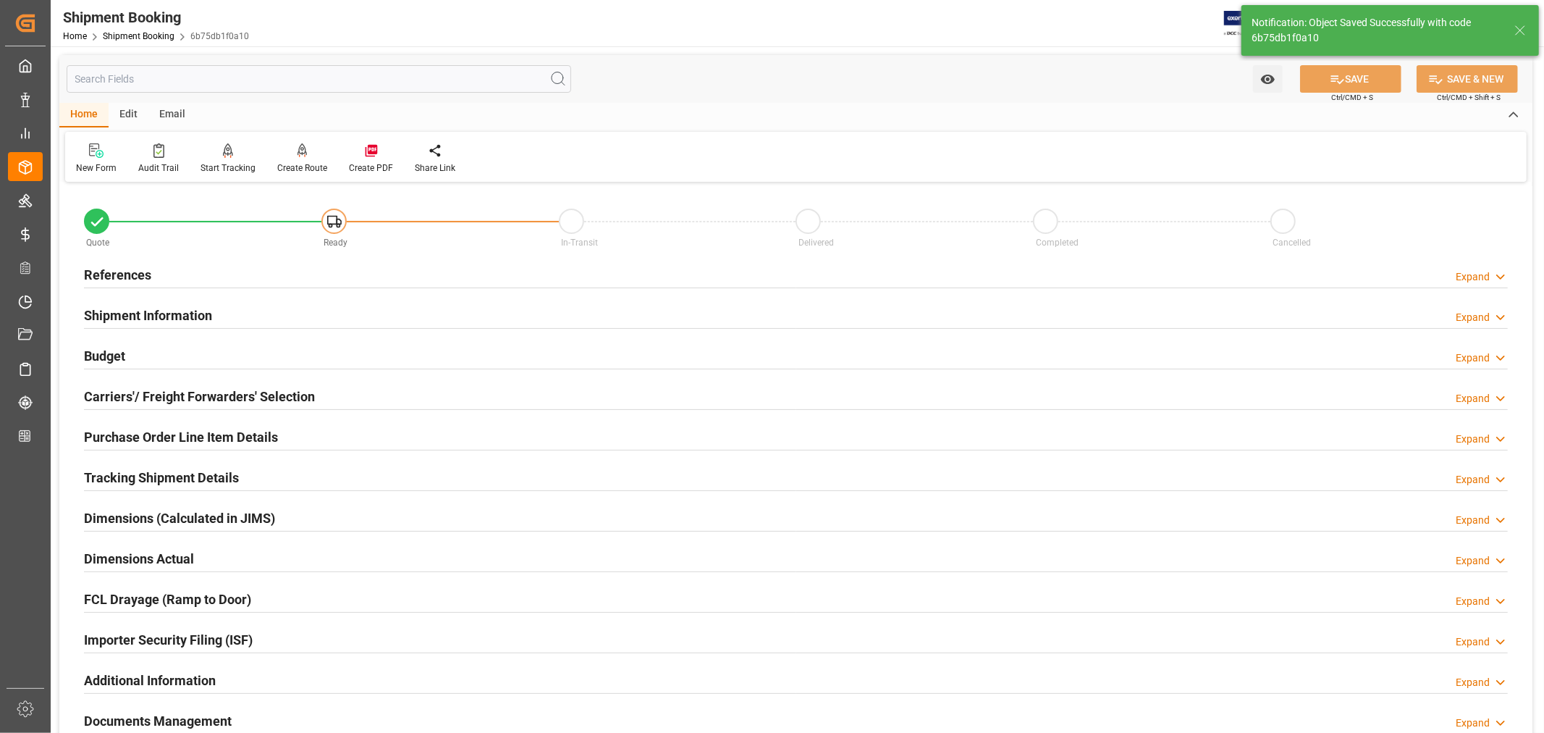
click at [264, 399] on h2 "Carriers'/ Freight Forwarders' Selection" at bounding box center [199, 397] width 231 height 20
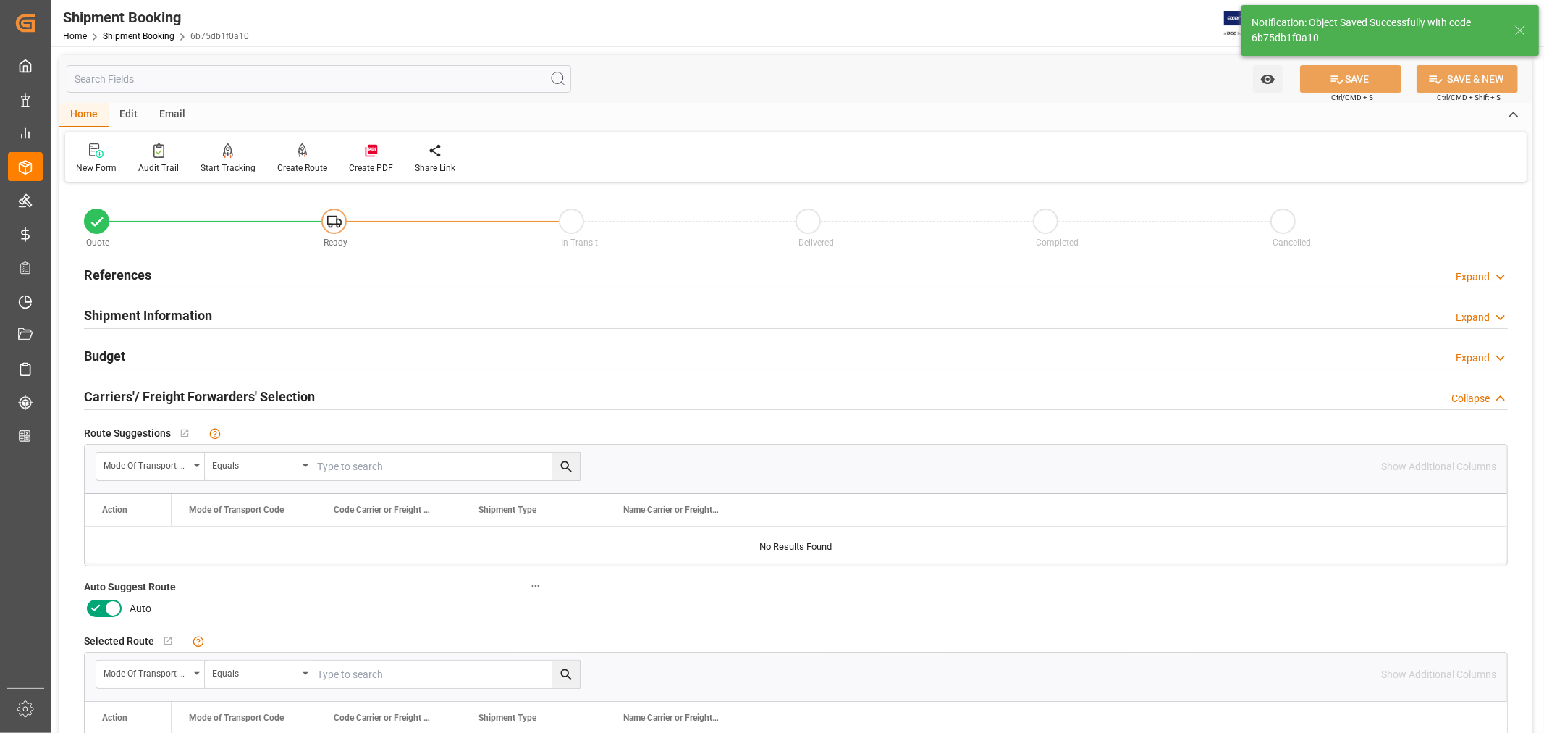
click at [117, 609] on icon at bounding box center [112, 607] width 17 height 17
click at [0, 0] on input "checkbox" at bounding box center [0, 0] width 0 height 0
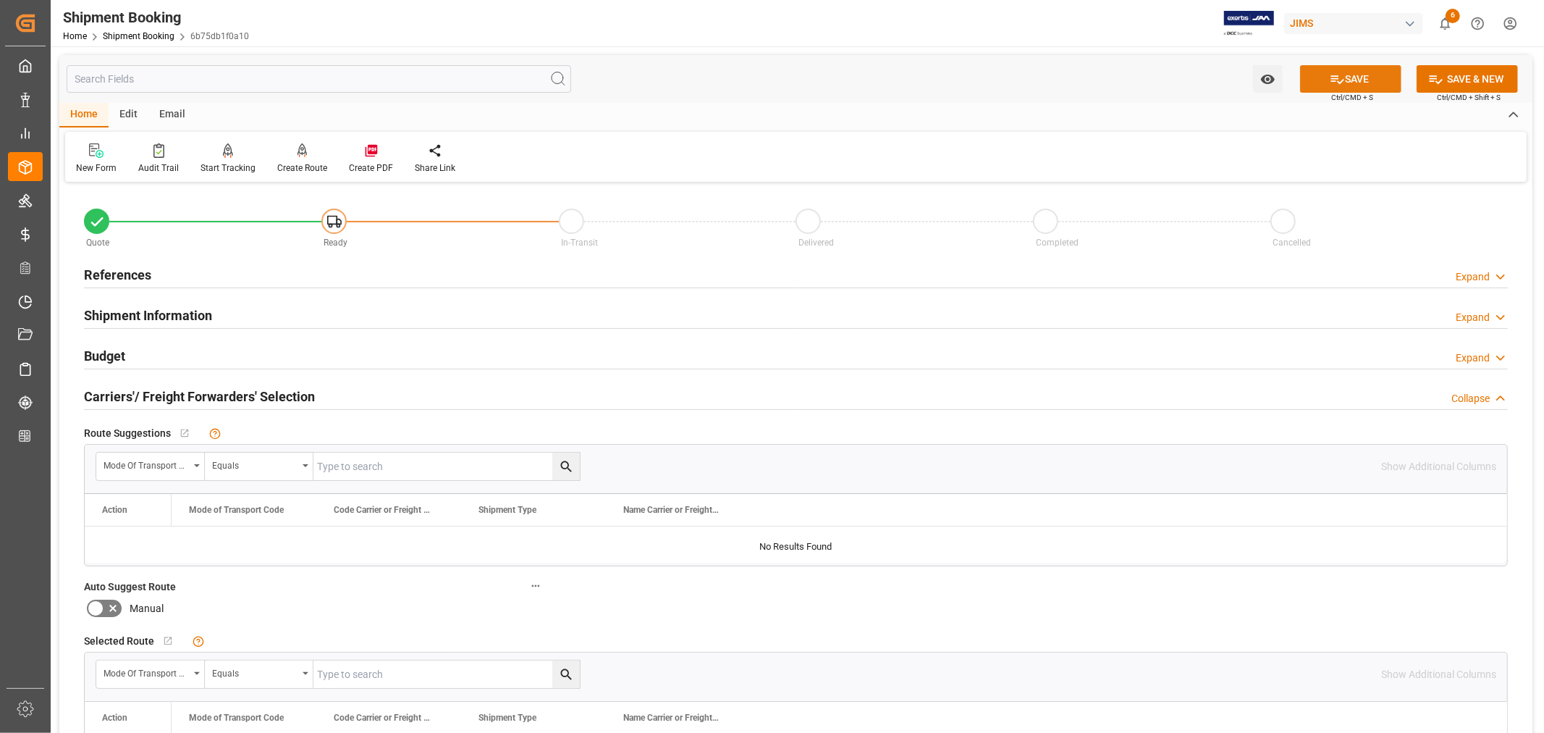
click at [1352, 81] on button "SAVE" at bounding box center [1350, 79] width 101 height 28
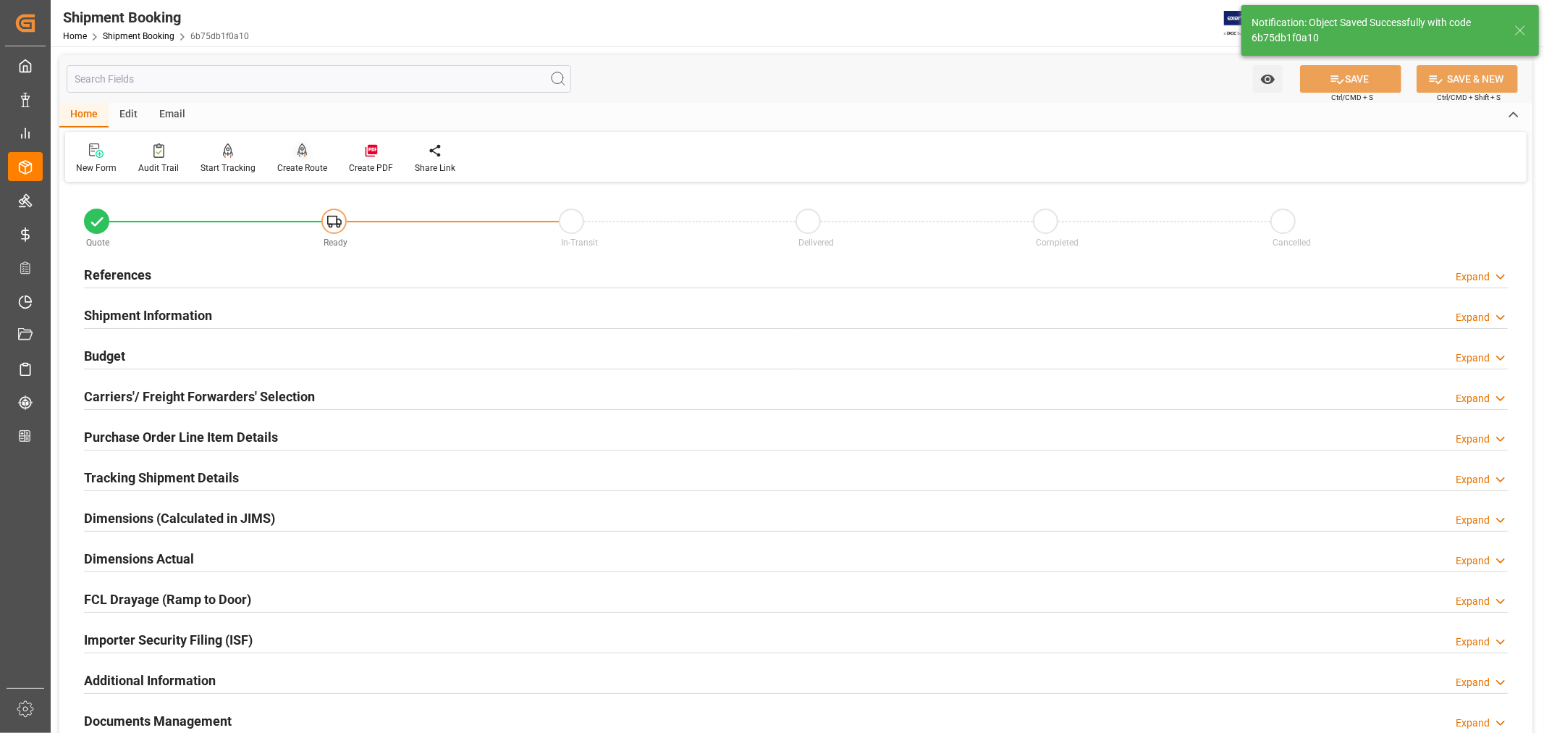
click at [307, 164] on div "Create Route" at bounding box center [302, 167] width 50 height 13
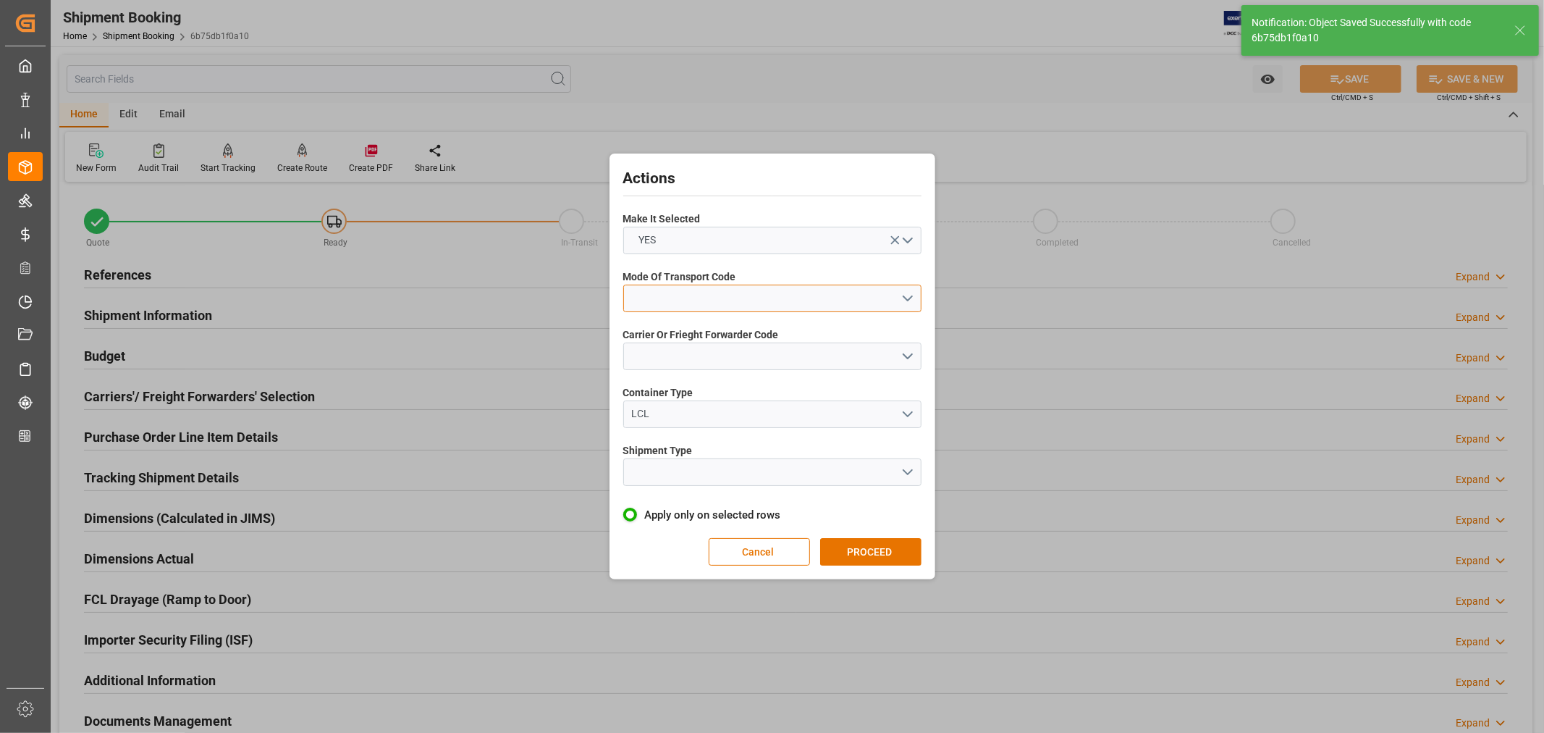
click at [667, 287] on button "open menu" at bounding box center [772, 299] width 298 height 28
click at [693, 331] on div "2- COURIER AIR" at bounding box center [772, 332] width 297 height 30
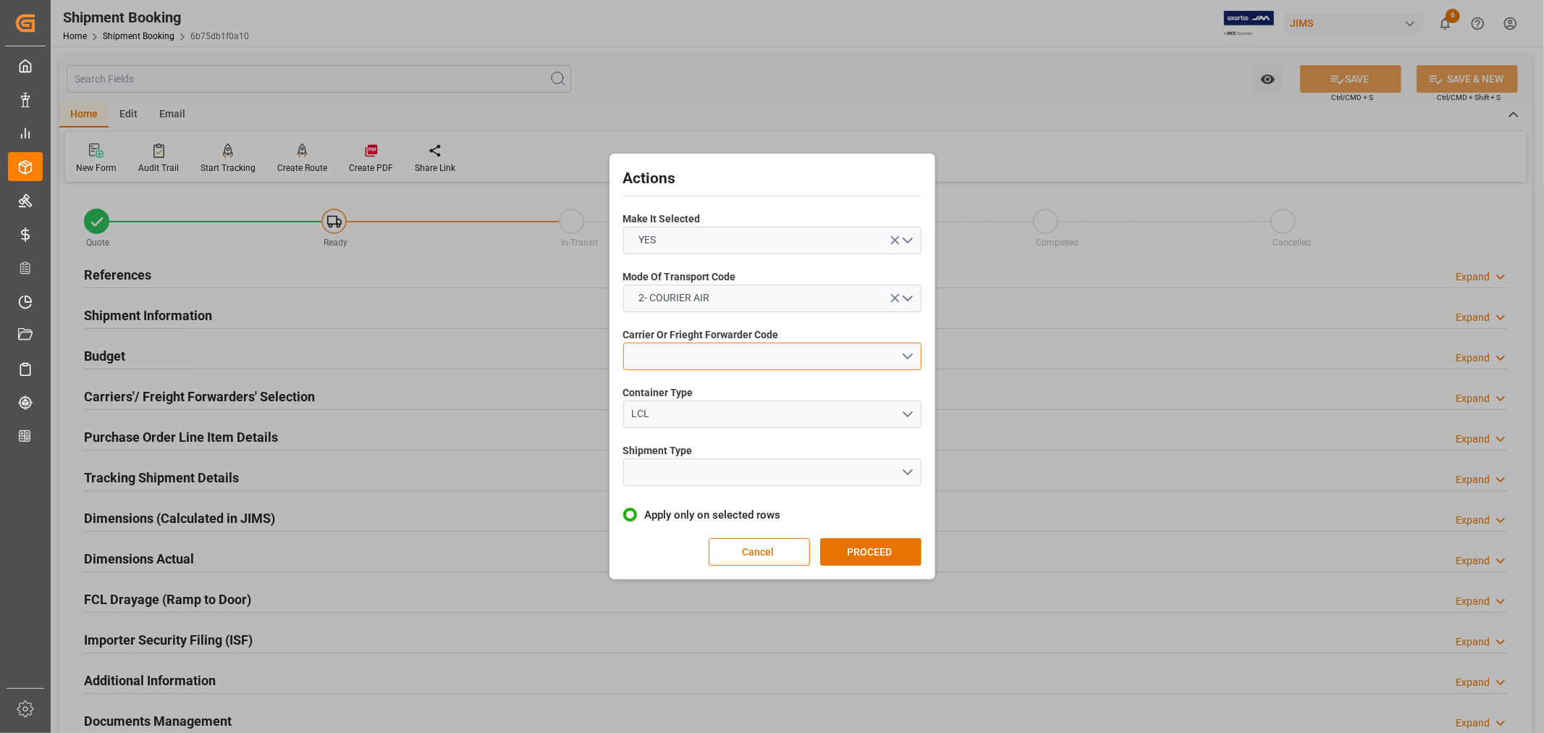
click at [681, 355] on button "open menu" at bounding box center [772, 356] width 298 height 28
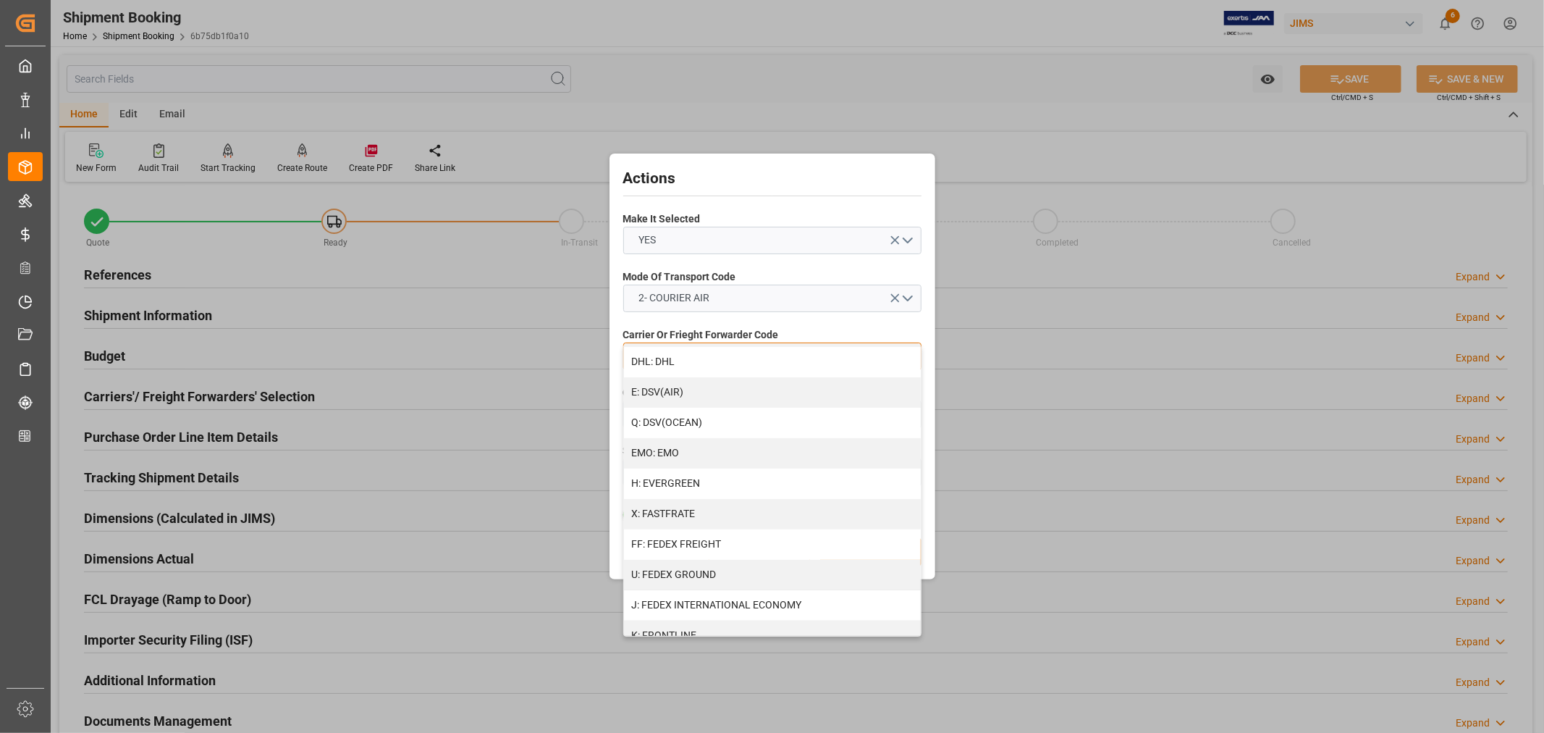
scroll to position [321, 0]
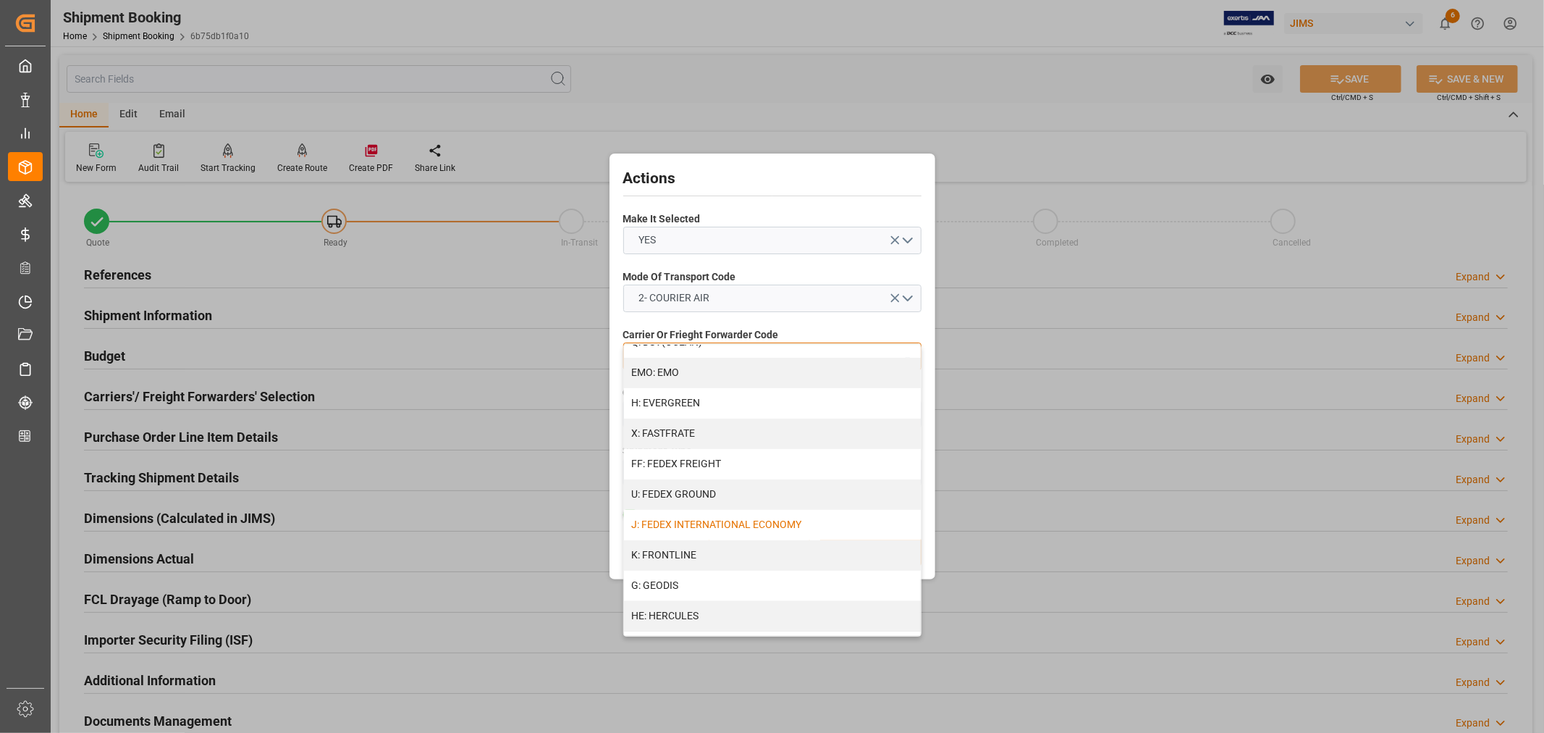
click at [715, 525] on div "J: FEDEX INTERNATIONAL ECONOMY" at bounding box center [772, 525] width 297 height 30
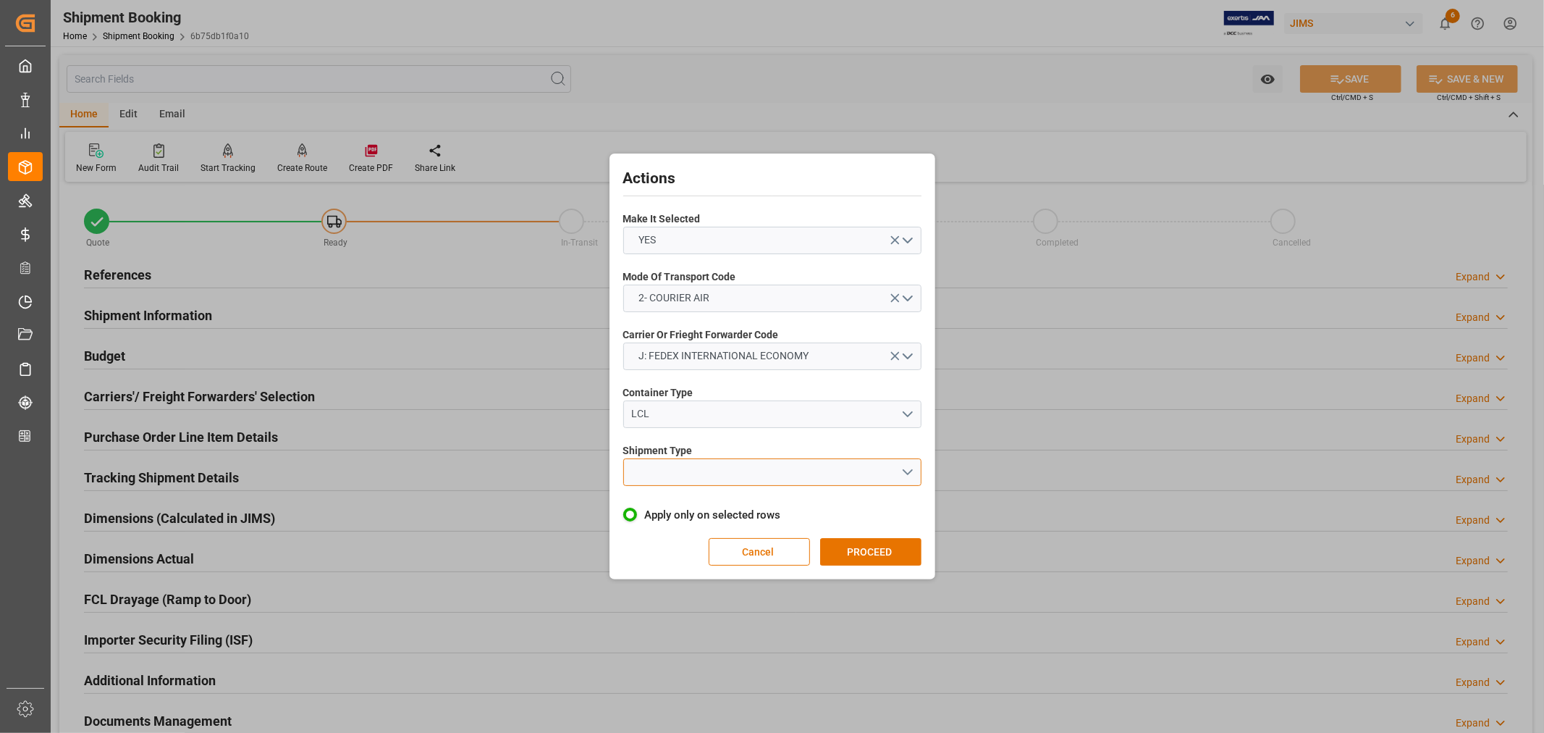
click at [686, 467] on button "open menu" at bounding box center [772, 472] width 298 height 28
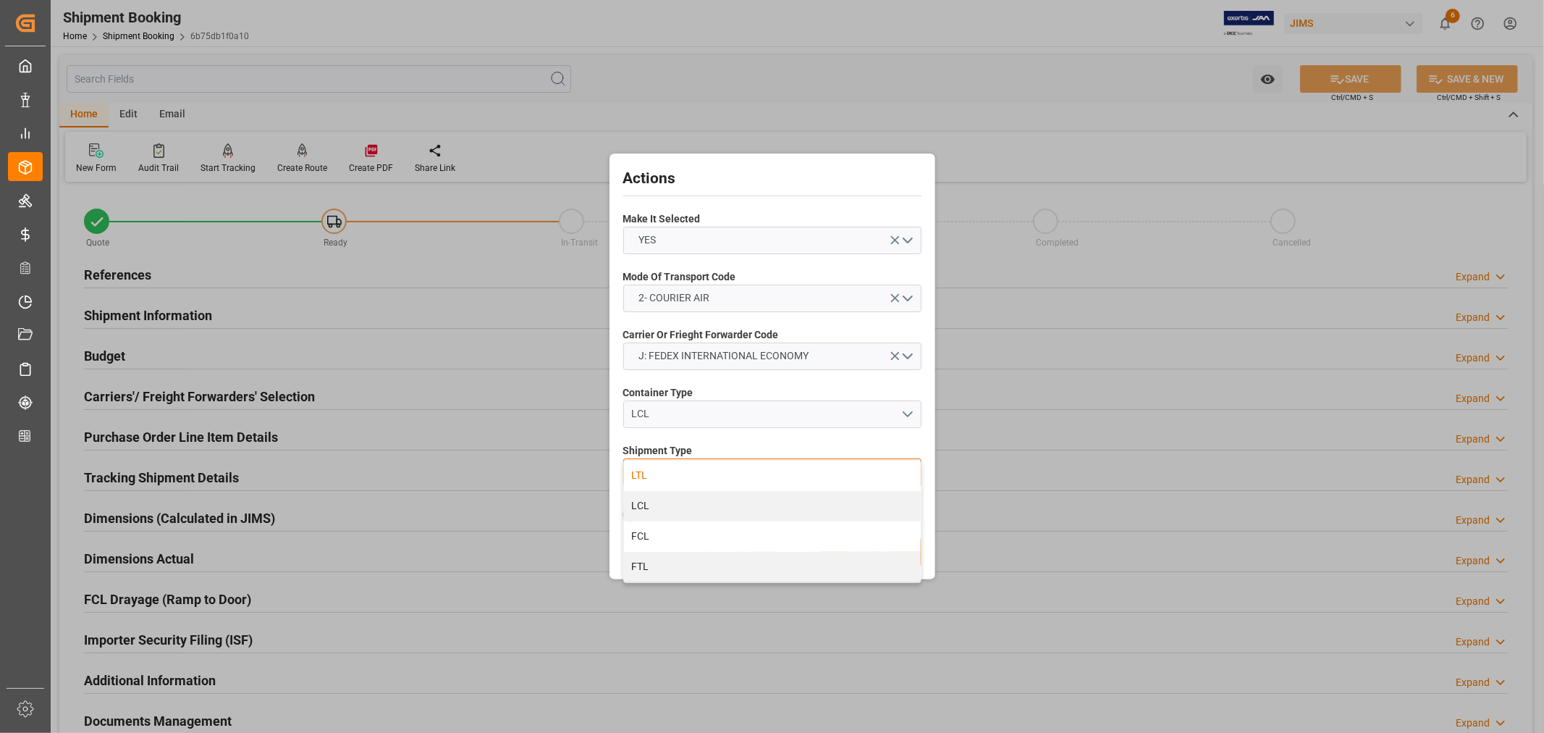
click at [648, 472] on div "LTL" at bounding box center [772, 475] width 297 height 30
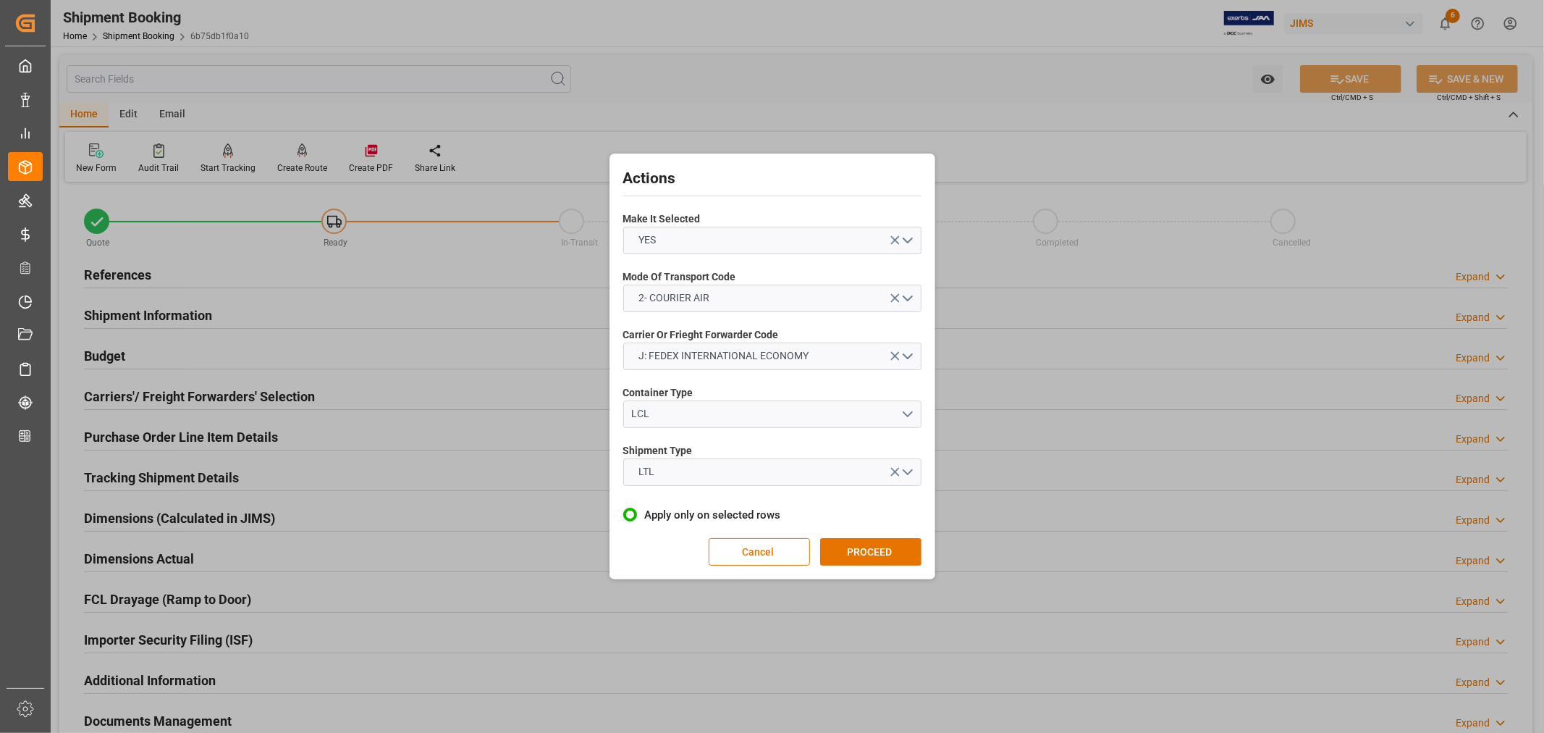
click at [858, 544] on button "PROCEED" at bounding box center [870, 552] width 101 height 28
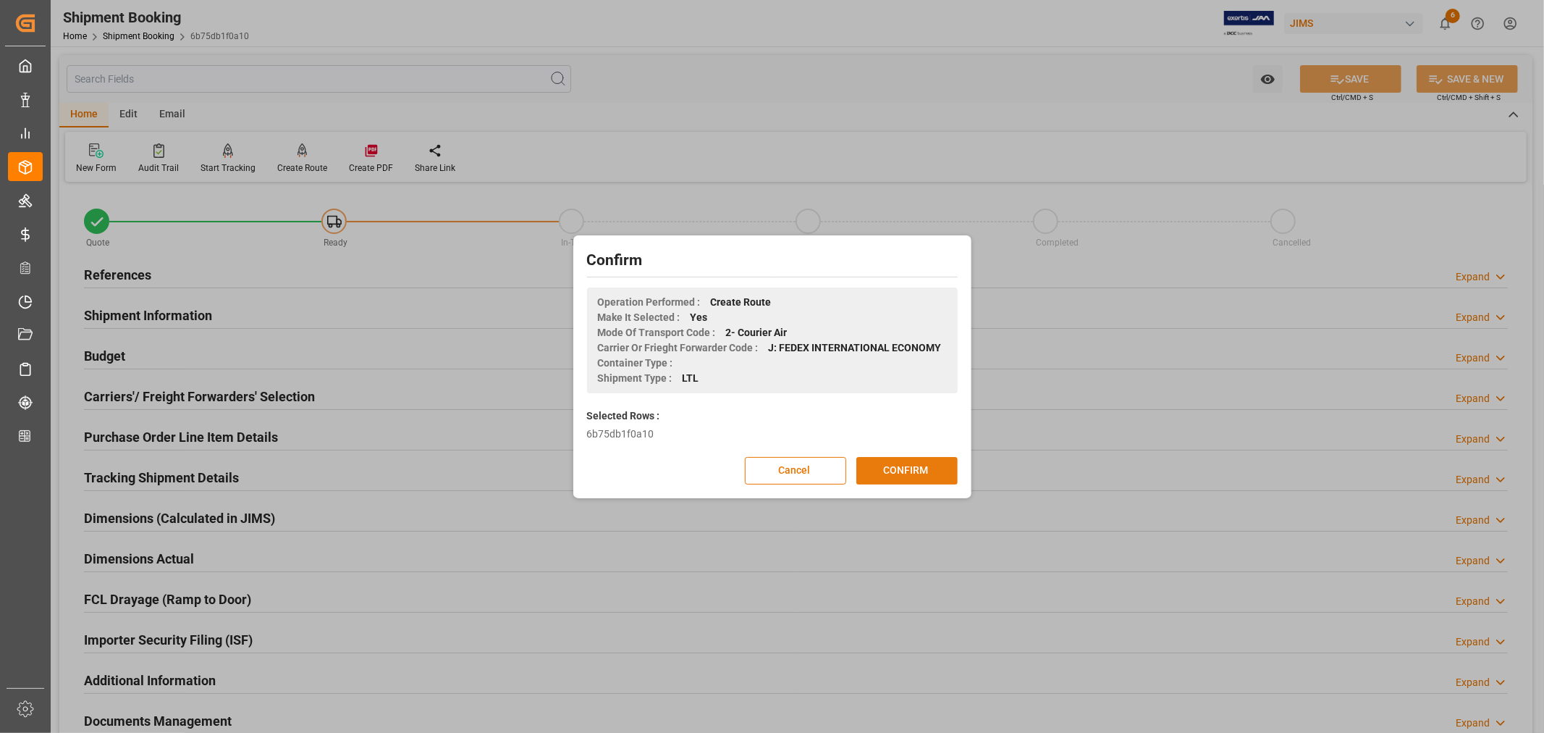
click at [892, 471] on button "CONFIRM" at bounding box center [907, 471] width 101 height 28
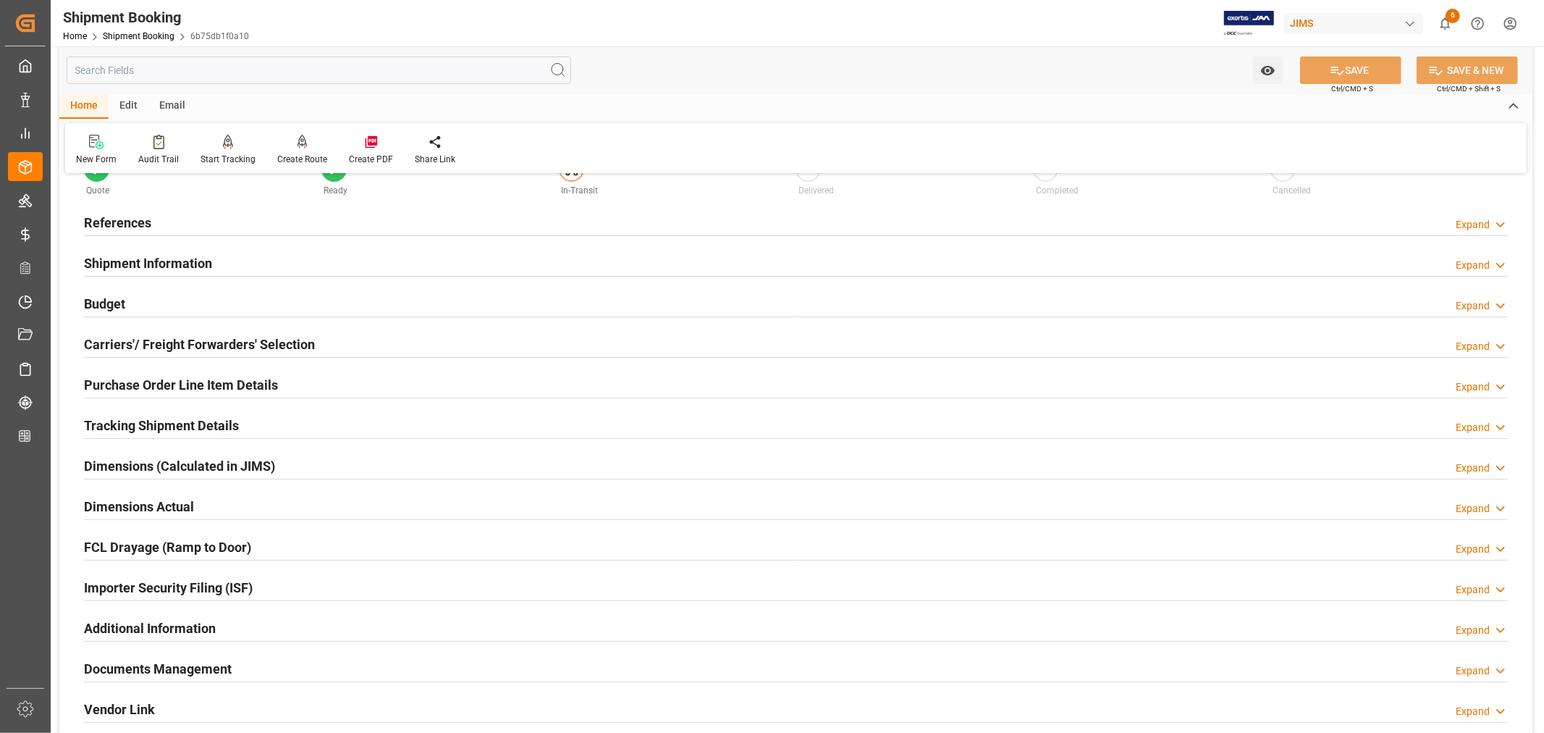
scroll to position [80, 0]
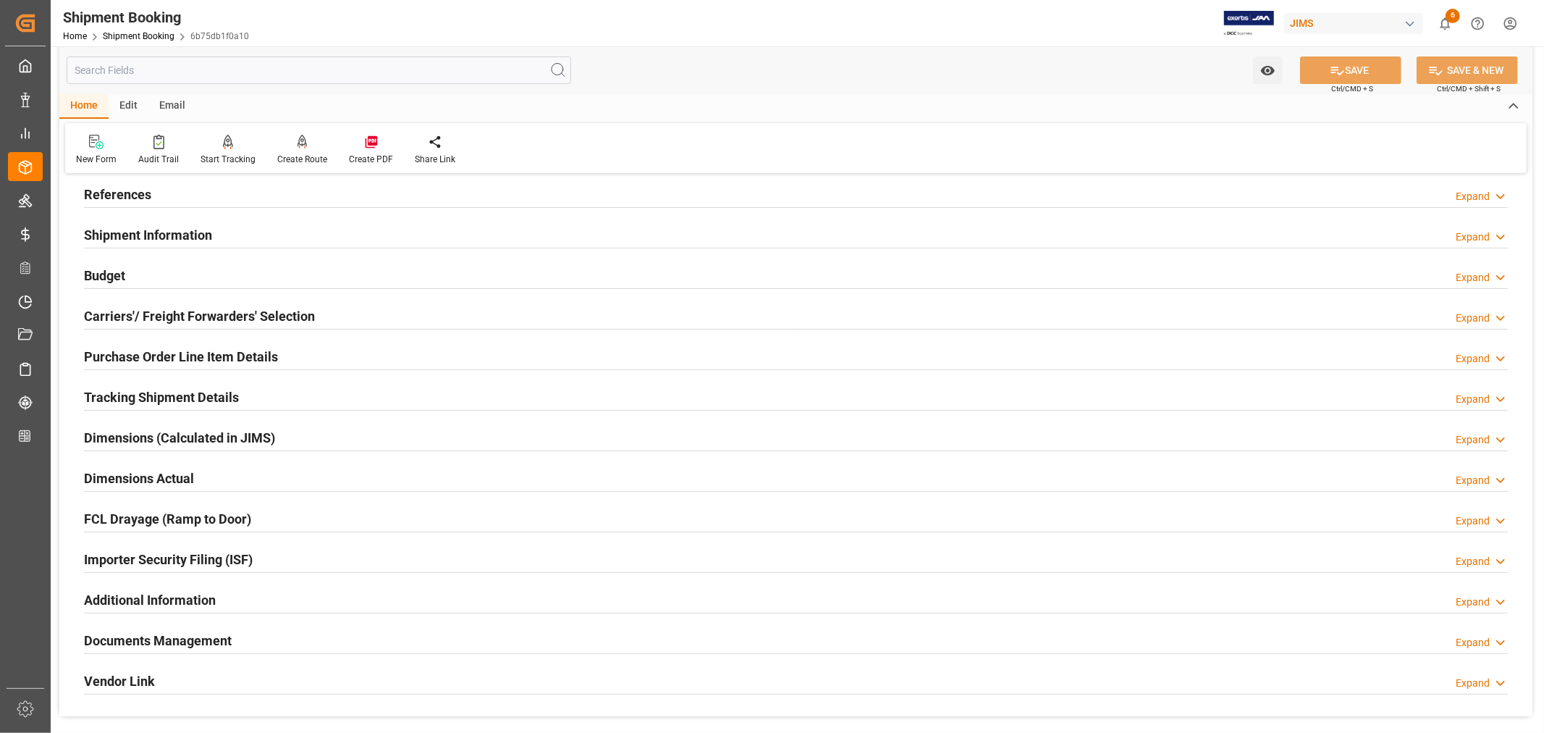
click at [246, 393] on div "Tracking Shipment Details Expand" at bounding box center [796, 396] width 1424 height 28
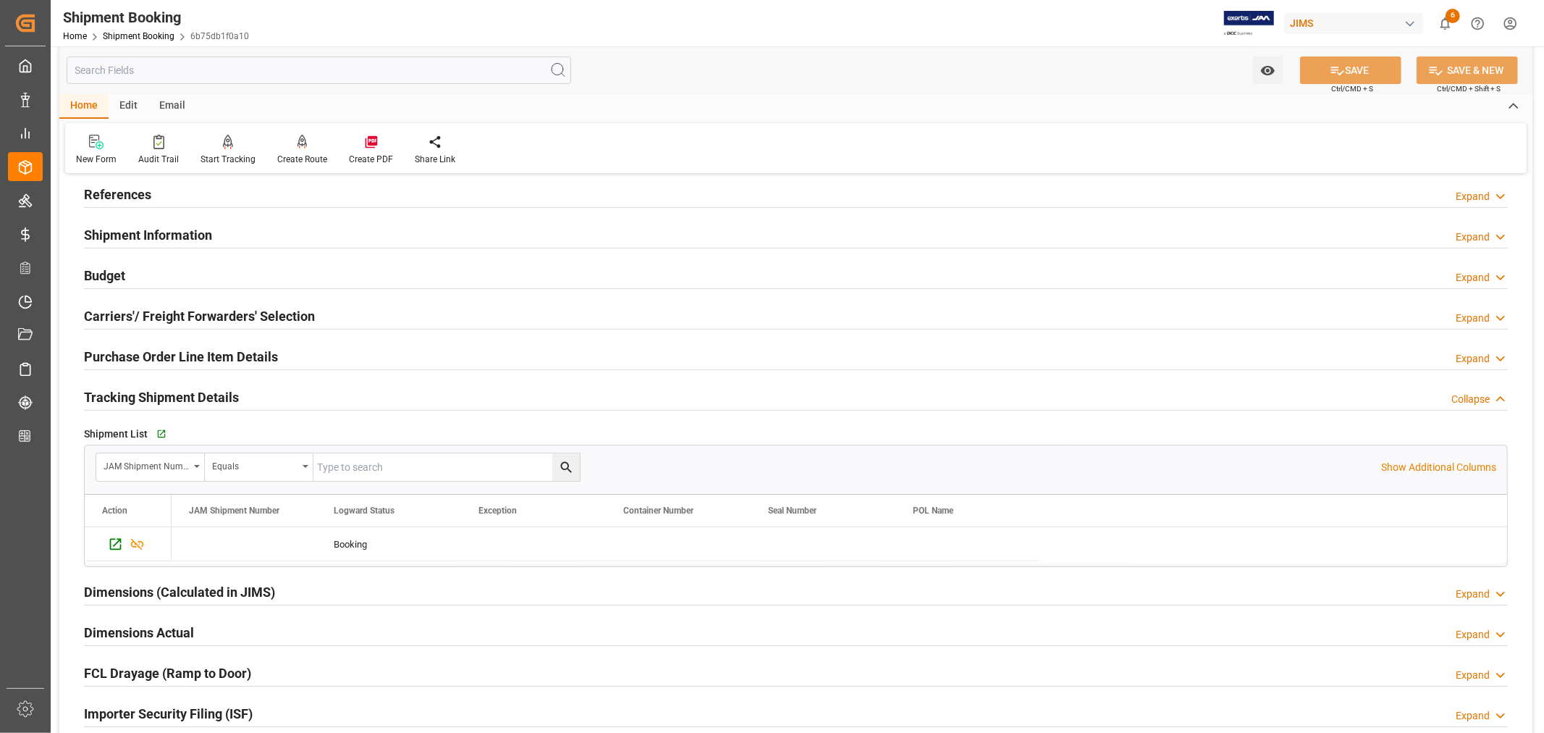
click at [246, 393] on div "Tracking Shipment Details Collapse" at bounding box center [796, 396] width 1424 height 28
